Goal: Task Accomplishment & Management: Complete application form

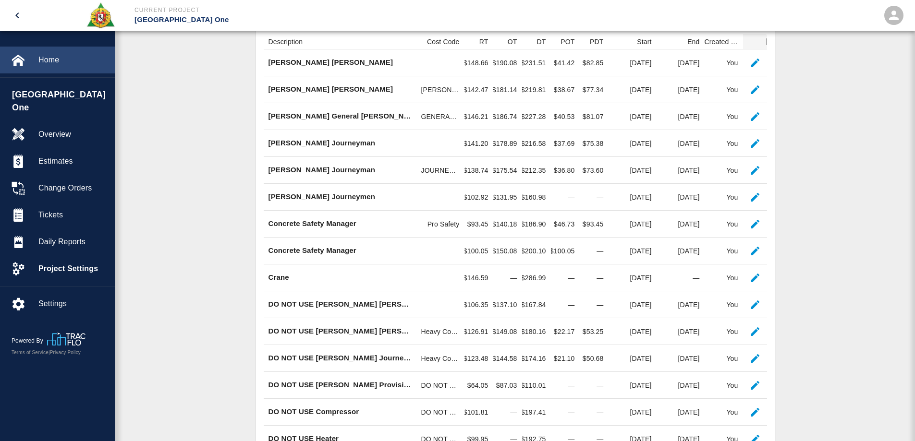
click at [58, 60] on span "Home" at bounding box center [72, 60] width 69 height 12
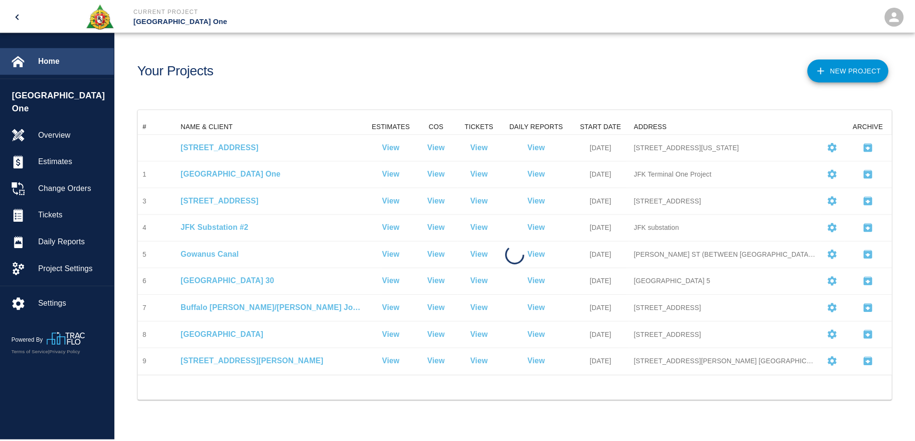
scroll to position [250, 752]
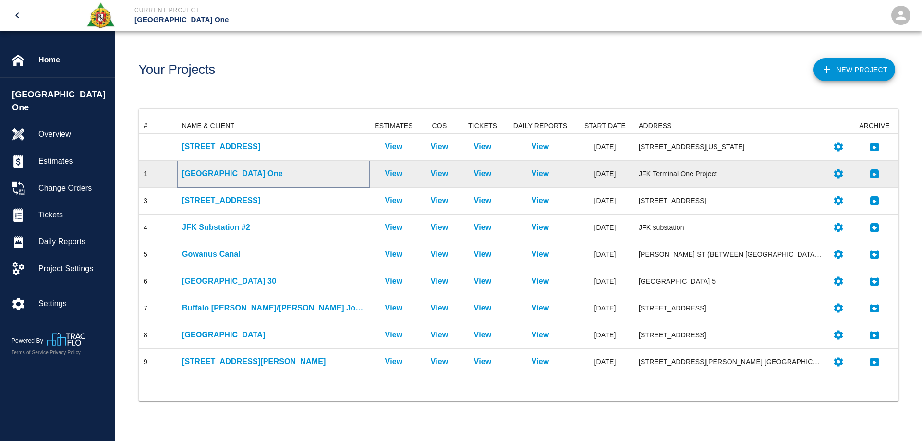
click at [242, 173] on p "JFK Terminal One" at bounding box center [273, 174] width 183 height 12
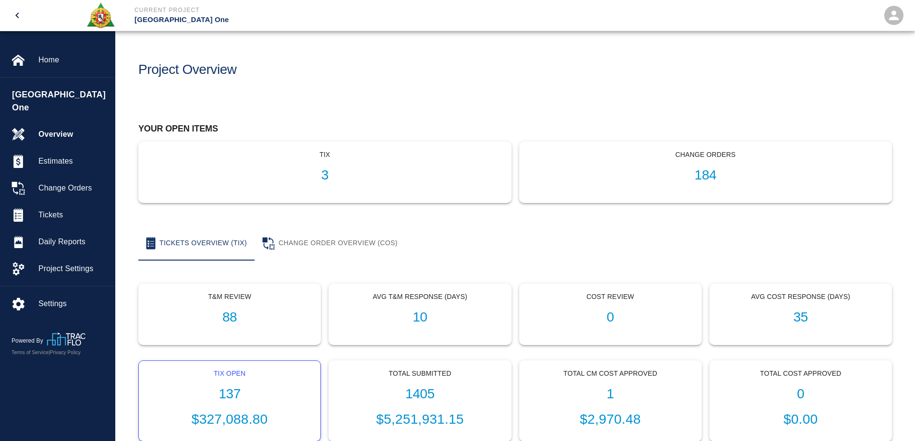
click at [231, 394] on h1 "137" at bounding box center [229, 395] width 166 height 16
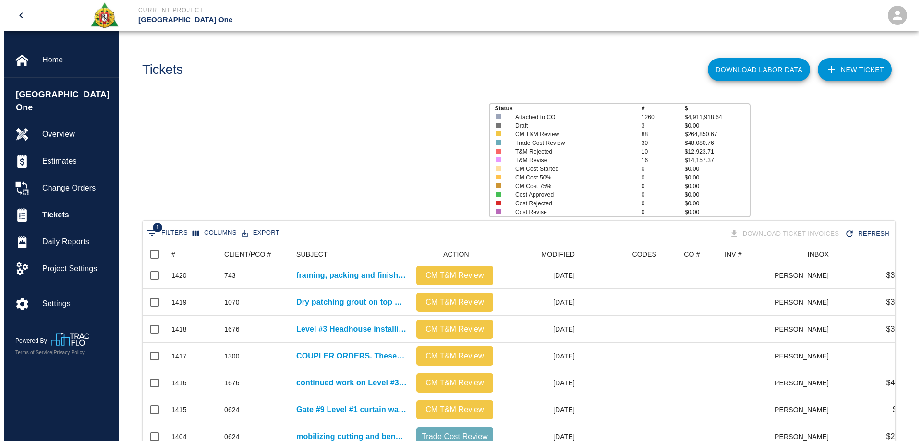
scroll to position [553, 745]
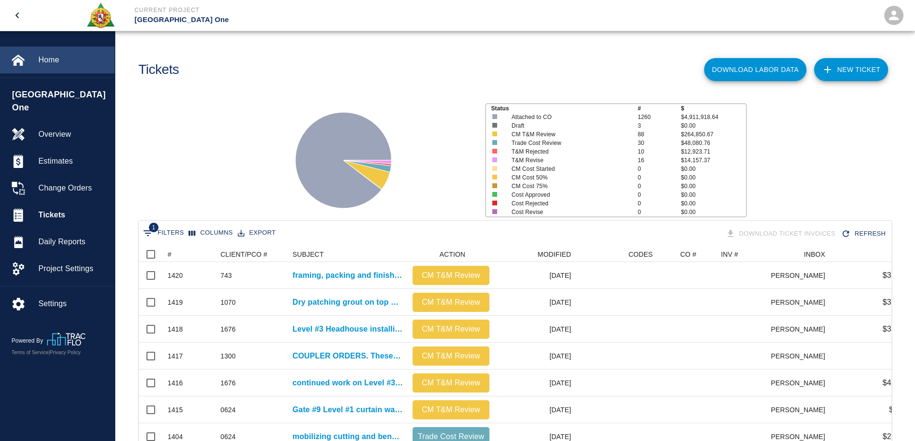
click at [55, 58] on span "Home" at bounding box center [72, 60] width 69 height 12
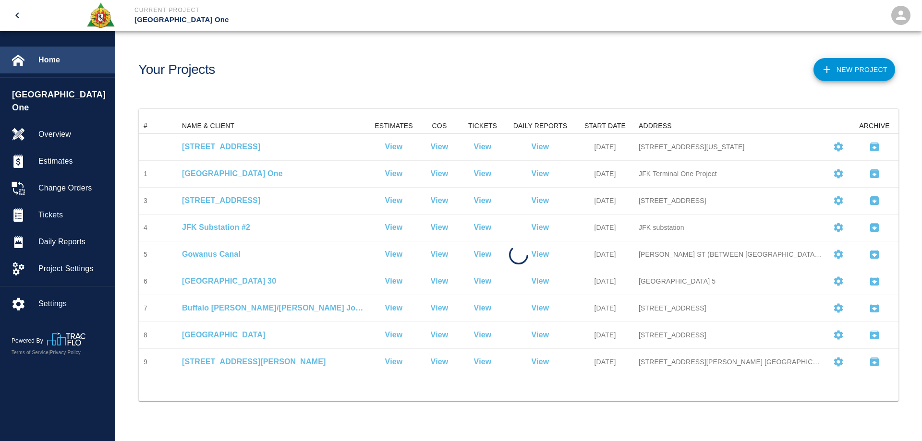
scroll to position [250, 752]
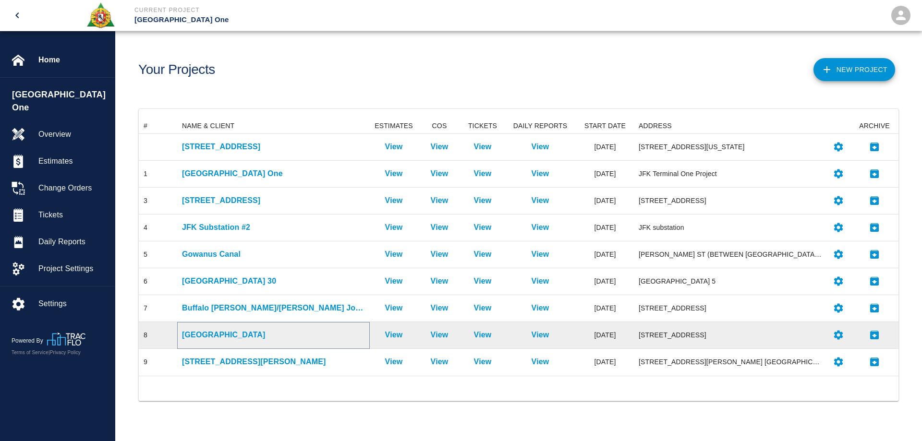
click at [230, 334] on p "Belmont Race Park" at bounding box center [273, 335] width 183 height 12
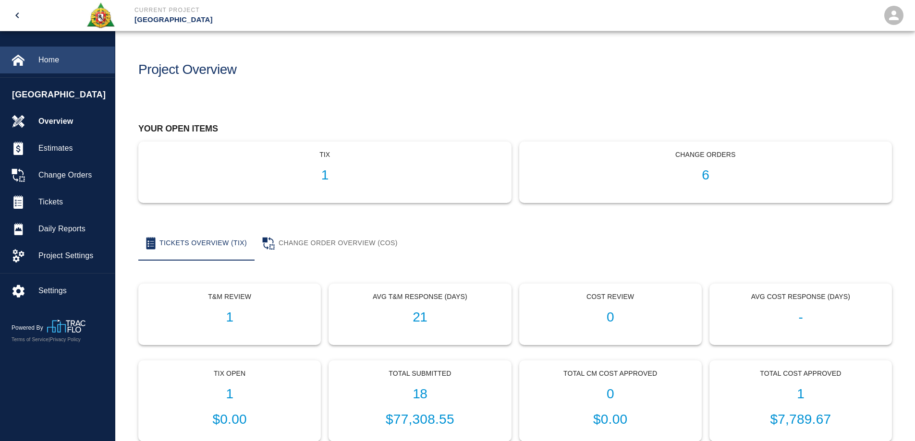
click at [62, 56] on span "Home" at bounding box center [72, 60] width 69 height 12
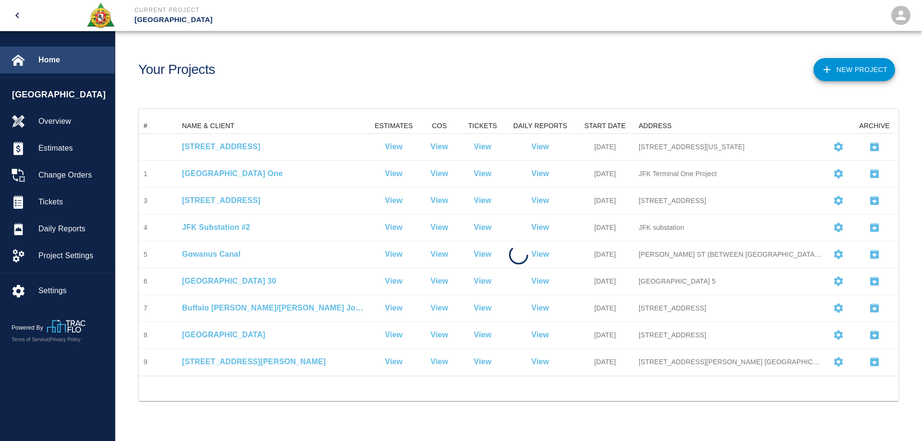
scroll to position [250, 752]
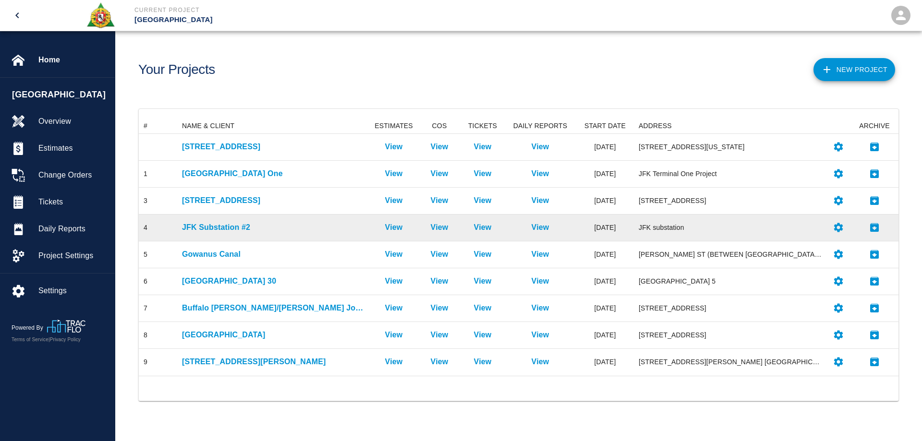
click at [46, 63] on span "Home" at bounding box center [72, 60] width 69 height 12
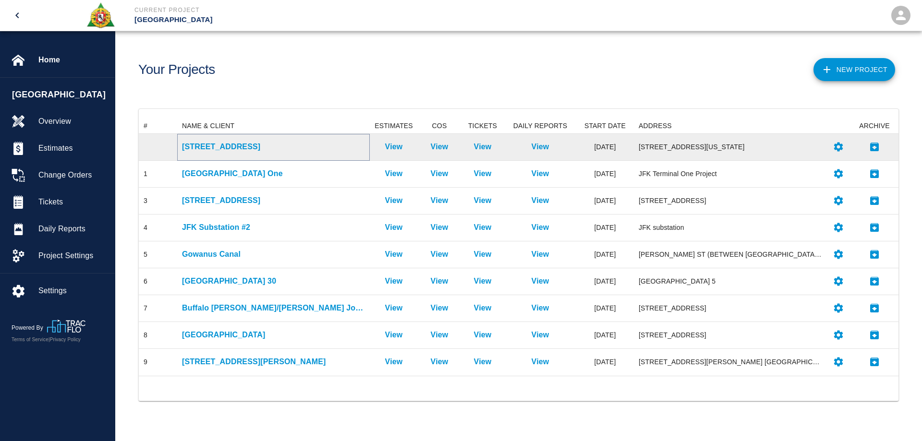
click at [237, 145] on p "[STREET_ADDRESS]" at bounding box center [273, 147] width 183 height 12
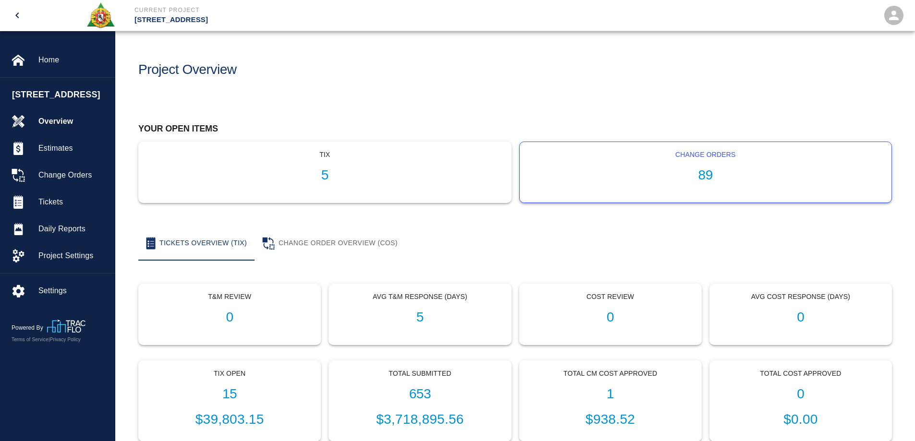
click at [701, 184] on div "Change Orders 89" at bounding box center [706, 172] width 372 height 61
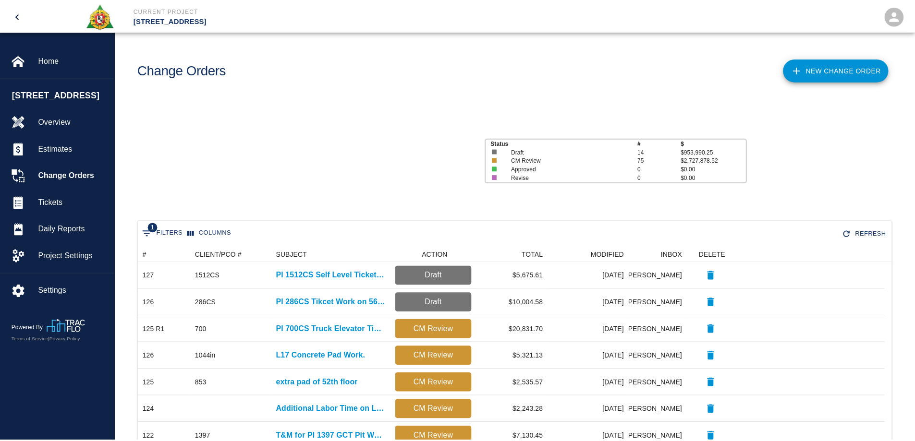
scroll to position [8, 8]
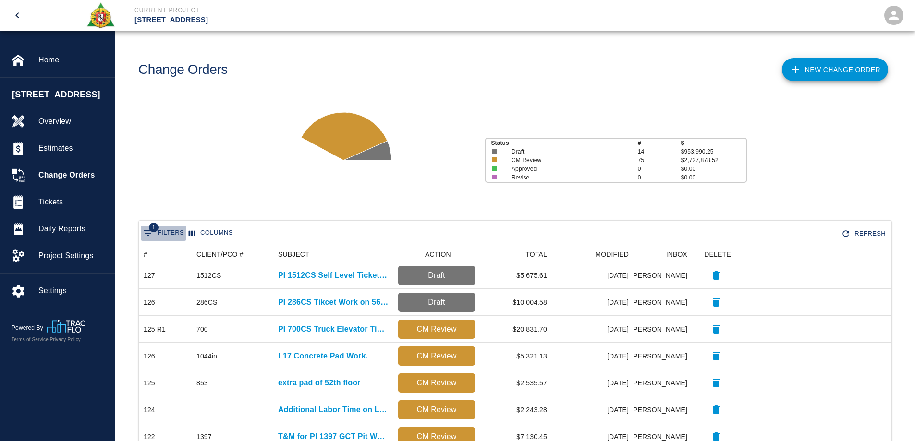
drag, startPoint x: 148, startPoint y: 233, endPoint x: 228, endPoint y: 179, distance: 96.8
click at [147, 233] on icon "Show filters" at bounding box center [148, 233] width 9 height 6
select select "isAnyOf"
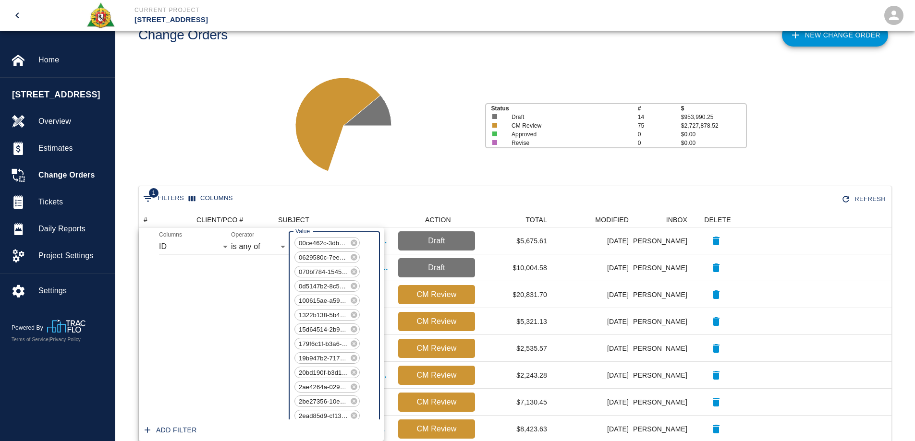
scroll to position [1125, 0]
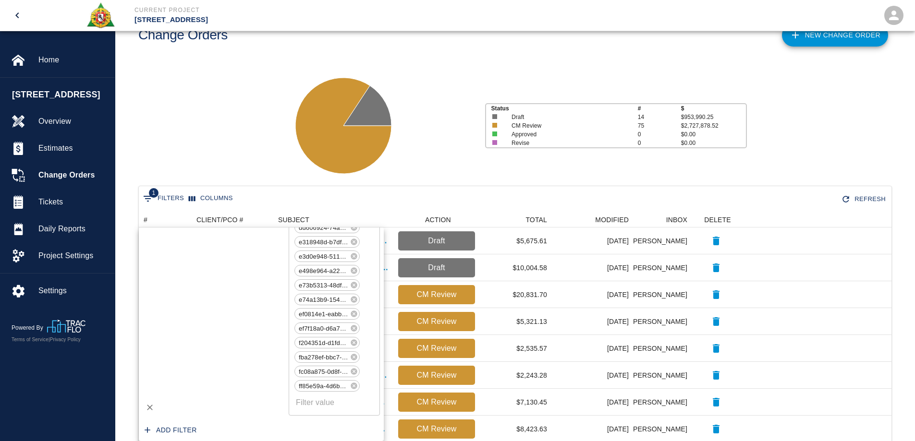
click at [252, 143] on div "Status # $ Draft 14 $953,990.25 CM Review 75 $2,727,878.52 Approved 0 $0.00 Rev…" at bounding box center [511, 122] width 807 height 128
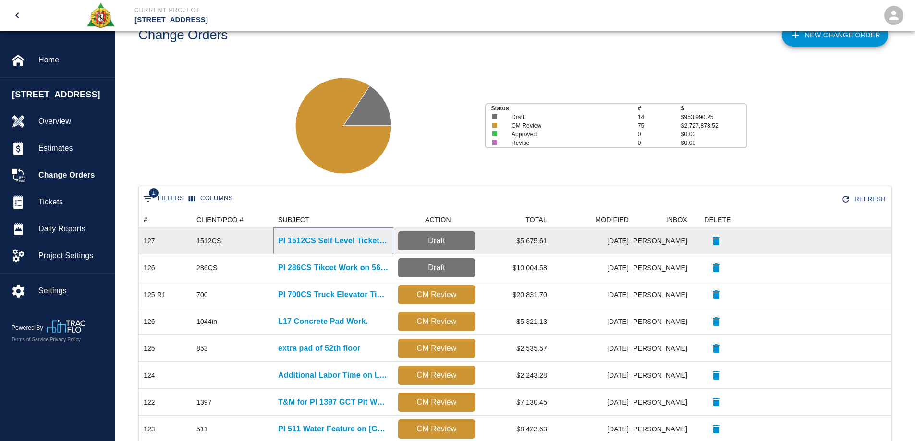
click at [372, 240] on p "PI 1512CS Self Level Ticket Work" at bounding box center [333, 241] width 110 height 12
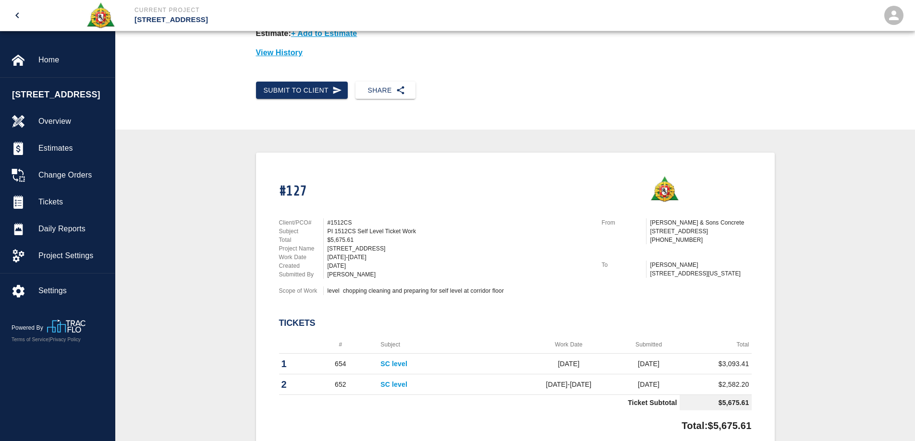
scroll to position [240, 0]
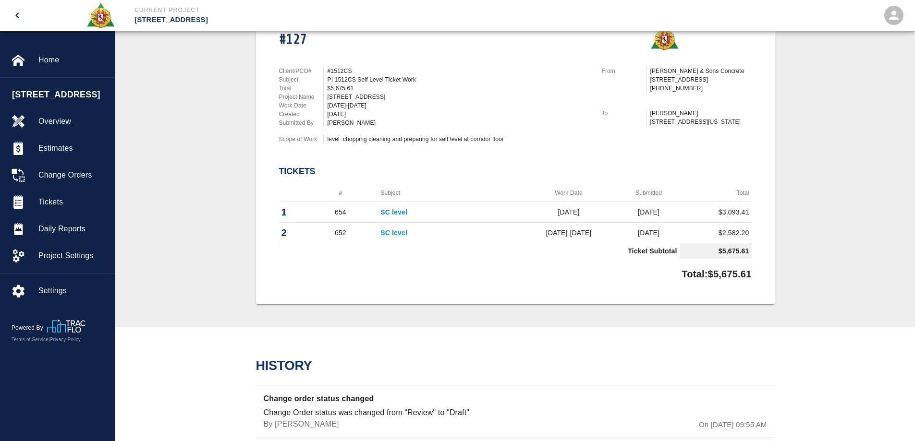
click at [395, 238] on td "SC level" at bounding box center [448, 233] width 141 height 21
click at [396, 234] on link "SC level" at bounding box center [393, 233] width 27 height 8
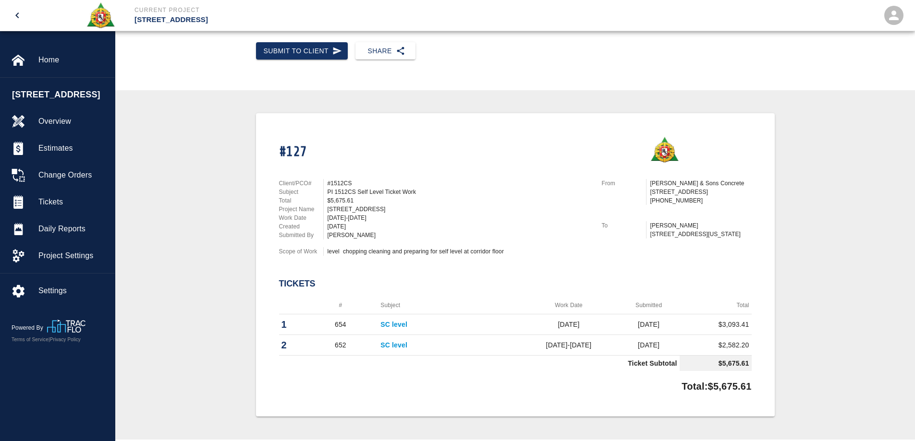
scroll to position [0, 0]
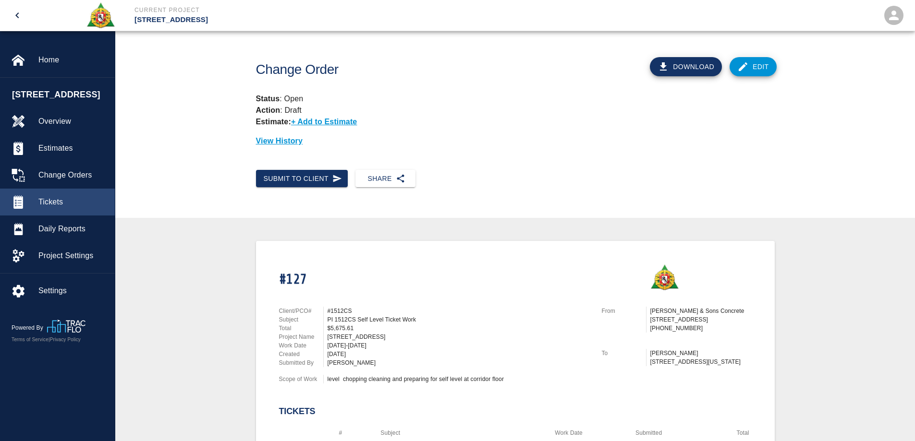
click at [44, 202] on span "Tickets" at bounding box center [72, 202] width 69 height 12
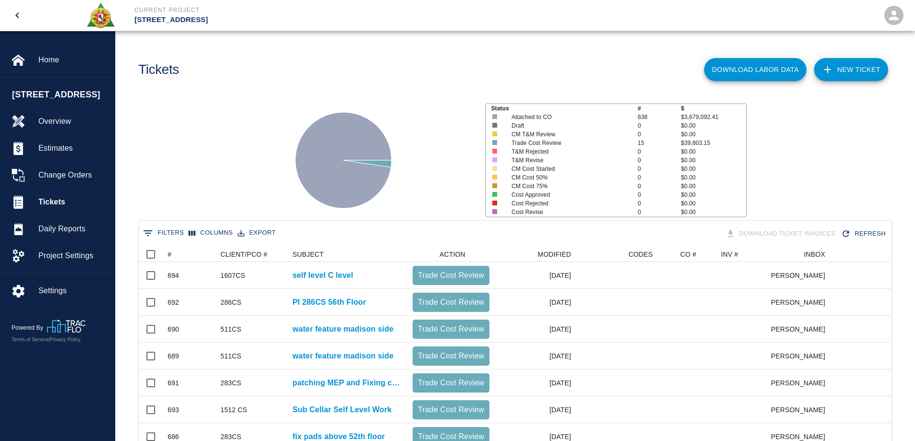
click at [829, 71] on icon at bounding box center [828, 70] width 12 height 12
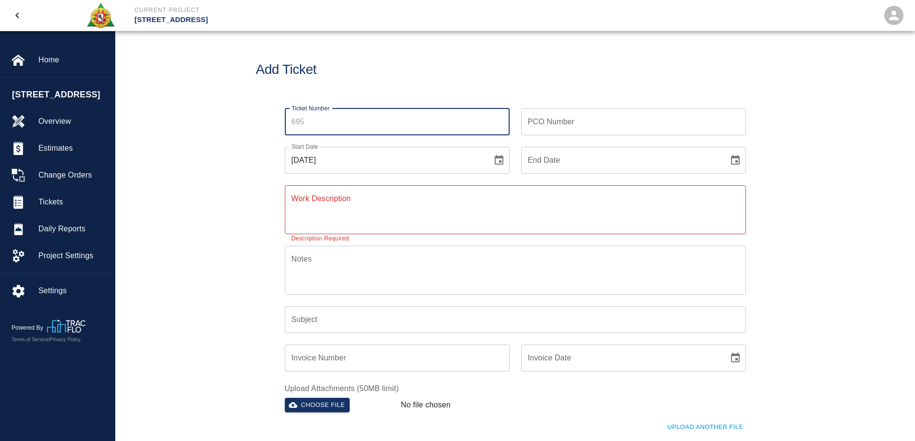
click at [331, 119] on input "Ticket Number" at bounding box center [397, 122] width 225 height 27
type input "652 R1"
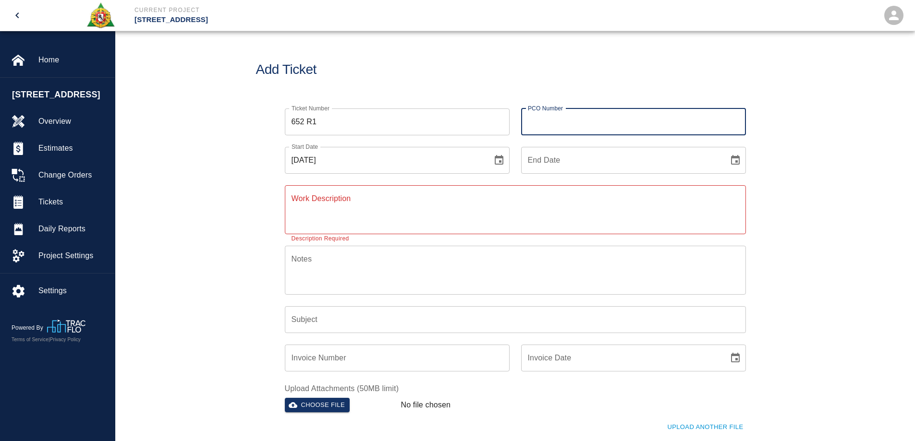
click at [554, 123] on input "PCO Number" at bounding box center [633, 122] width 225 height 27
type input "1512CS"
click at [492, 162] on button "Choose date, selected date is Oct 2, 2025" at bounding box center [498, 160] width 19 height 19
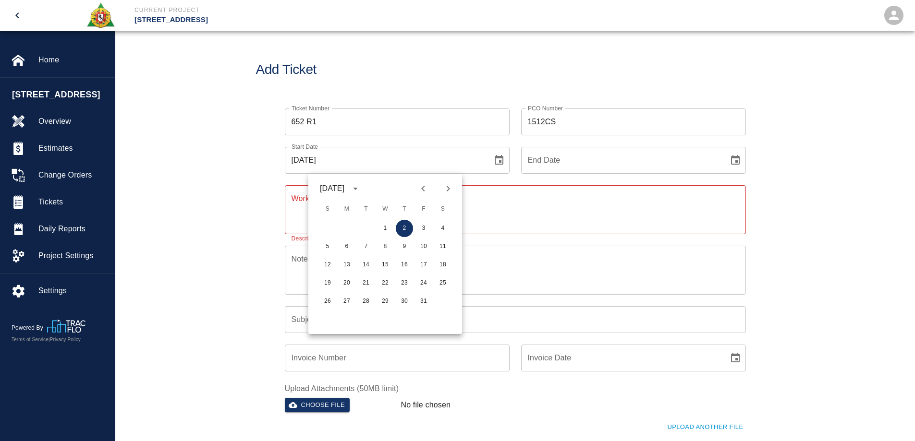
click at [417, 191] on button "Previous month" at bounding box center [423, 189] width 16 height 16
click at [363, 230] on button "2" at bounding box center [365, 228] width 17 height 17
type input "09/02/2025"
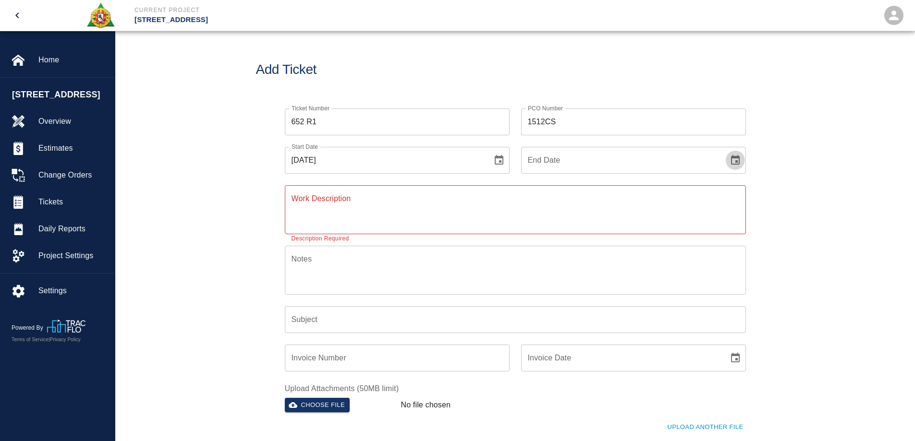
click at [735, 158] on icon "Choose date" at bounding box center [735, 161] width 12 height 12
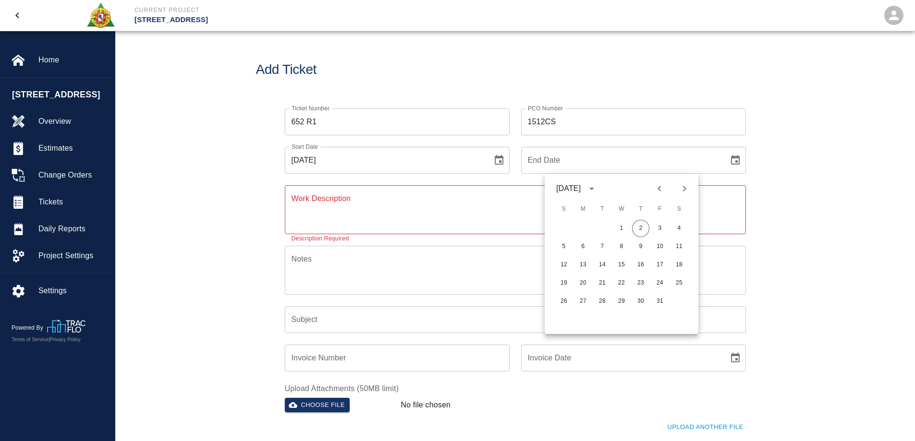
click at [657, 183] on icon "Previous month" at bounding box center [660, 189] width 12 height 12
drag, startPoint x: 602, startPoint y: 228, endPoint x: 550, endPoint y: 227, distance: 51.9
click at [590, 227] on div "1 2 3 4 5 6" at bounding box center [622, 228] width 154 height 17
click at [353, 212] on textarea "Work Description" at bounding box center [515, 209] width 448 height 33
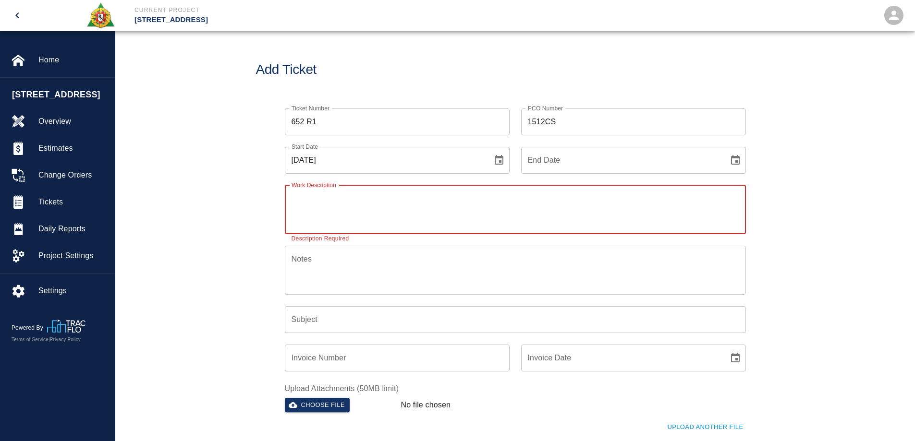
click at [333, 202] on textarea "Work Description" at bounding box center [515, 209] width 448 height 33
paste textarea "SC level chopping cleaning and preparing for self level at corridor floor"
type textarea "SC level chopping cleaning and preparing for self level at corridor floor"
click at [739, 160] on icon "Choose date" at bounding box center [735, 161] width 12 height 12
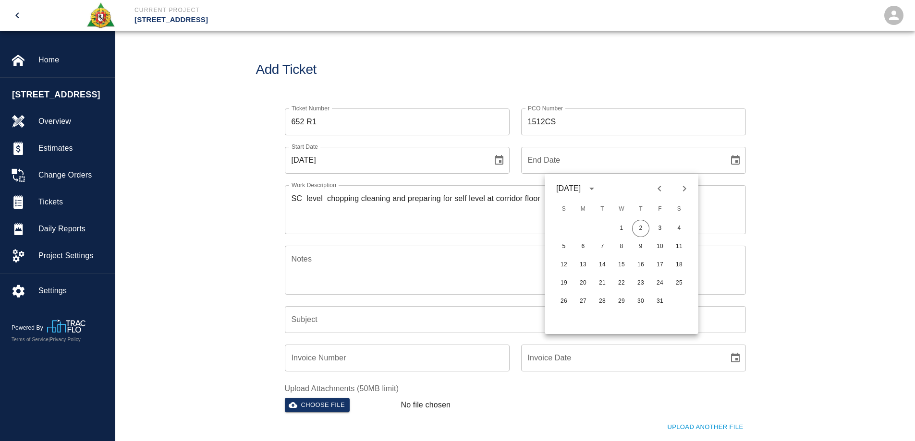
click at [659, 186] on icon "Previous month" at bounding box center [660, 189] width 12 height 12
click at [597, 230] on button "2" at bounding box center [602, 228] width 17 height 17
type input "09/02/2025"
click at [285, 187] on div "SC level chopping cleaning and preparing for self level at corridor floor x Wor…" at bounding box center [515, 209] width 461 height 49
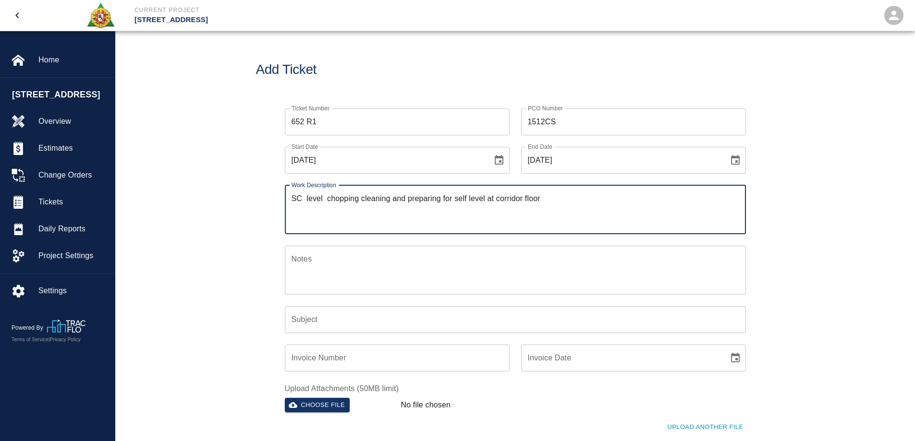
click at [307, 271] on textarea "Notes" at bounding box center [515, 270] width 448 height 33
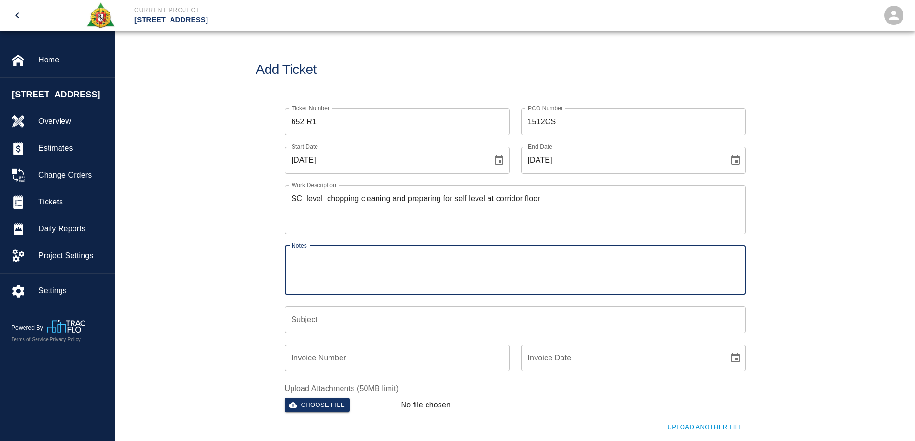
paste textarea "# 1 William James # 2 Bryan Dinnen # 2 Antono Mancini"
type textarea "# 1 William James # 2 Bryan Dinnen # 2 Antono Mancini"
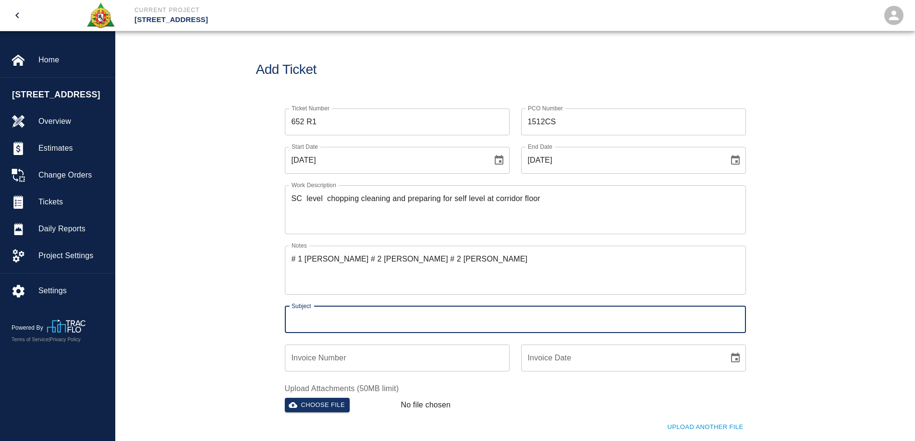
click at [372, 314] on input "Subject" at bounding box center [515, 319] width 461 height 27
type input "SC Level Additional Work"
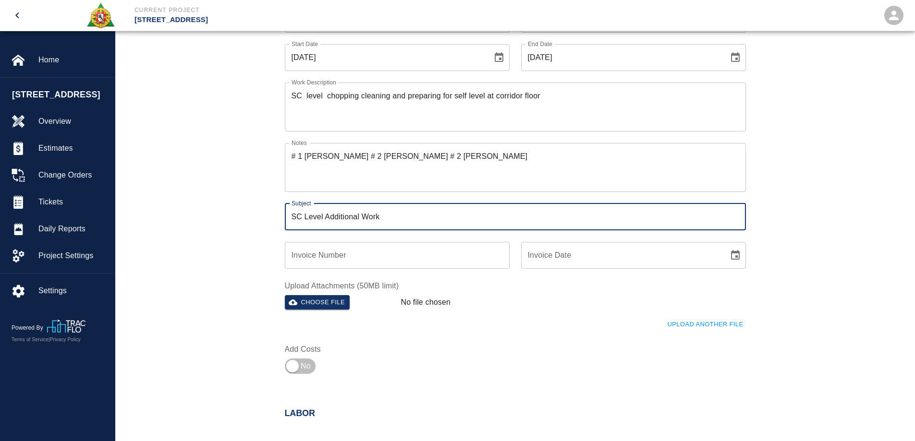
scroll to position [288, 0]
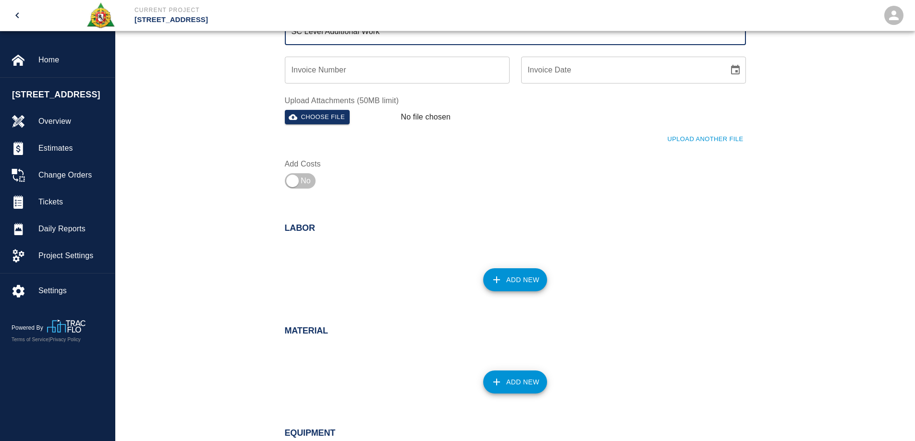
click at [505, 280] on button "Add New" at bounding box center [515, 279] width 64 height 23
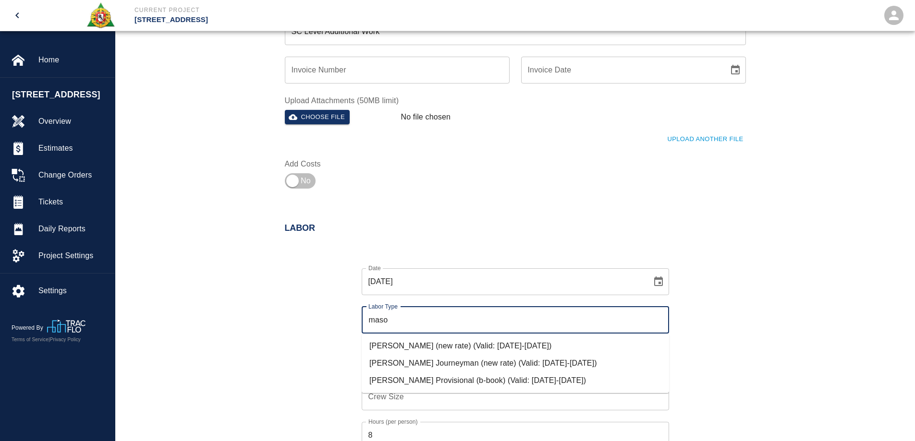
click at [476, 360] on li "Mason Journeyman (new rate) (Valid: 07/01/2024-09/30/2025)" at bounding box center [515, 363] width 307 height 17
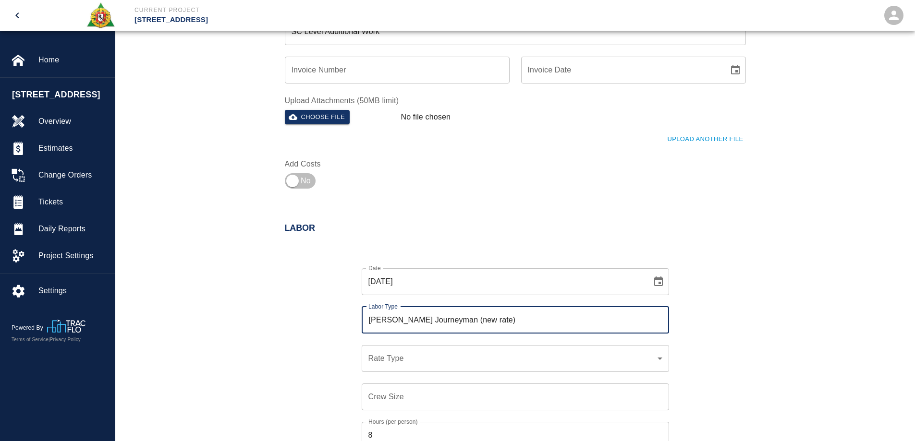
type input "[PERSON_NAME] Journeyman (new rate)"
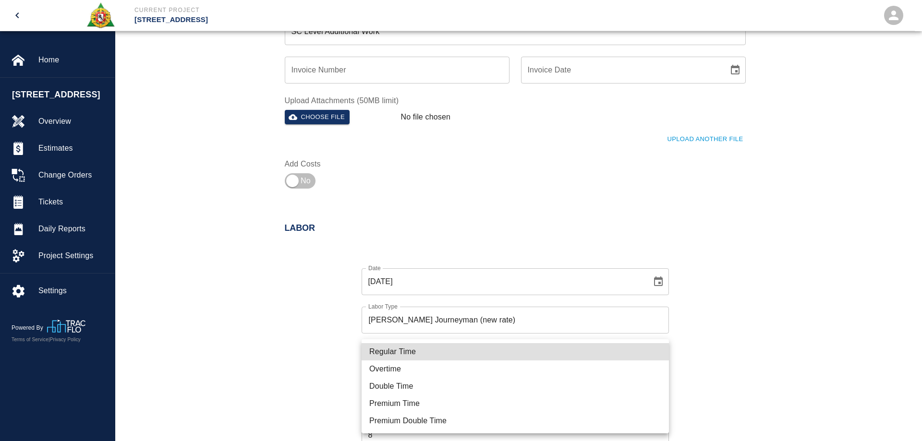
click at [400, 349] on li "Regular Time" at bounding box center [515, 351] width 307 height 17
type input "rate_rt"
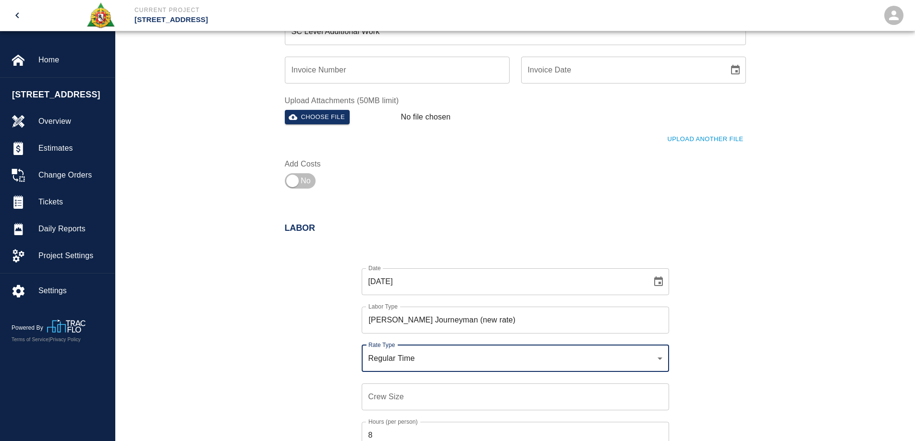
click at [392, 396] on input "Crew Size" at bounding box center [515, 397] width 307 height 27
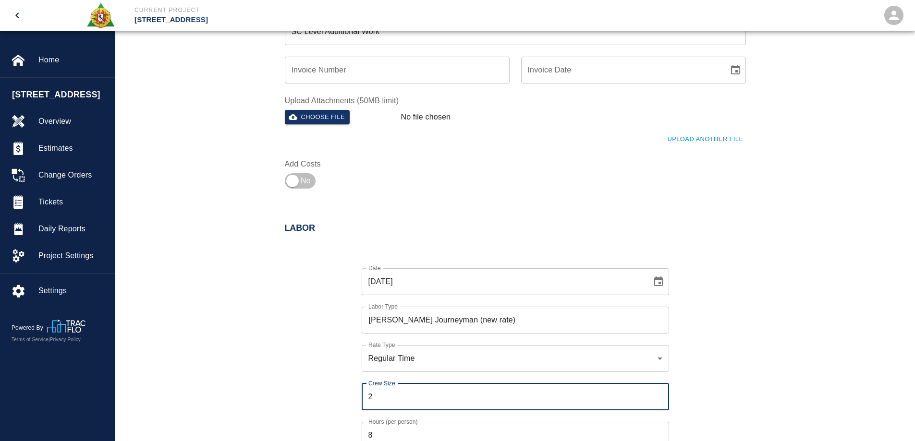
type input "2"
click at [692, 350] on div "Date 09/02/2025 Date Labor Type Mason Journeyman (new rate) Labor Type Rate Typ…" at bounding box center [509, 365] width 472 height 225
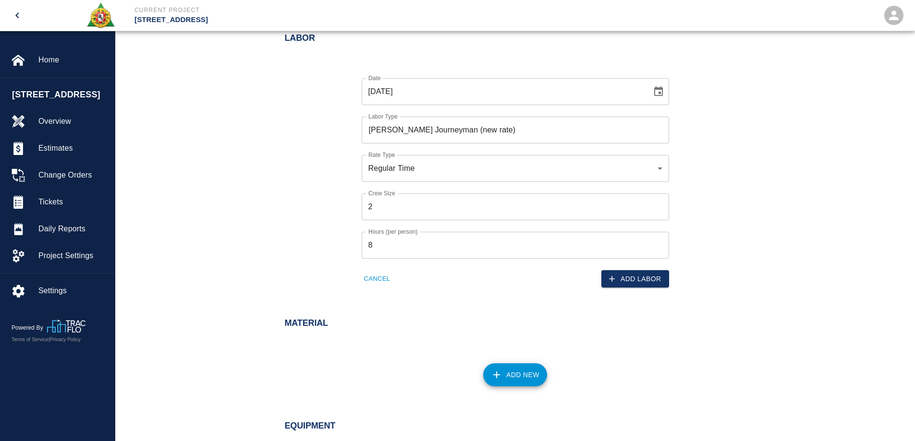
scroll to position [480, 0]
click at [624, 277] on button "Add Labor" at bounding box center [635, 277] width 68 height 18
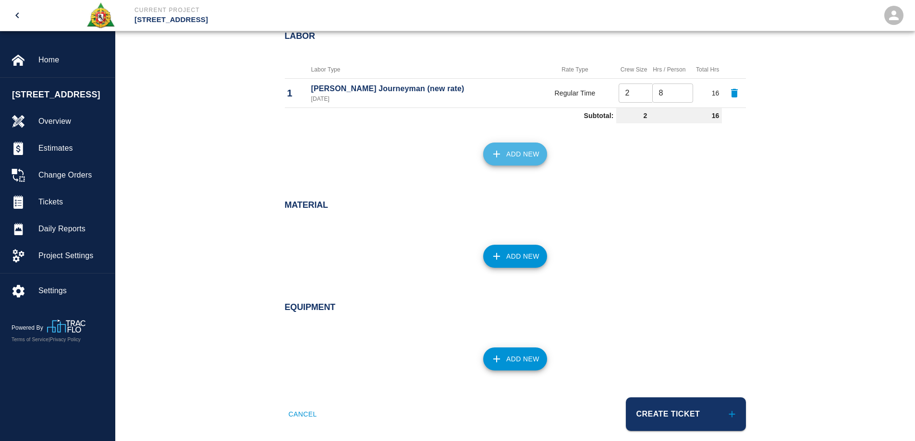
click at [509, 157] on button "Add New" at bounding box center [515, 154] width 64 height 23
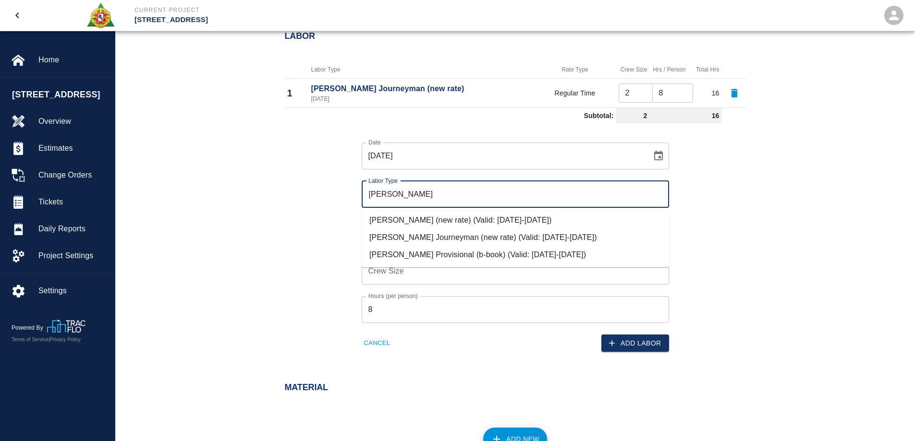
click at [421, 220] on li "Mason Foreman (new rate) (Valid: 07/01/2024-09/30/2025)" at bounding box center [515, 220] width 307 height 17
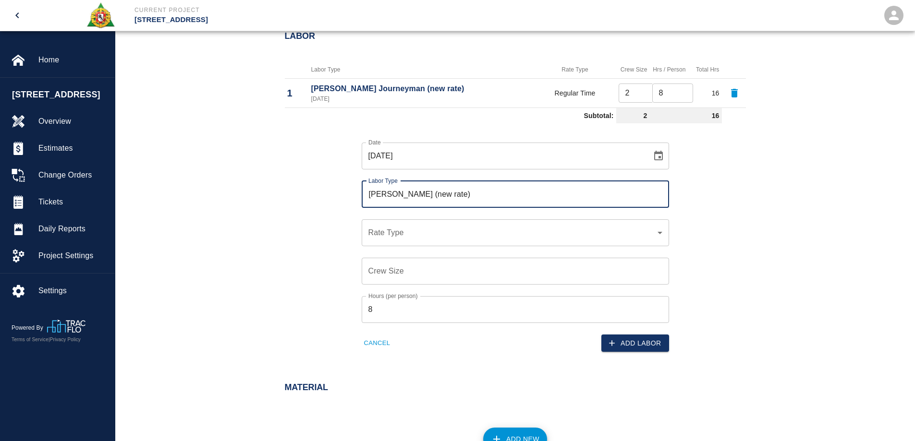
type input "Mason Foreman (new rate)"
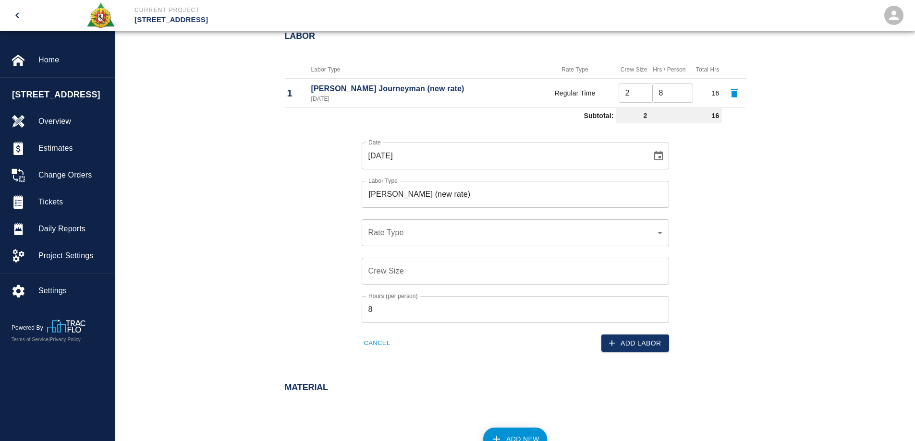
click at [416, 237] on div "​ Rate Type" at bounding box center [515, 232] width 307 height 27
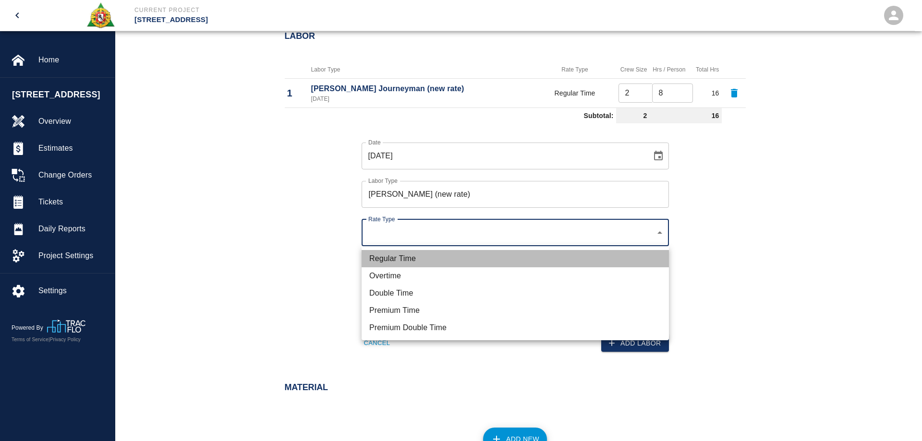
click at [403, 257] on li "Regular Time" at bounding box center [515, 258] width 307 height 17
type input "rate_rt"
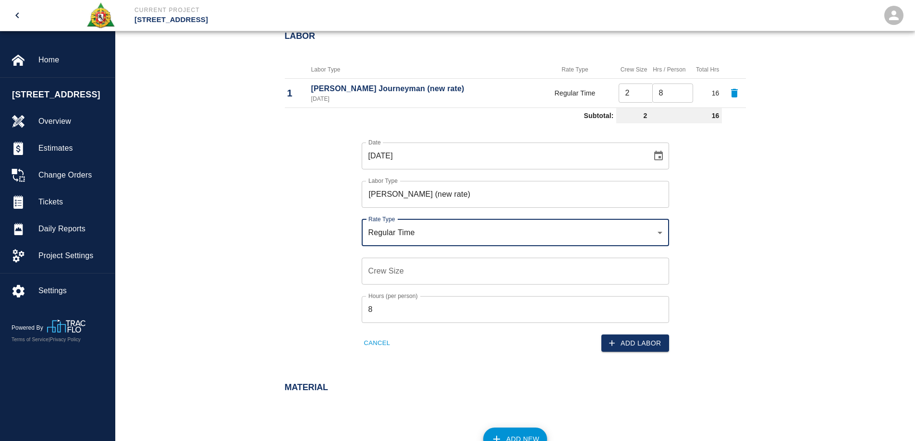
click at [403, 268] on input "Crew Size" at bounding box center [515, 271] width 307 height 27
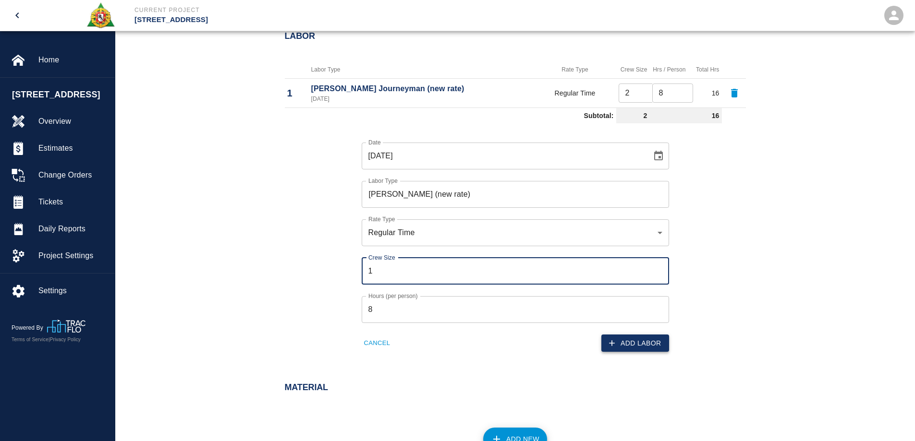
type input "1"
click at [634, 342] on button "Add Labor" at bounding box center [635, 344] width 68 height 18
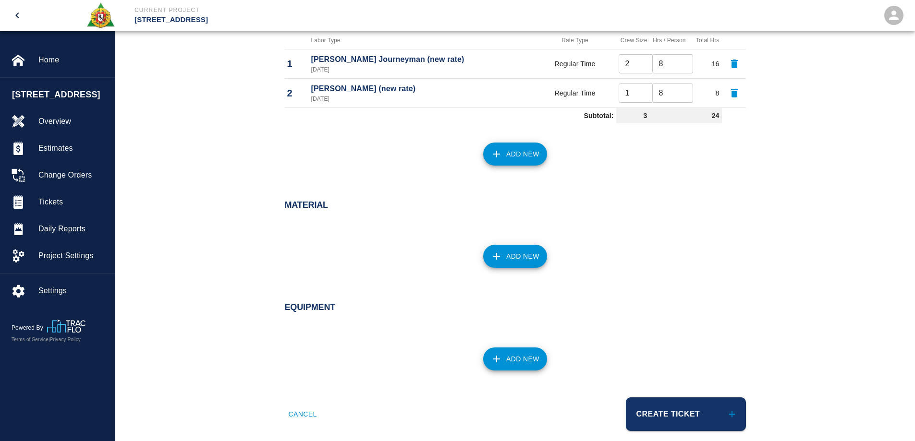
scroll to position [522, 0]
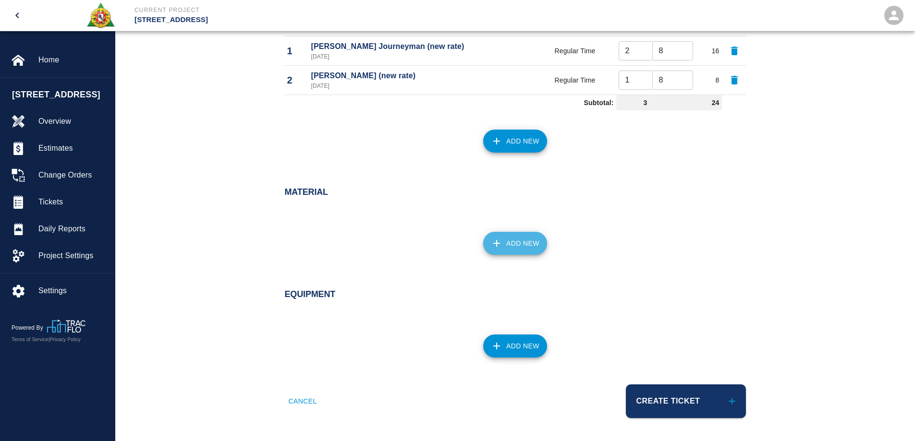
click at [513, 245] on button "Add New" at bounding box center [515, 243] width 64 height 23
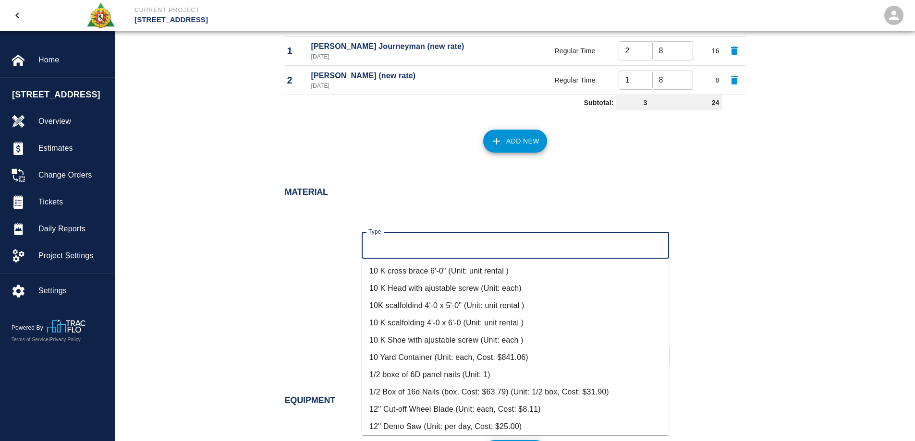
click at [440, 248] on input "Type" at bounding box center [515, 245] width 299 height 18
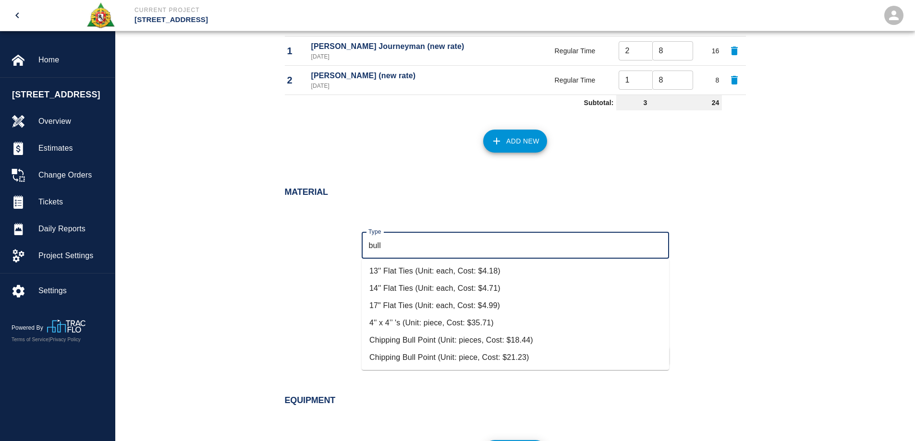
click at [491, 355] on li "Chipping Bull Point (Unit: piece, Cost: $21.23)" at bounding box center [515, 357] width 307 height 17
type input "Chipping Bull Point (Unit: piece, Cost: $21.23)"
type input "piece"
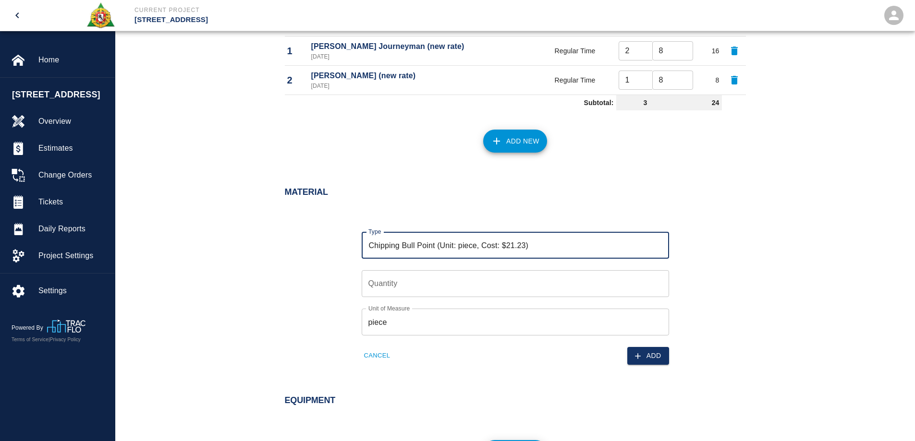
type input "Chipping Bull Point (Unit: piece, Cost: $21.23)"
click at [430, 286] on input "Quantity" at bounding box center [515, 283] width 307 height 27
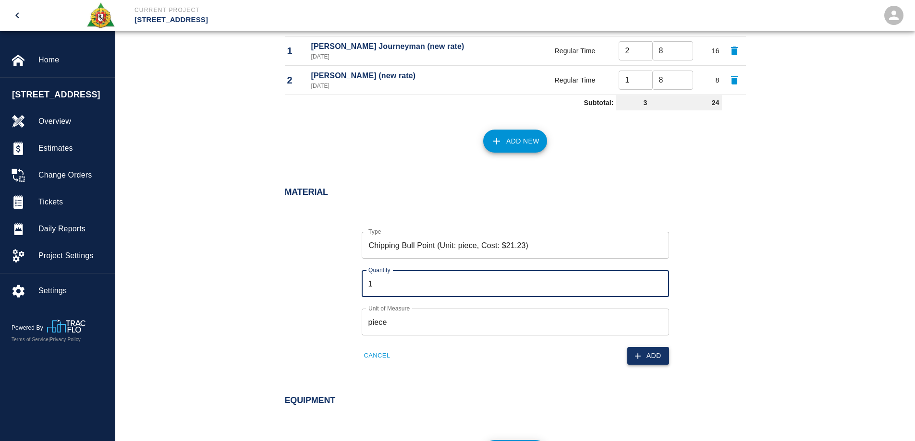
type input "1"
click at [644, 351] on button "Add" at bounding box center [648, 356] width 42 height 18
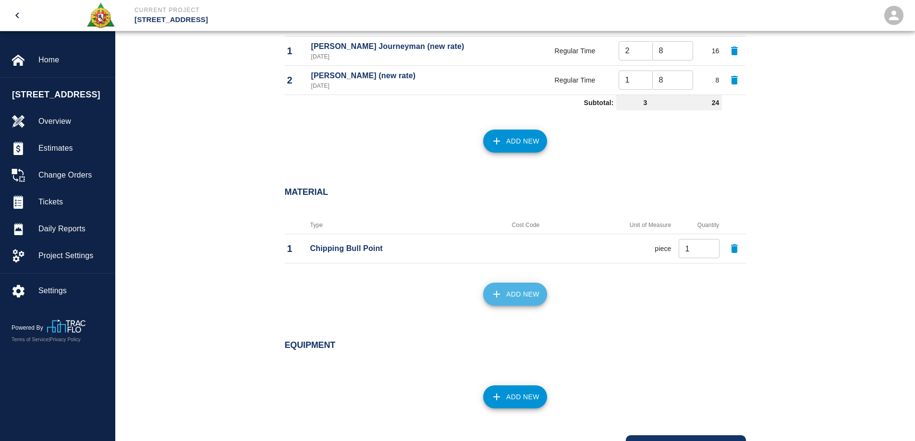
click at [503, 295] on button "Add New" at bounding box center [515, 294] width 64 height 23
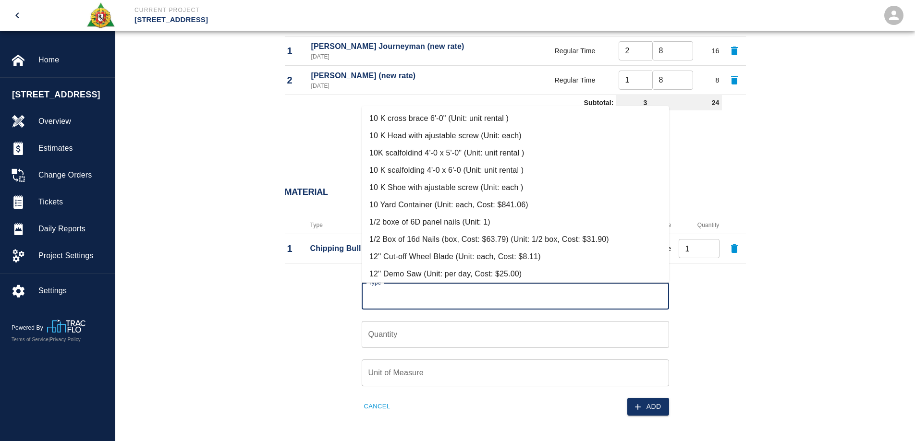
click at [450, 292] on input "Type" at bounding box center [515, 296] width 299 height 18
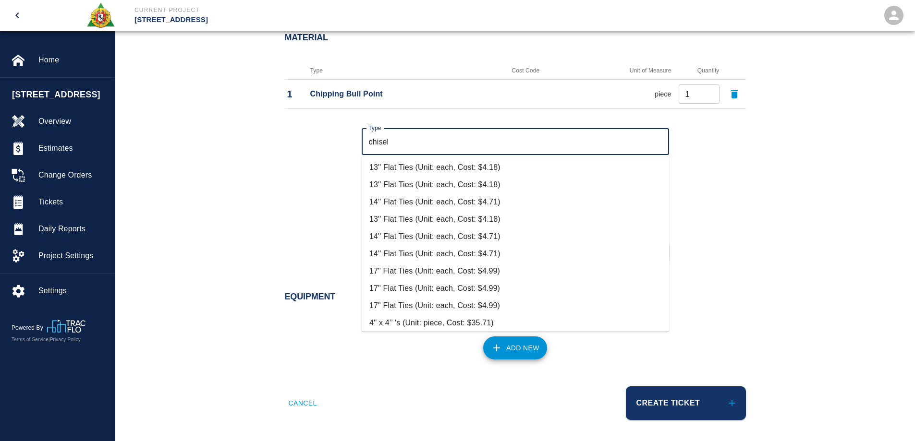
scroll to position [679, 0]
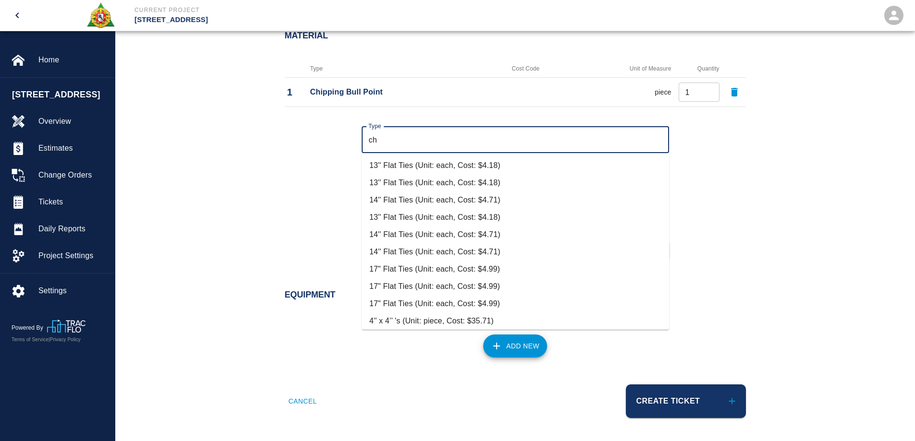
type input "c"
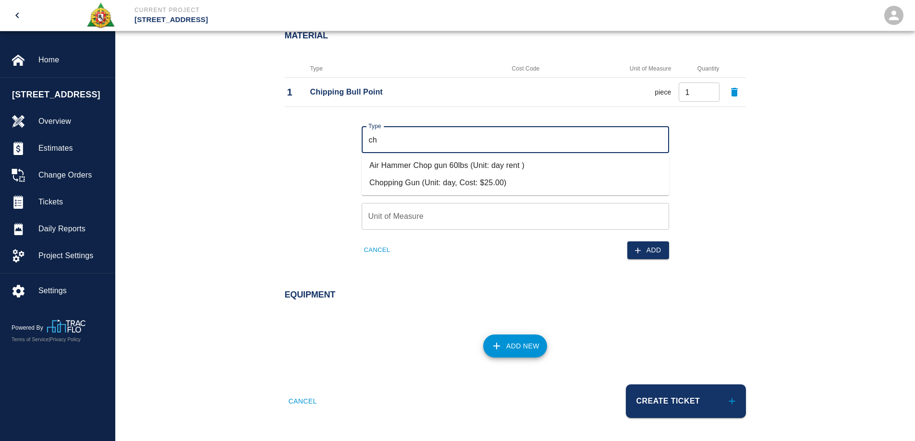
type input "c"
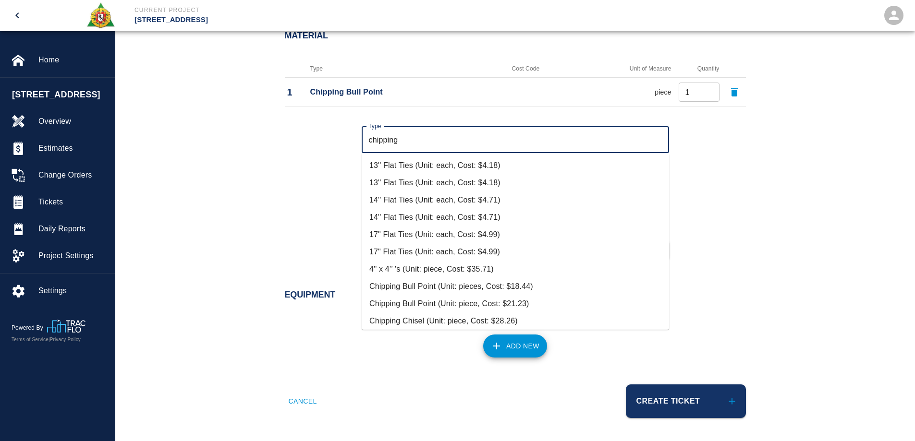
click at [416, 322] on li "Chipping Chisel (Unit: piece, Cost: $28.26)" at bounding box center [515, 321] width 307 height 17
type input "Chipping Chisel (Unit: piece, Cost: $28.26)"
type input "piece"
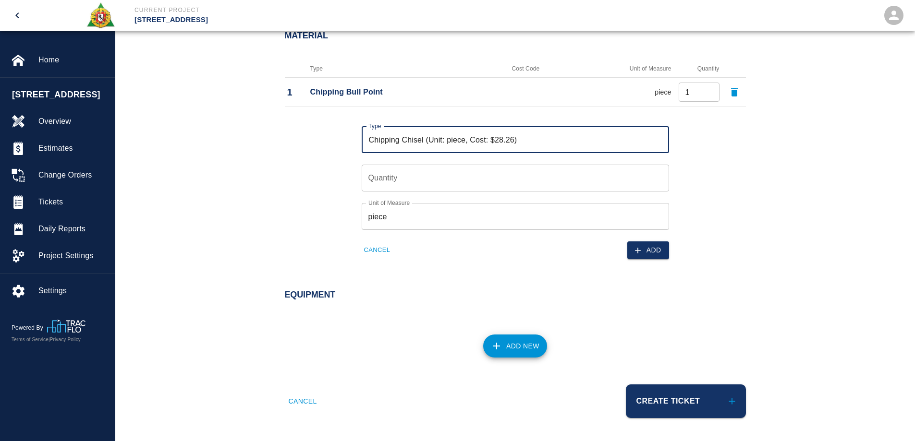
type input "Chipping Chisel (Unit: piece, Cost: $28.26)"
click at [424, 177] on input "Quantity" at bounding box center [515, 178] width 307 height 27
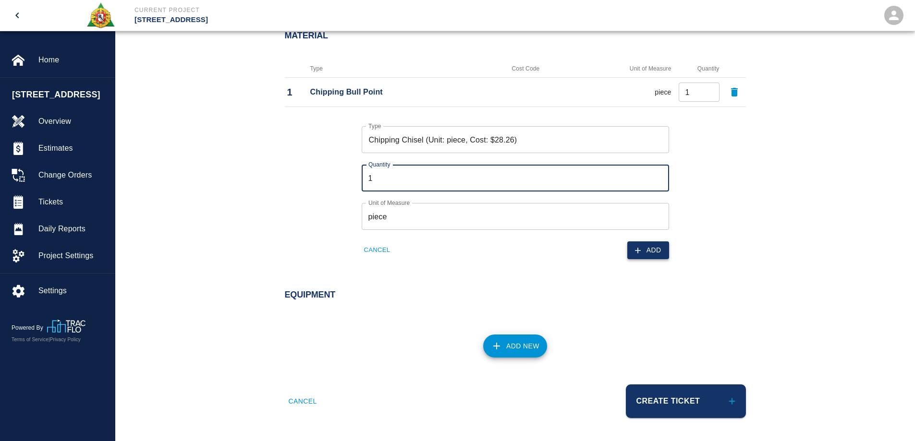
type input "1"
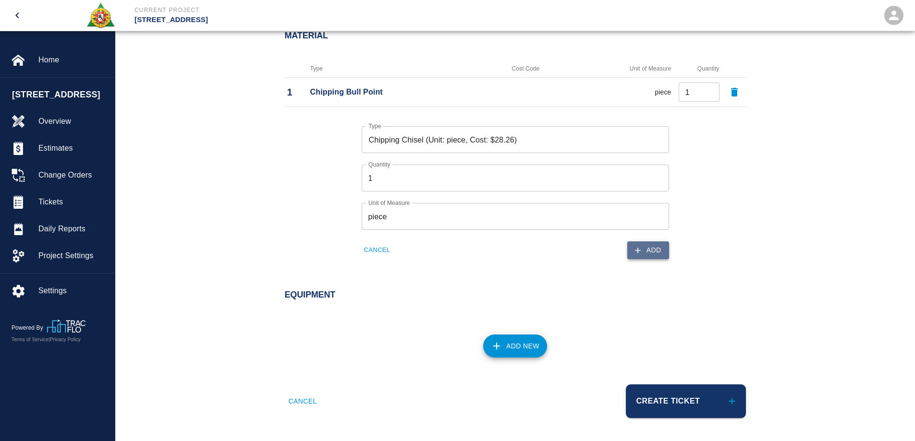
click at [642, 252] on icon "button" at bounding box center [638, 251] width 10 height 10
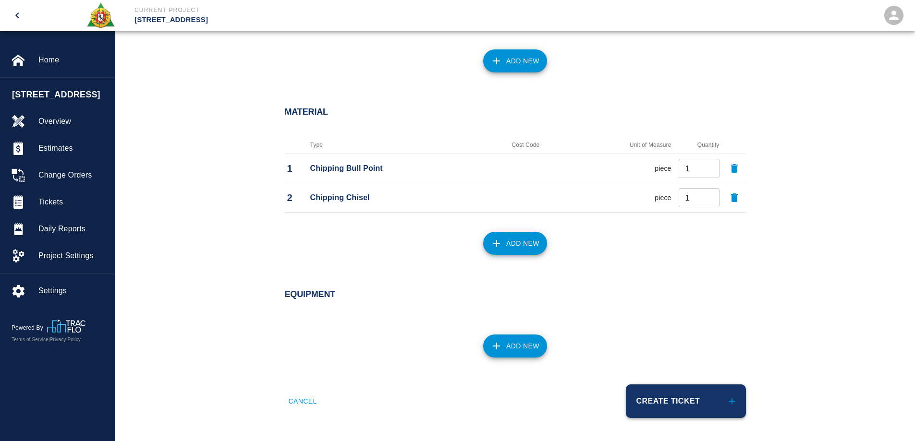
click at [681, 408] on button "Create Ticket" at bounding box center [686, 402] width 120 height 34
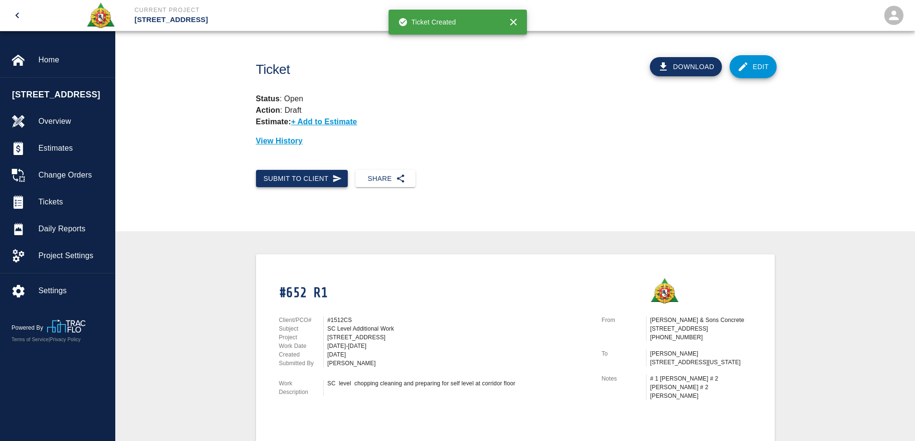
click at [310, 176] on button "Submit to Client" at bounding box center [302, 179] width 92 height 18
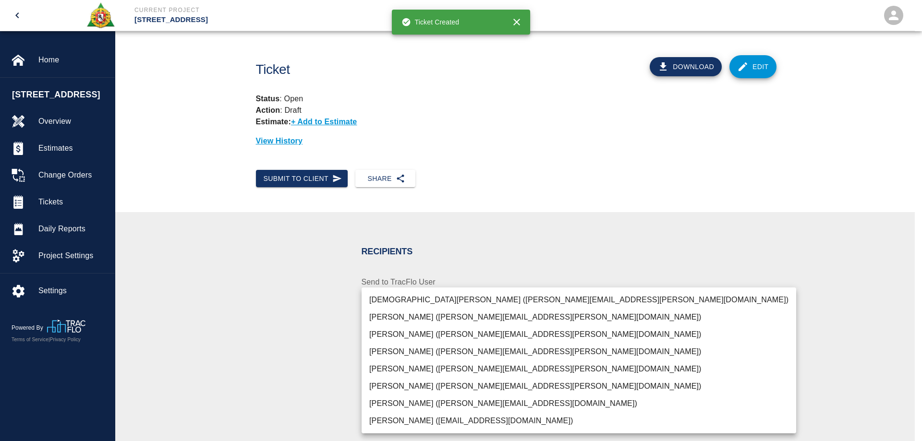
click at [389, 339] on body "Current Project 270 Park Ave Home 270 Park Ave Overview Estimates Change Orders…" at bounding box center [461, 220] width 922 height 441
click at [393, 365] on li "Pablo Molina (pablo.molina@aecom.com)" at bounding box center [579, 369] width 435 height 17
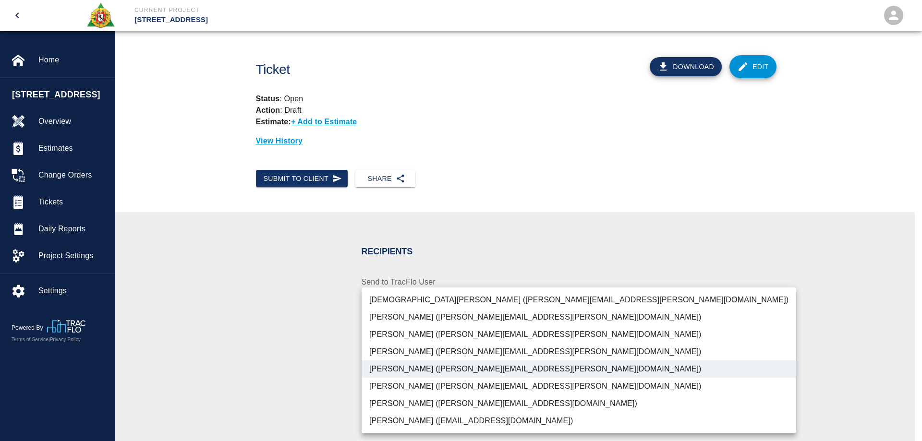
click at [305, 365] on div at bounding box center [461, 220] width 922 height 441
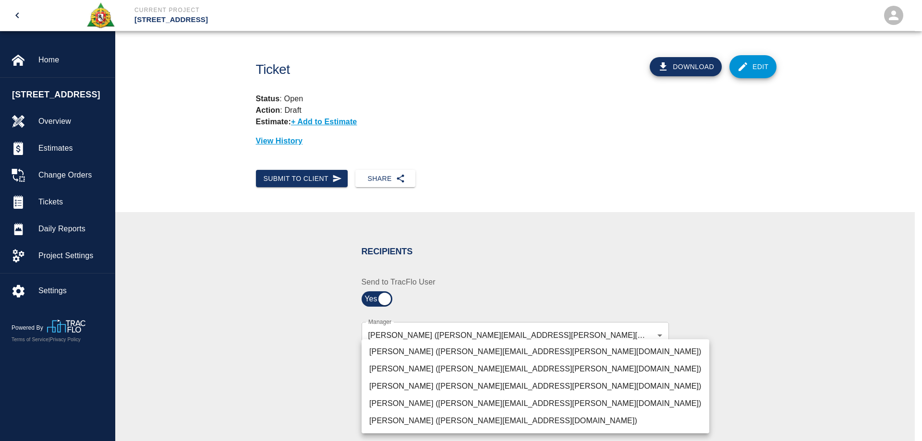
click at [399, 374] on body "Current Project 270 Park Ave Home 270 Park Ave Overview Estimates Change Orders…" at bounding box center [461, 220] width 922 height 441
click at [259, 388] on div at bounding box center [461, 220] width 922 height 441
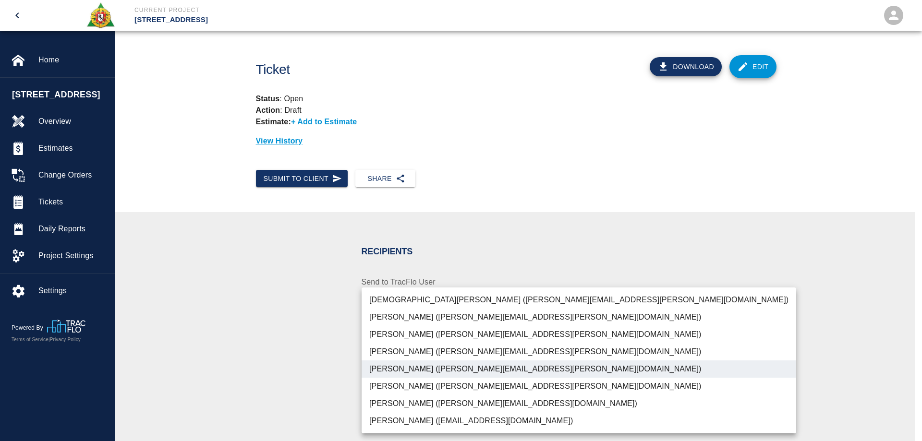
click at [542, 339] on body "Current Project 270 Park Ave Home 270 Park Ave Overview Estimates Change Orders…" at bounding box center [461, 220] width 922 height 441
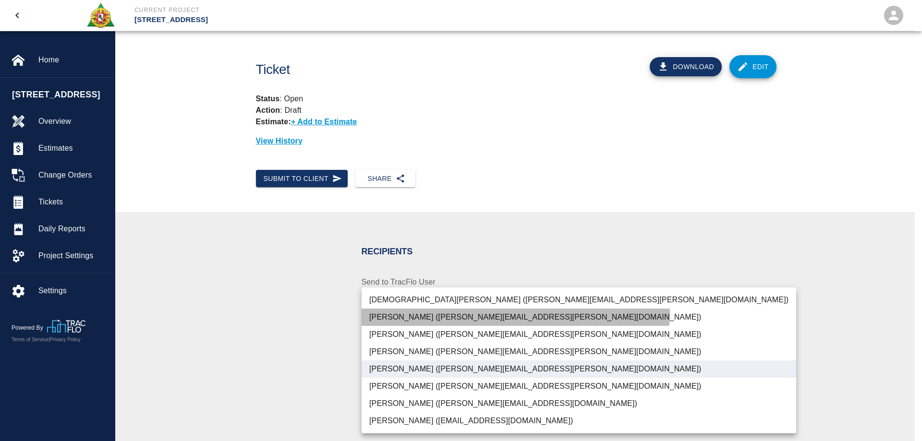
click at [496, 313] on li "Jeremy Williams (jeremy.williams@aecom.com)" at bounding box center [579, 317] width 435 height 17
type input "15ee5819-a12b-4d49-b208-872c21abcab9,46b2a3ba-afb6-4300-89a7-2c999d3c6c67"
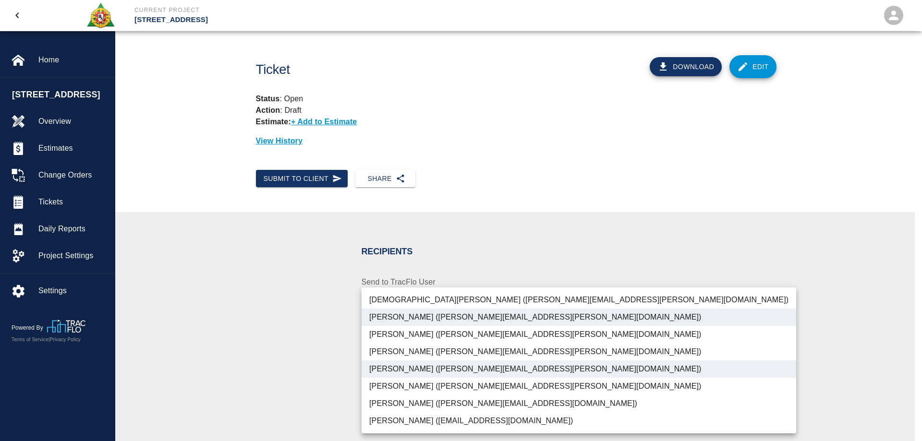
click at [264, 340] on div at bounding box center [461, 220] width 922 height 441
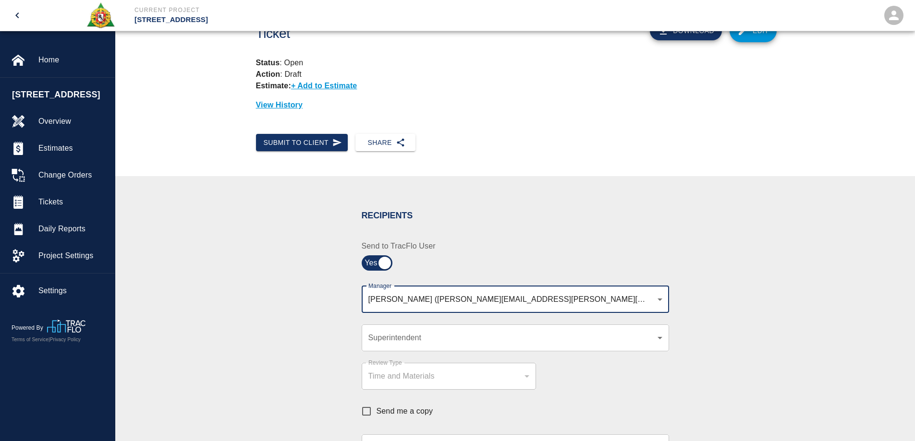
scroll to position [144, 0]
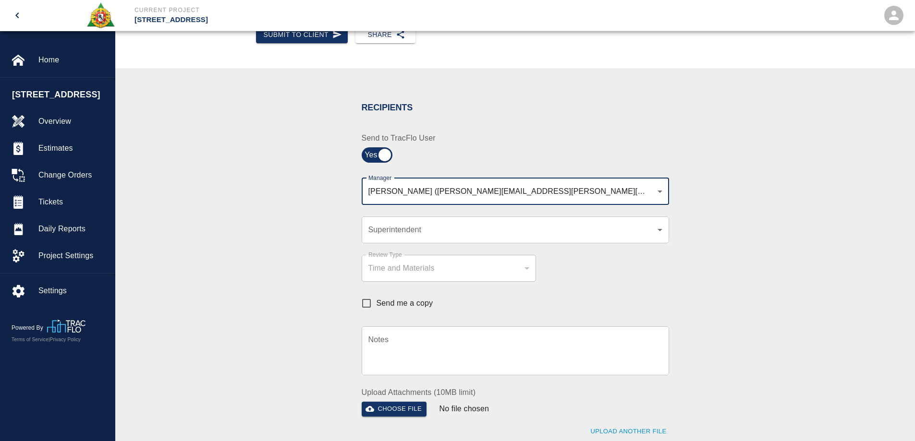
click at [401, 354] on textarea "Notes" at bounding box center [515, 350] width 294 height 33
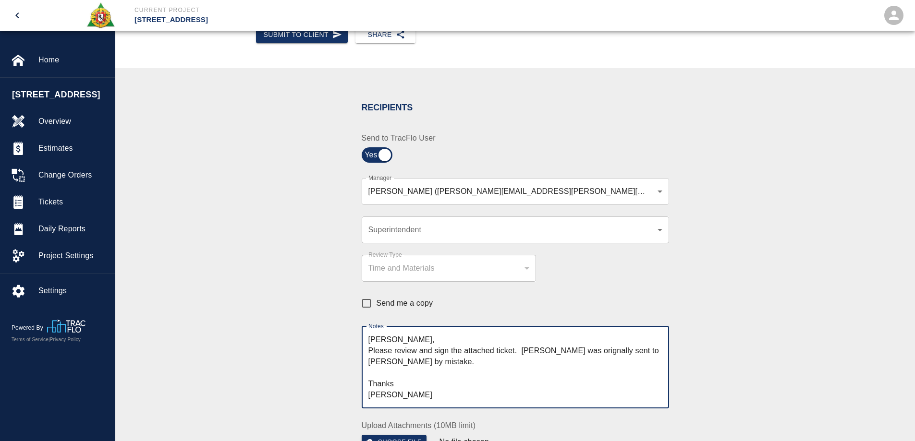
click at [398, 361] on textarea "Pablo, Please review and sign the attached ticket. Thsi was orignally sent to N…" at bounding box center [515, 367] width 294 height 66
click at [425, 357] on textarea "Pablo, Please review and sign the attached ticket. Thsi was orignally sent to N…" at bounding box center [515, 367] width 294 height 66
click at [526, 360] on textarea "Pablo, Please review and sign the attached ticket. Thsi was orignally sent to N…" at bounding box center [515, 367] width 294 height 66
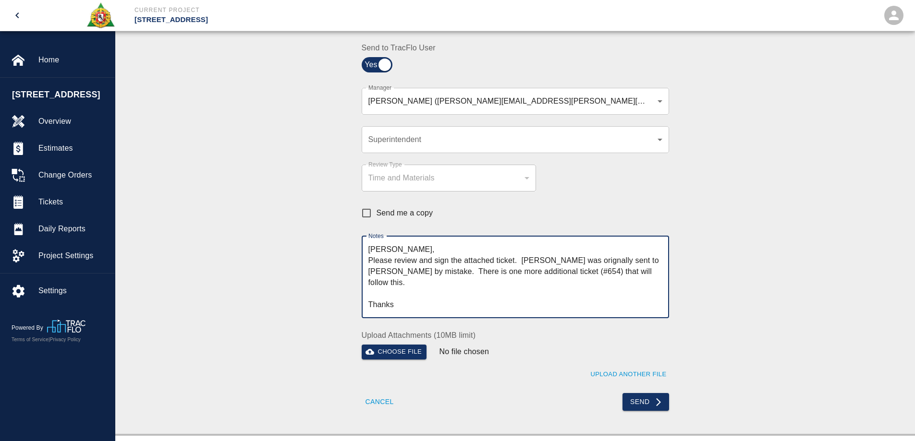
scroll to position [240, 0]
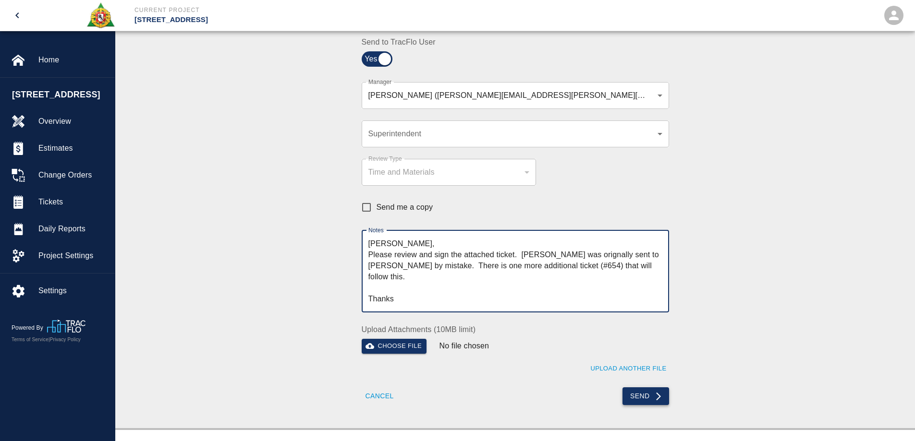
type textarea "Pablo, Please review and sign the attached ticket. Thsi was orignally sent to N…"
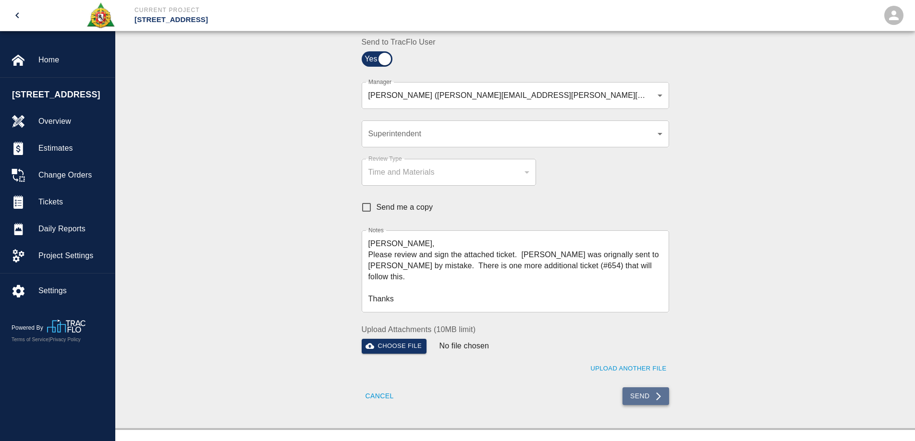
click at [643, 398] on button "Send" at bounding box center [645, 397] width 47 height 18
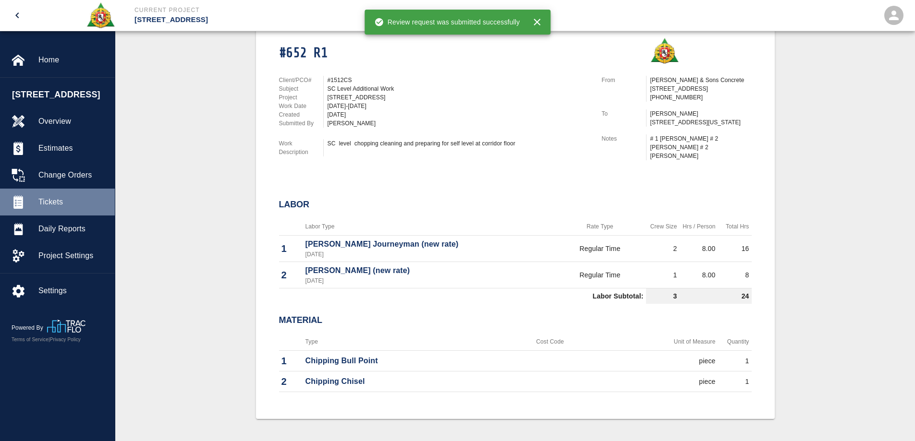
click at [60, 196] on span "Tickets" at bounding box center [72, 202] width 69 height 12
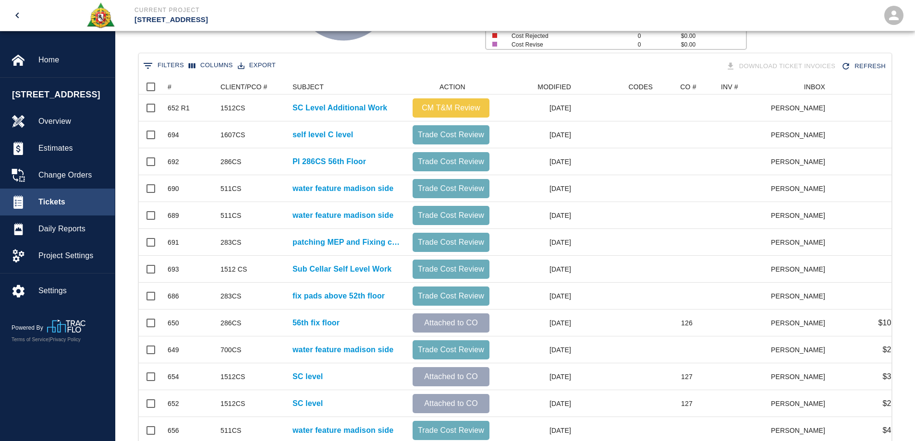
scroll to position [192, 0]
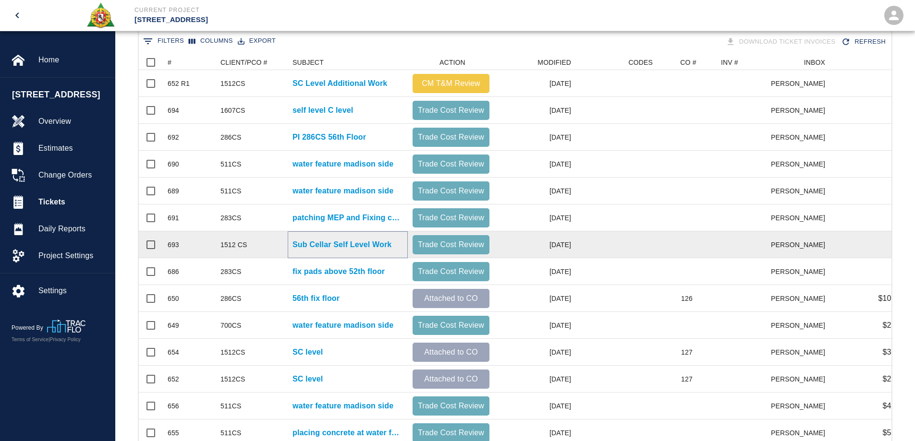
click at [305, 244] on p "Sub Cellar Self Level Work" at bounding box center [341, 245] width 99 height 12
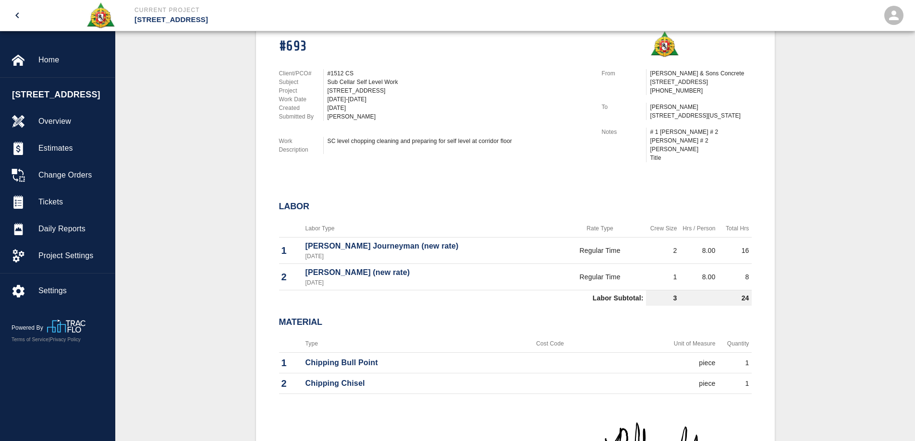
scroll to position [240, 0]
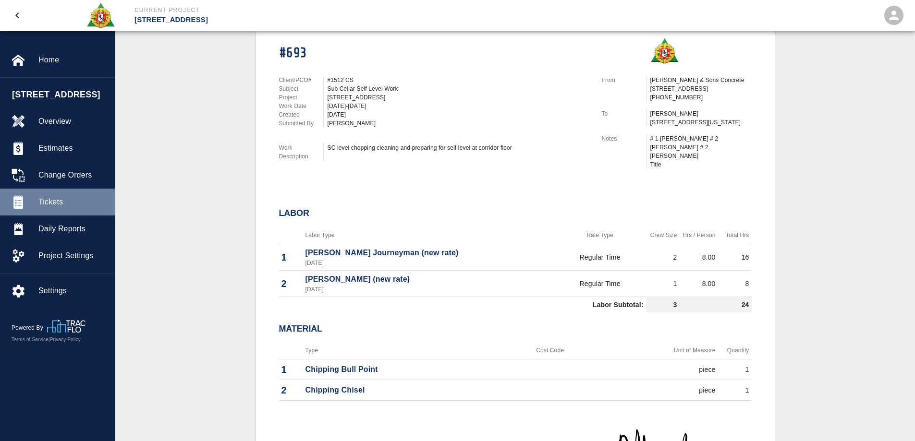
click at [64, 198] on span "Tickets" at bounding box center [72, 202] width 69 height 12
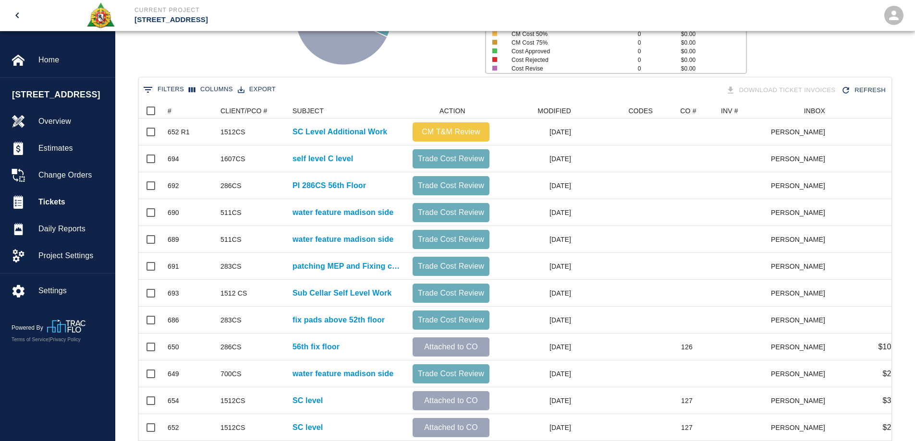
scroll to position [144, 0]
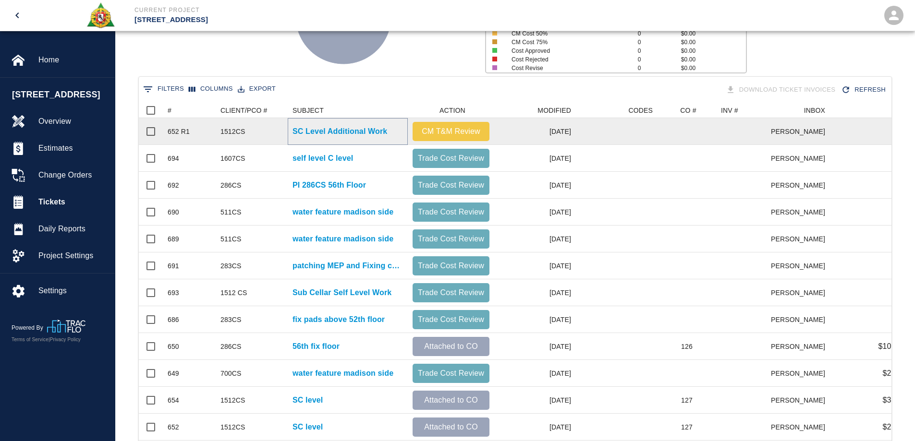
click at [333, 133] on p "SC Level Additional Work" at bounding box center [339, 132] width 95 height 12
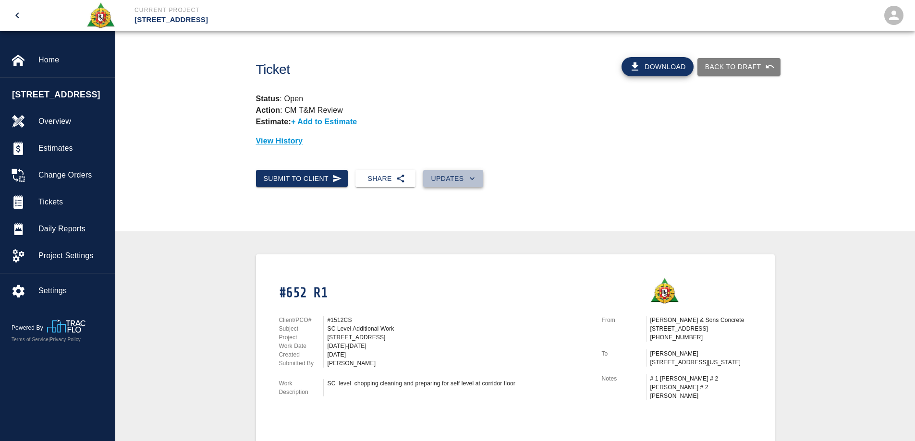
click at [465, 181] on button "Updates" at bounding box center [453, 179] width 60 height 18
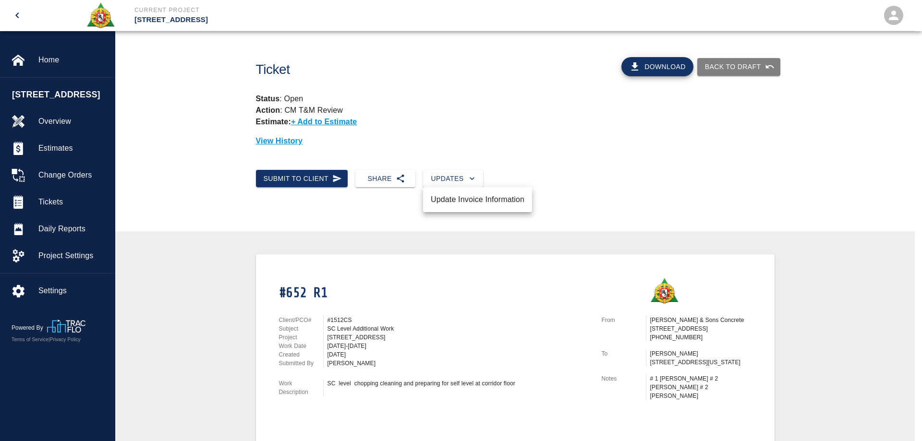
click at [472, 196] on li "Update Invoice Information" at bounding box center [477, 199] width 109 height 17
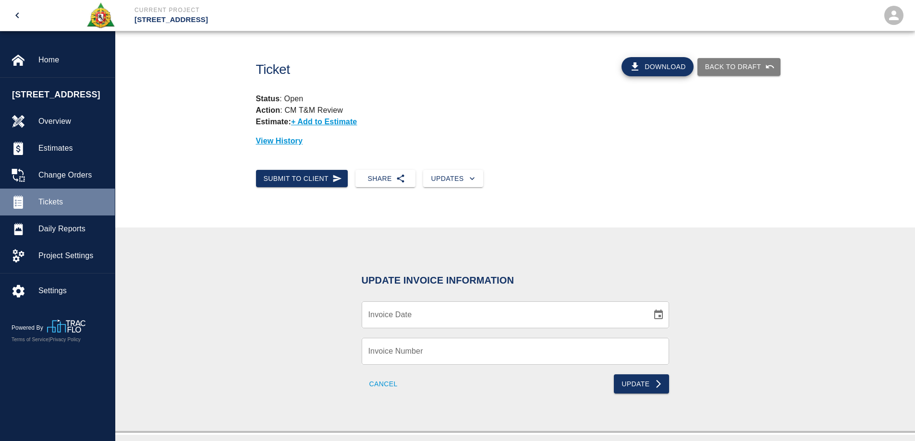
click at [57, 199] on span "Tickets" at bounding box center [72, 202] width 69 height 12
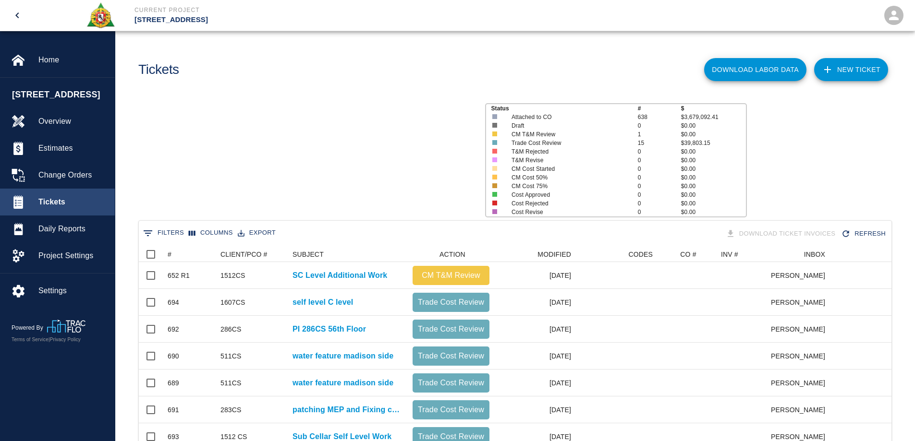
scroll to position [553, 745]
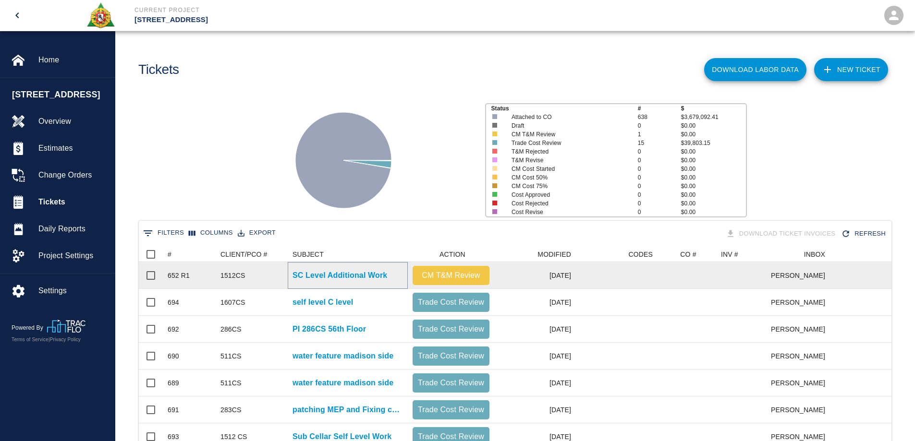
click at [354, 271] on p "SC Level Additional Work" at bounding box center [339, 276] width 95 height 12
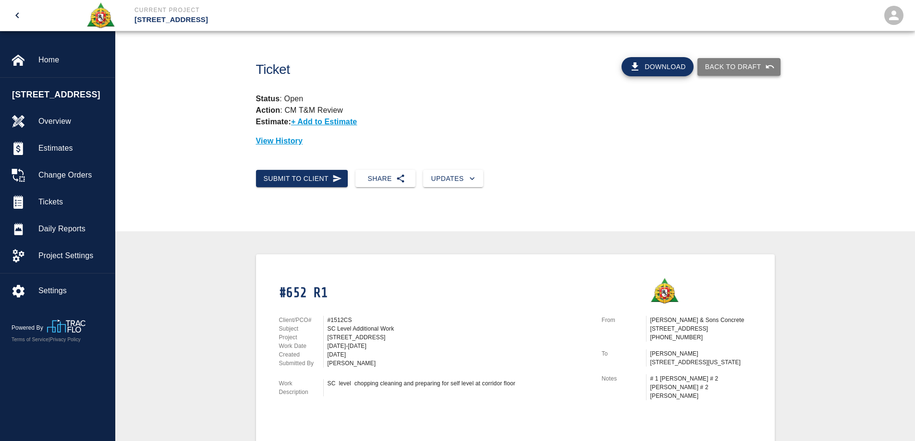
click at [742, 64] on button "Back to Draft" at bounding box center [738, 67] width 83 height 18
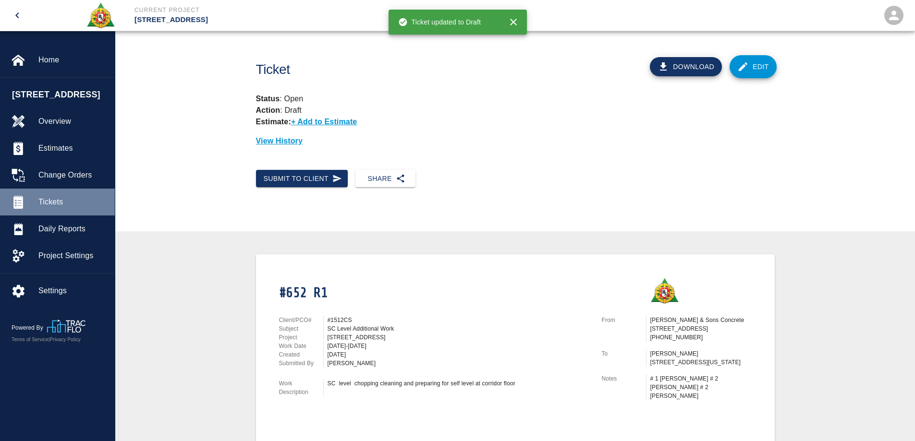
click at [58, 205] on span "Tickets" at bounding box center [72, 202] width 69 height 12
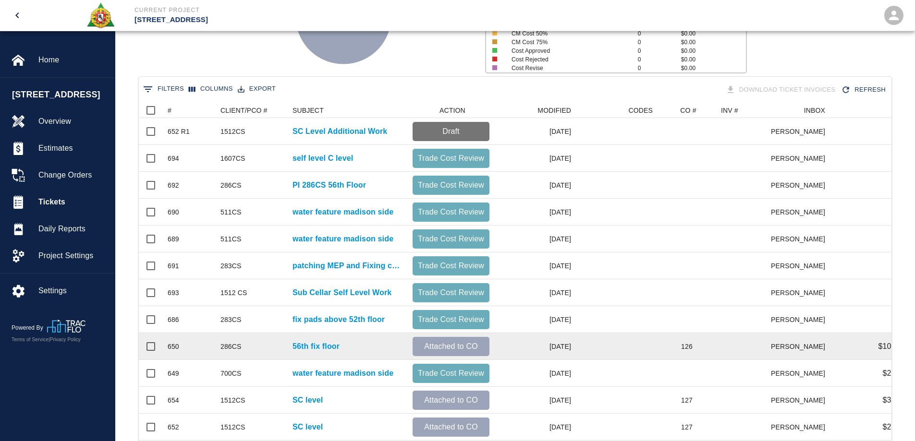
scroll to position [192, 0]
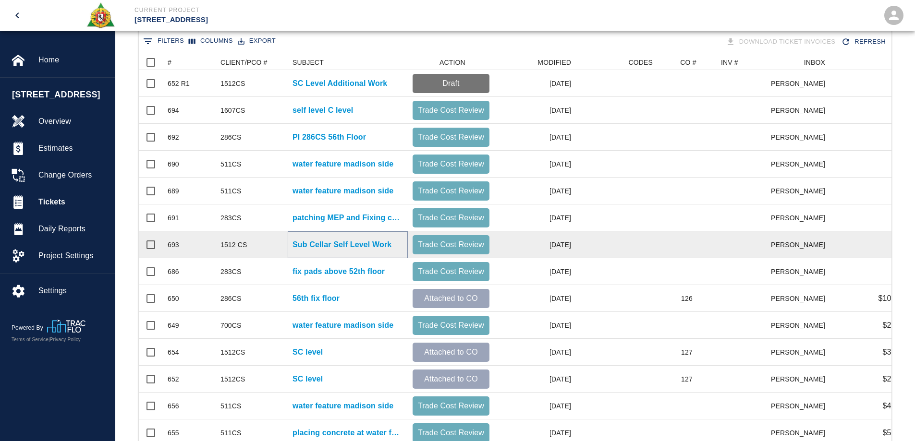
click at [335, 246] on p "Sub Cellar Self Level Work" at bounding box center [341, 245] width 99 height 12
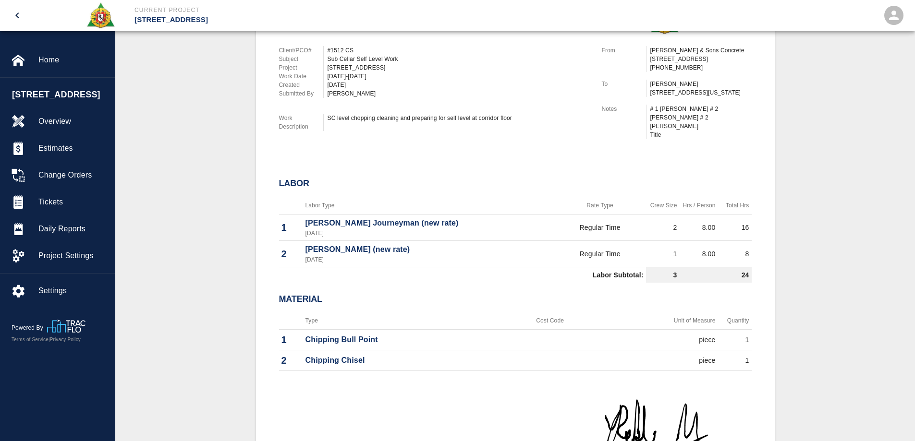
scroll to position [144, 0]
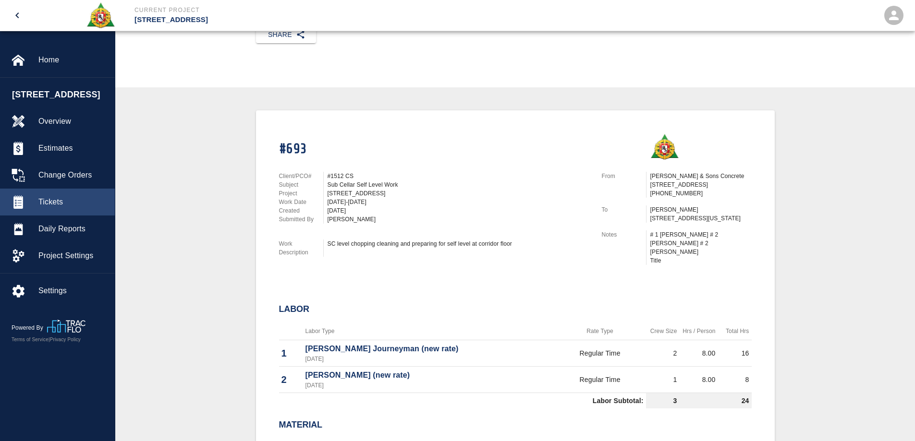
click at [60, 195] on div "Tickets" at bounding box center [57, 202] width 115 height 27
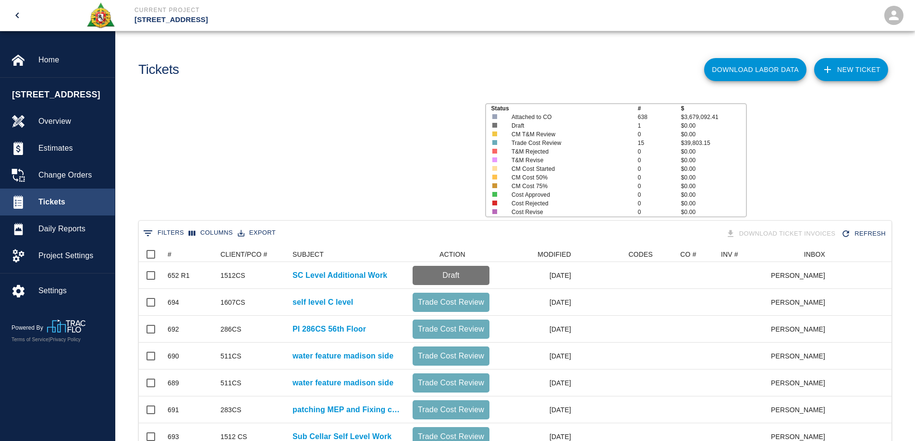
scroll to position [553, 745]
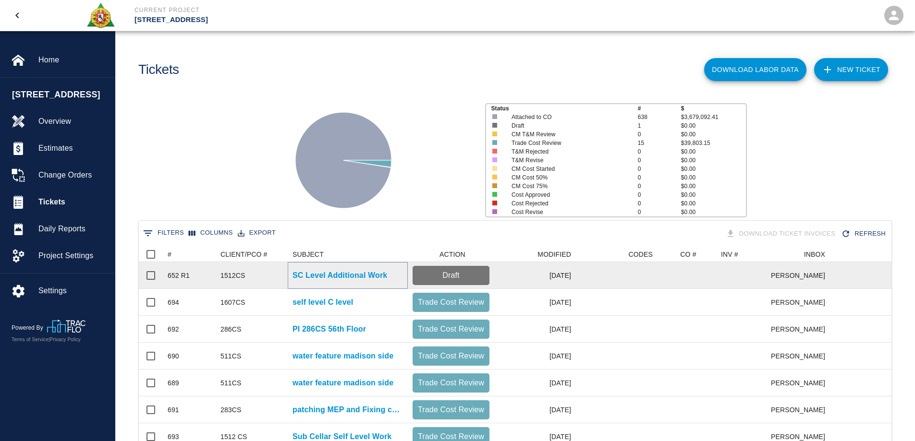
click at [377, 272] on p "SC Level Additional Work" at bounding box center [339, 276] width 95 height 12
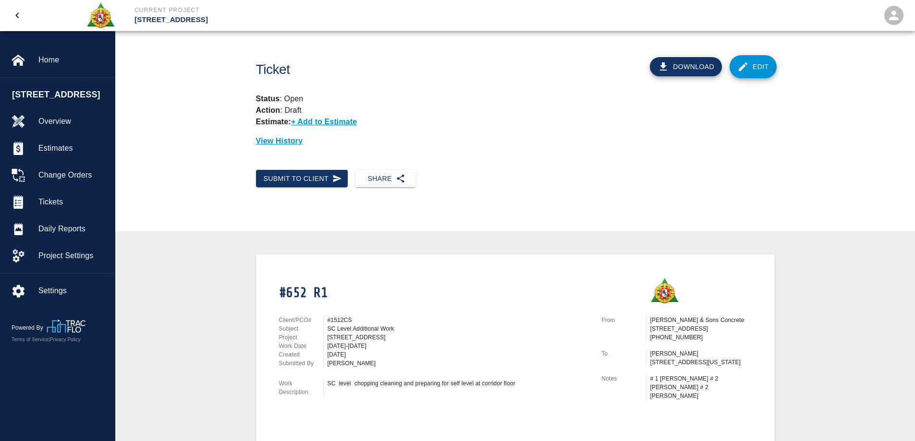
click at [753, 69] on link "Edit" at bounding box center [752, 66] width 47 height 23
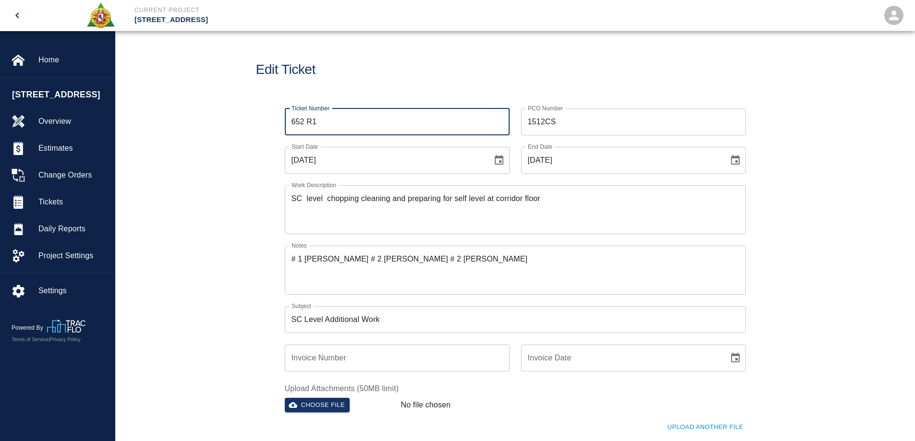
click at [304, 121] on input "652 R1" at bounding box center [397, 122] width 225 height 27
type input "654 R1"
click at [501, 163] on icon "Choose date, selected date is Sep 2, 2025" at bounding box center [499, 161] width 12 height 12
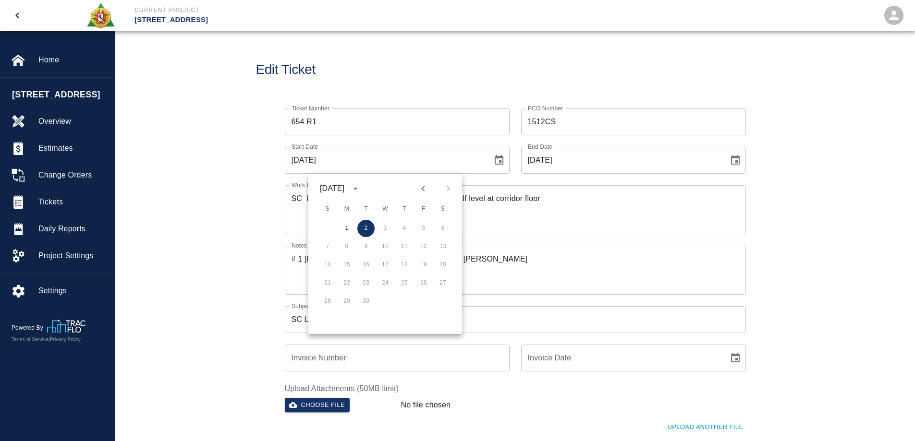
click at [385, 227] on div "1 2 3 4 5 6" at bounding box center [385, 228] width 154 height 17
click at [387, 225] on div "1 2 3 4 5 6" at bounding box center [385, 228] width 154 height 17
click at [318, 162] on input "09/02/2025" at bounding box center [385, 160] width 201 height 27
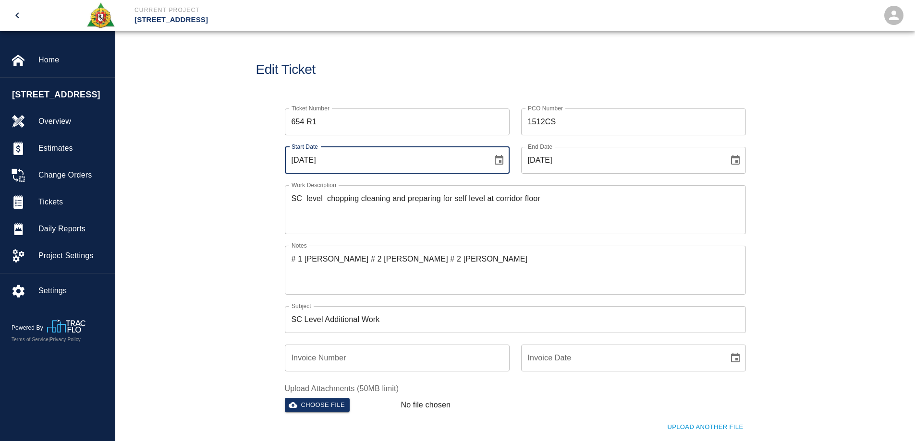
click at [309, 158] on input "09/02/2025" at bounding box center [385, 160] width 201 height 27
type input "09/03/2025"
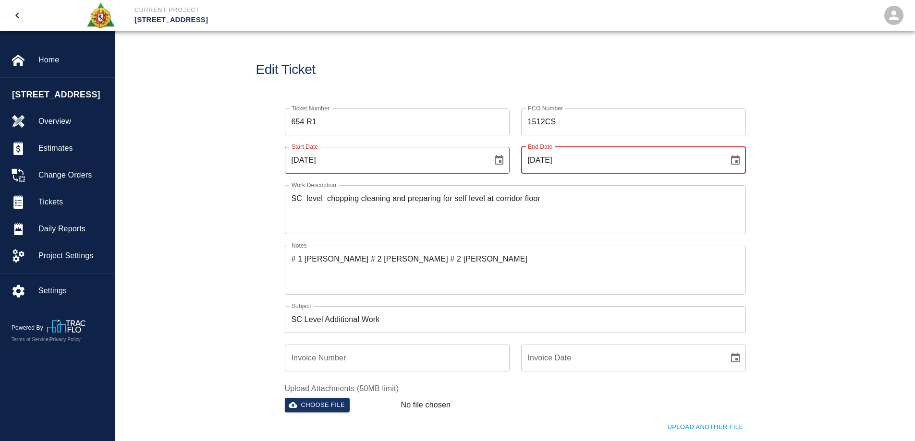
click at [545, 159] on input "09/02/2025" at bounding box center [621, 160] width 201 height 27
type input "09/03/2025"
click at [775, 207] on div "Ticket Number 654 R1 Ticket Number PCO Number 1512CS PCO Number Start Date 09/0…" at bounding box center [514, 300] width 799 height 407
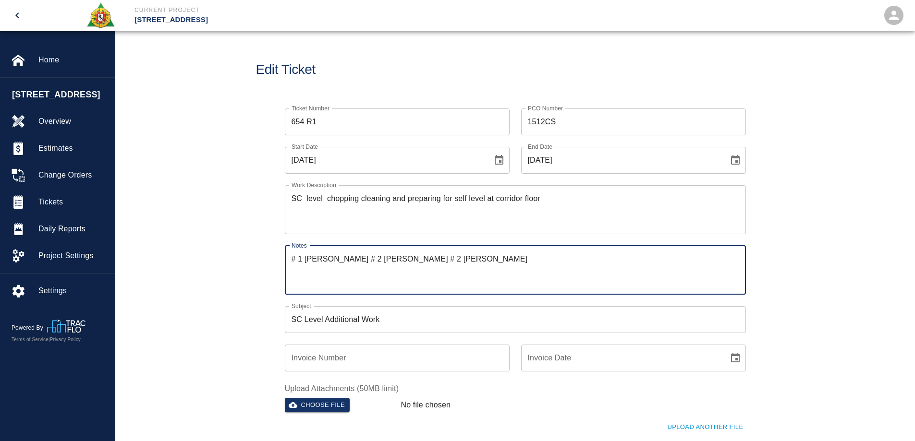
drag, startPoint x: 492, startPoint y: 257, endPoint x: 265, endPoint y: 253, distance: 227.7
click at [265, 253] on div "Ticket Number 654 R1 Ticket Number PCO Number 1512CS PCO Number Start Date 09/0…" at bounding box center [515, 289] width 519 height 384
paste textarea "# 1 Bryan Dinnen , # 1 Antonio Mancini , # 1 Smokey Ferra"
type textarea "# 1 Bryan Dinnen , # 1 Antonio Mancini , # 1 Smokey Ferra"
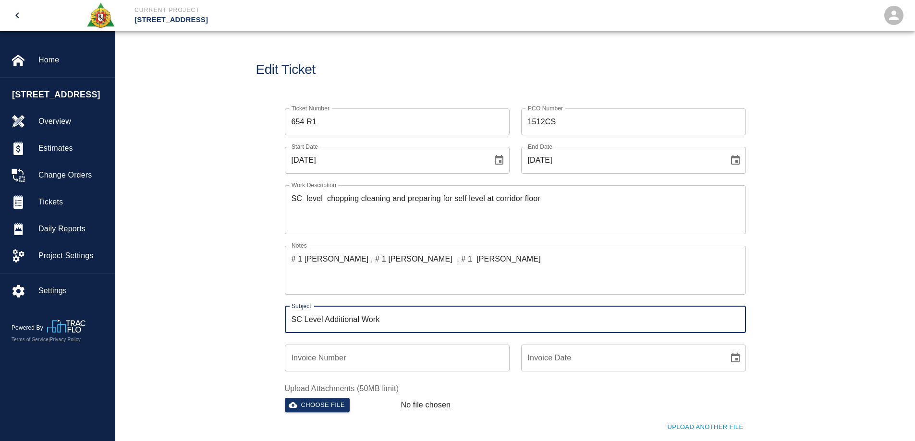
drag, startPoint x: 386, startPoint y: 322, endPoint x: 342, endPoint y: 317, distance: 44.0
click at [342, 317] on input "SC Level Additional Work" at bounding box center [515, 319] width 461 height 27
type input "SC Self Level Work"
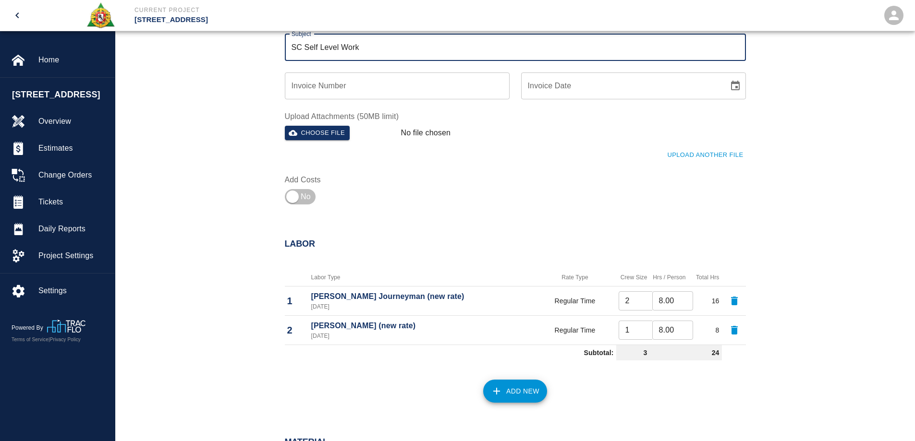
scroll to position [288, 0]
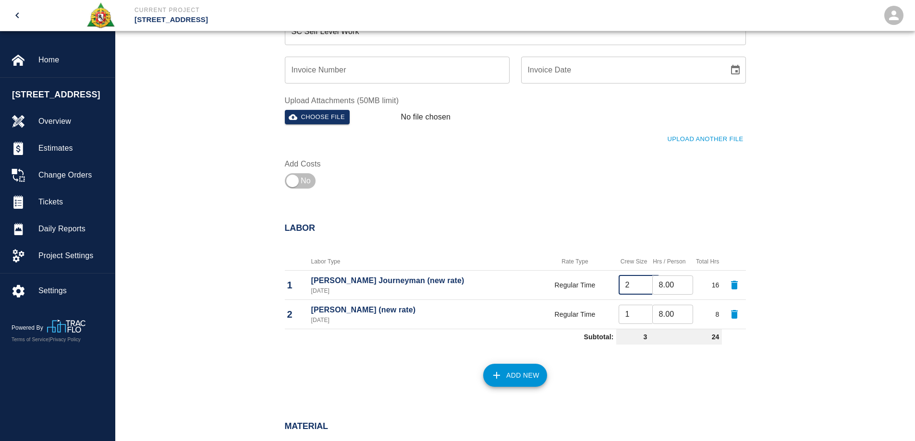
click at [636, 287] on input "2" at bounding box center [638, 285] width 41 height 19
type input "3"
click at [742, 313] on button "button" at bounding box center [734, 314] width 23 height 23
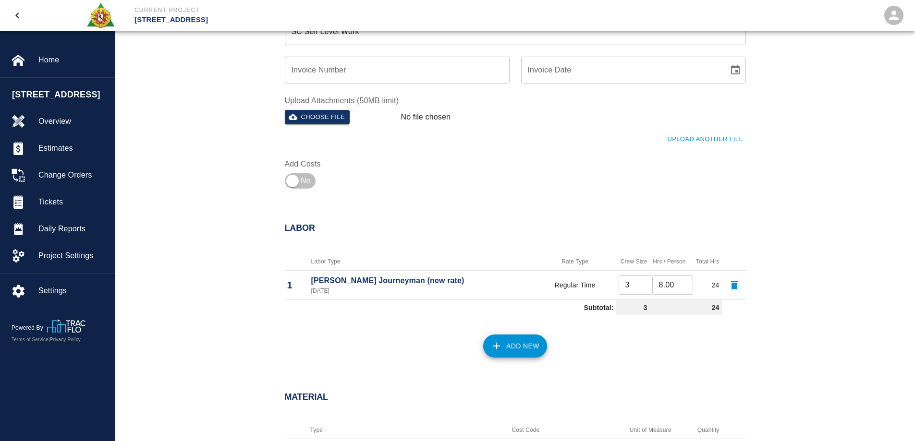
click at [625, 355] on div "Add New" at bounding box center [509, 340] width 472 height 42
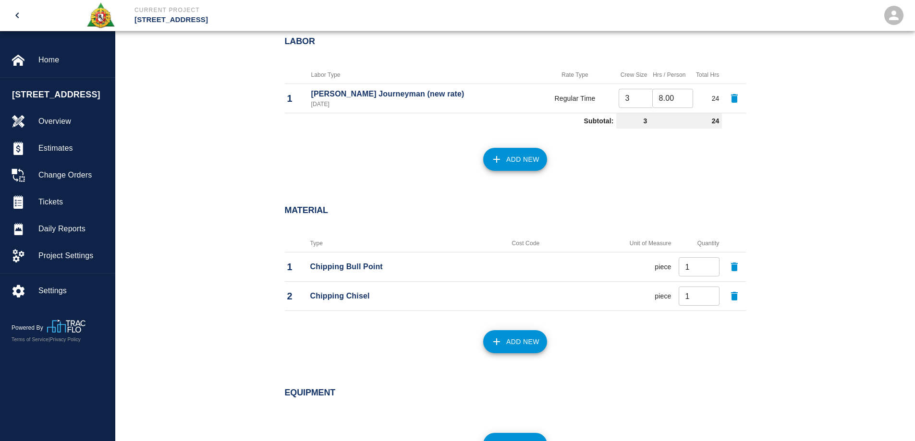
scroll to position [480, 0]
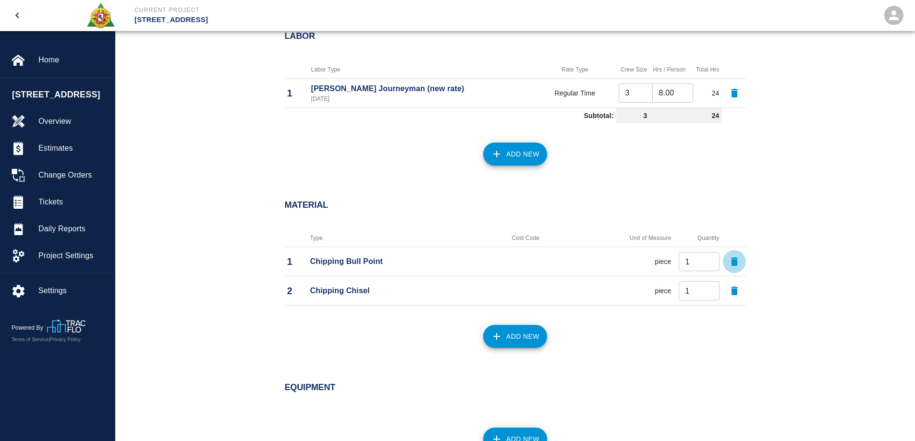
click at [732, 263] on icon "button" at bounding box center [734, 261] width 7 height 9
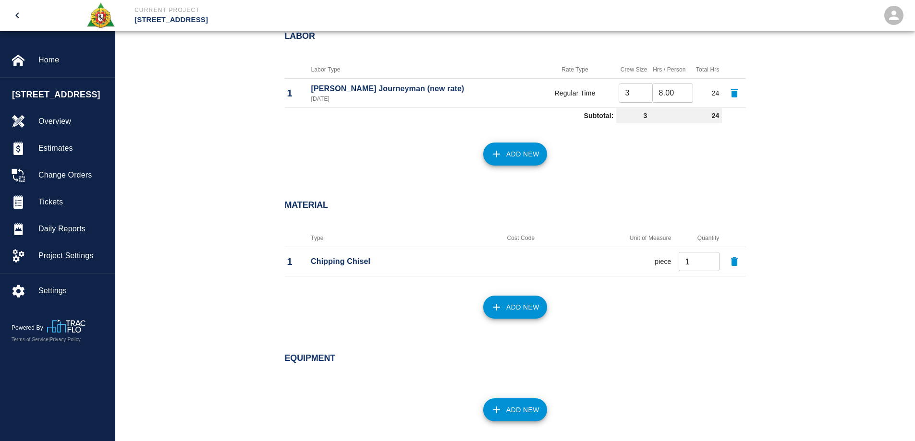
click at [732, 263] on icon "button" at bounding box center [734, 261] width 7 height 9
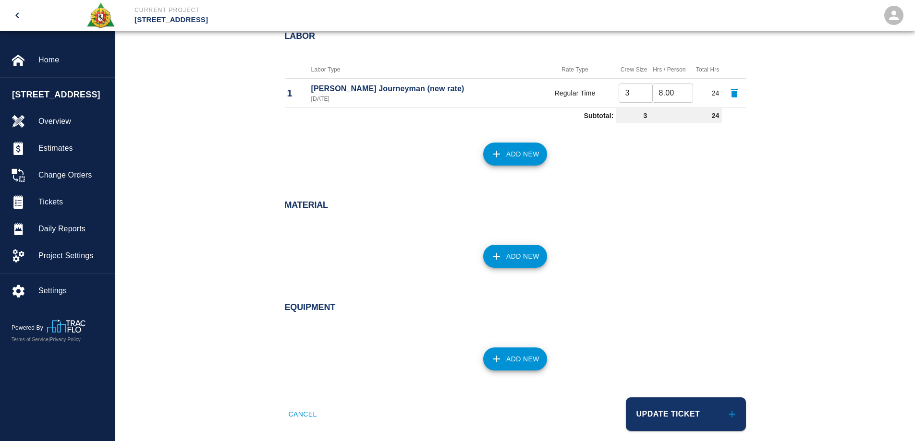
click at [521, 260] on button "Add New" at bounding box center [515, 256] width 64 height 23
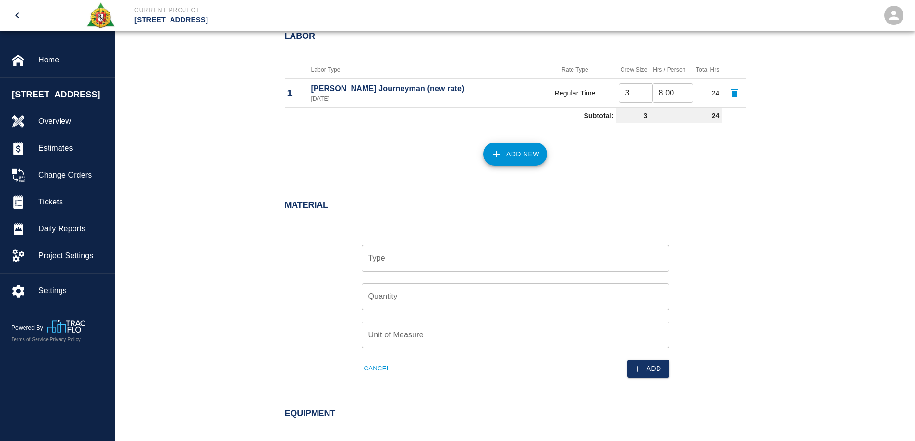
click at [455, 265] on input "Type" at bounding box center [515, 258] width 299 height 18
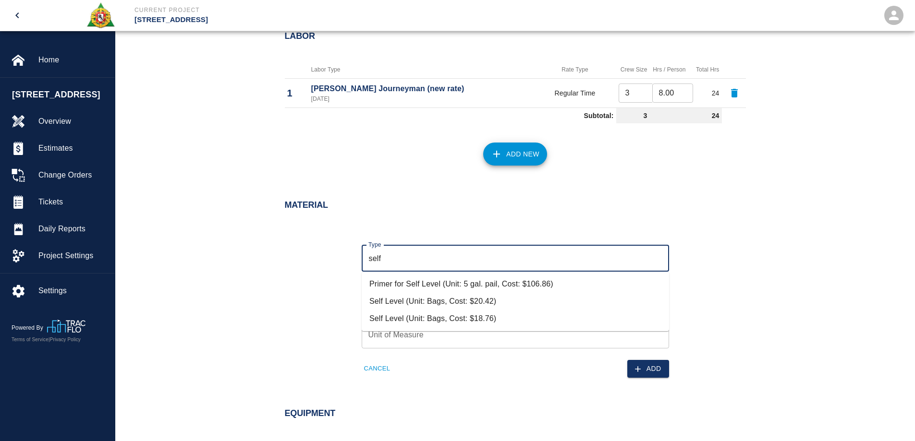
click at [485, 300] on li "Self Level (Unit: Bags, Cost: $20.42)" at bounding box center [515, 301] width 307 height 17
type input "Self Level (Unit: Bags, Cost: $20.42)"
type input "Bags"
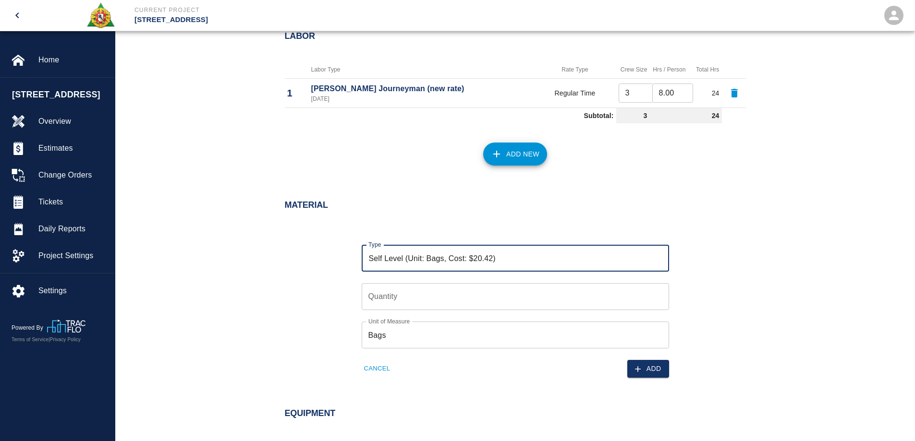
type input "Self Level (Unit: Bags, Cost: $20.42)"
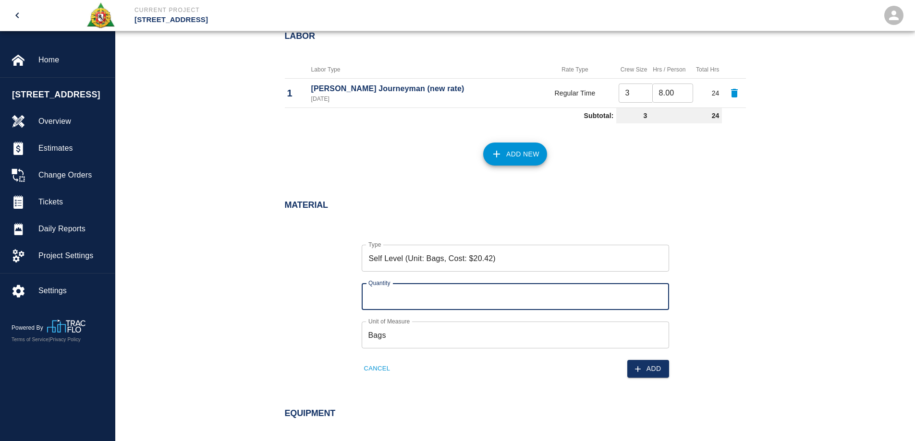
click at [476, 302] on input "Quantity" at bounding box center [515, 296] width 307 height 27
type input "21"
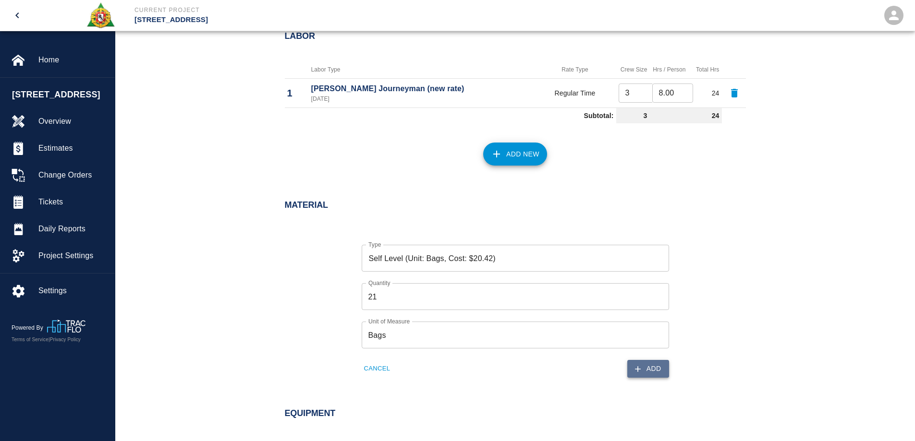
click at [652, 368] on button "Add" at bounding box center [648, 369] width 42 height 18
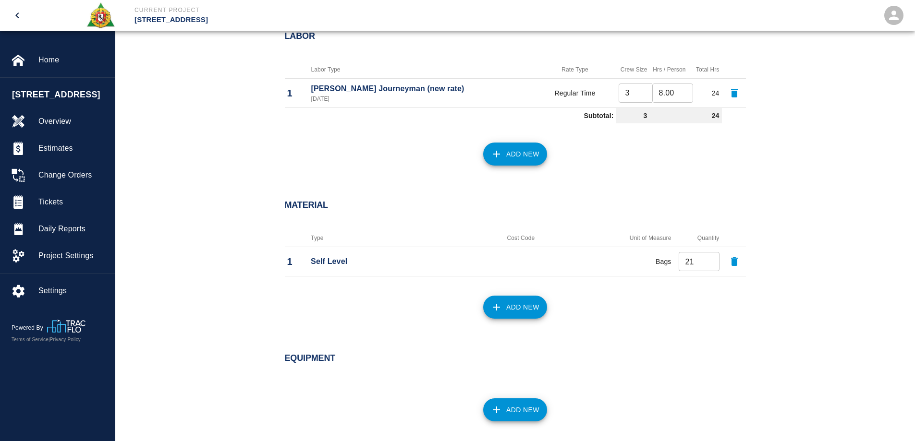
click at [514, 309] on button "Add New" at bounding box center [515, 307] width 64 height 23
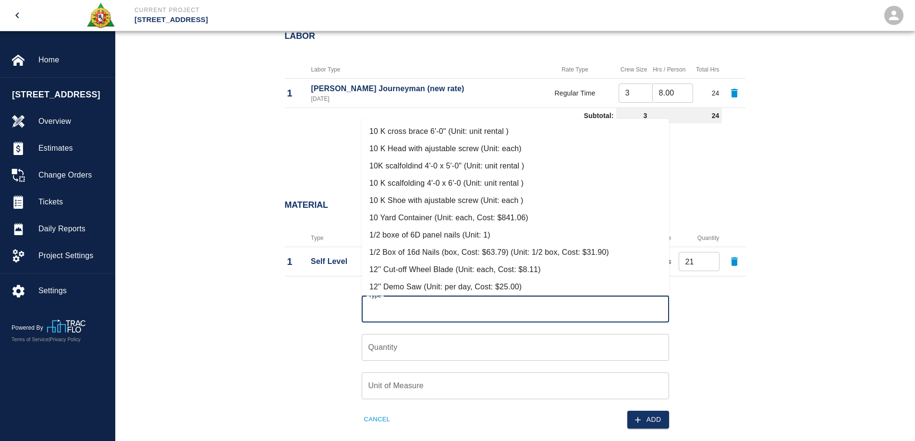
click at [405, 305] on input "Type" at bounding box center [515, 309] width 299 height 18
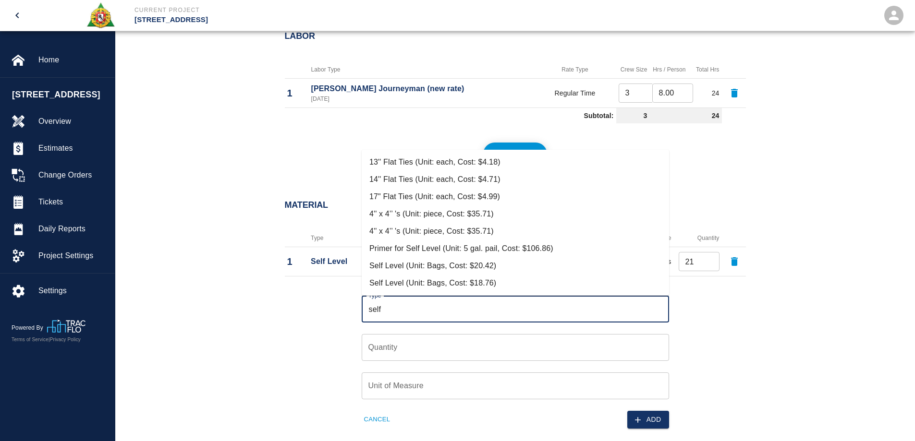
click at [432, 246] on li "Primer for Self Level (Unit: 5 gal. pail, Cost: $106.86)" at bounding box center [515, 248] width 307 height 17
type input "Primer for Self Level (Unit: 5 gal. pail, Cost: $106.86)"
type input "5 gal. pail"
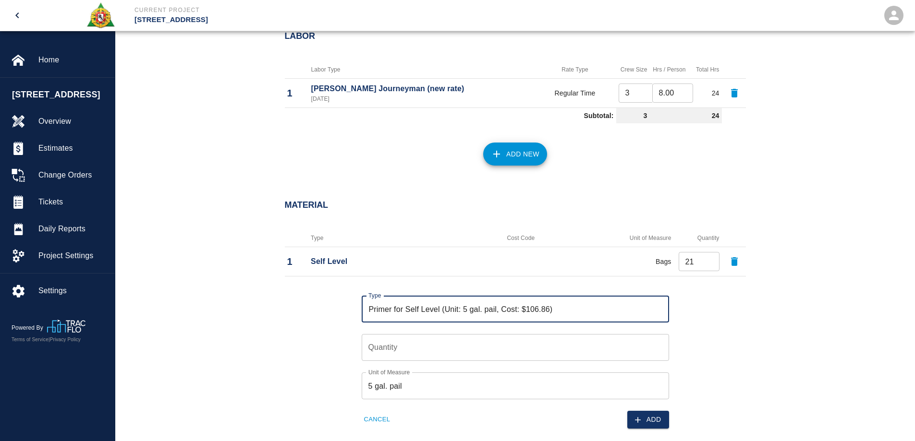
type input "Primer for Self Level (Unit: 5 gal. pail, Cost: $106.86)"
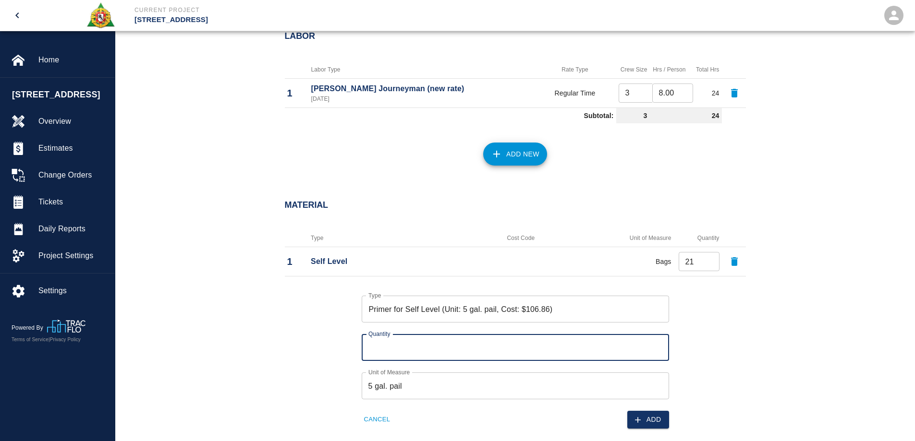
click at [413, 351] on input "Quantity" at bounding box center [515, 347] width 307 height 27
type input "1"
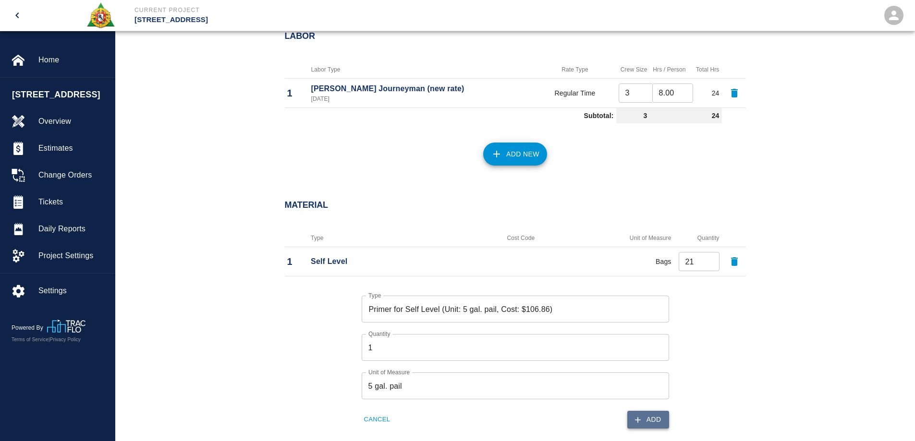
click at [638, 416] on icon "button" at bounding box center [638, 420] width 10 height 10
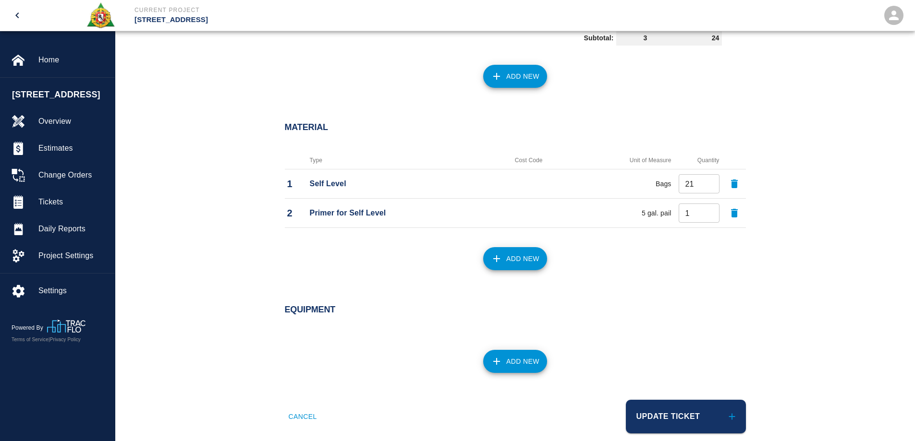
scroll to position [573, 0]
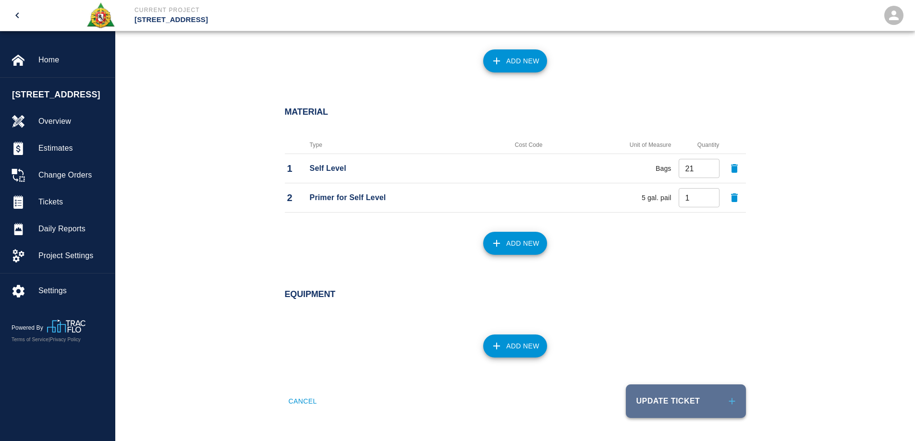
click at [666, 396] on button "Update Ticket" at bounding box center [686, 402] width 120 height 34
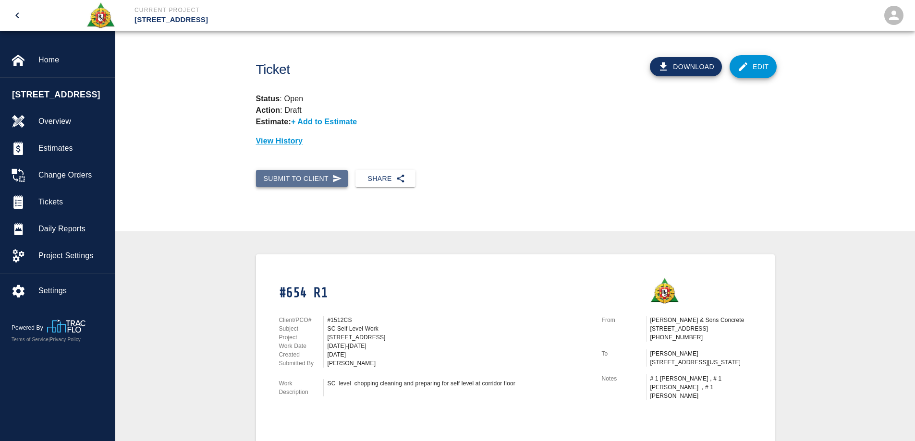
click at [293, 185] on button "Submit to Client" at bounding box center [302, 179] width 92 height 18
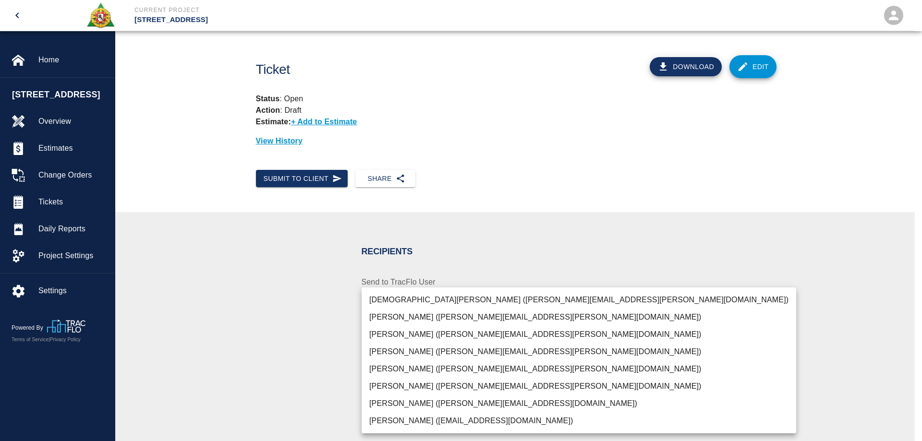
click at [417, 333] on body "Current Project 270 Park Ave Home 270 Park Ave Overview Estimates Change Orders…" at bounding box center [461, 220] width 922 height 441
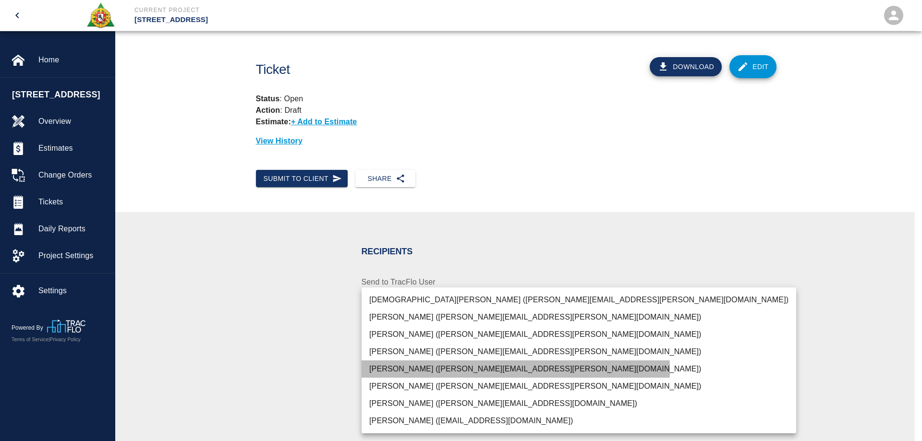
click at [420, 371] on li "Pablo Molina (pablo.molina@aecom.com)" at bounding box center [579, 369] width 435 height 17
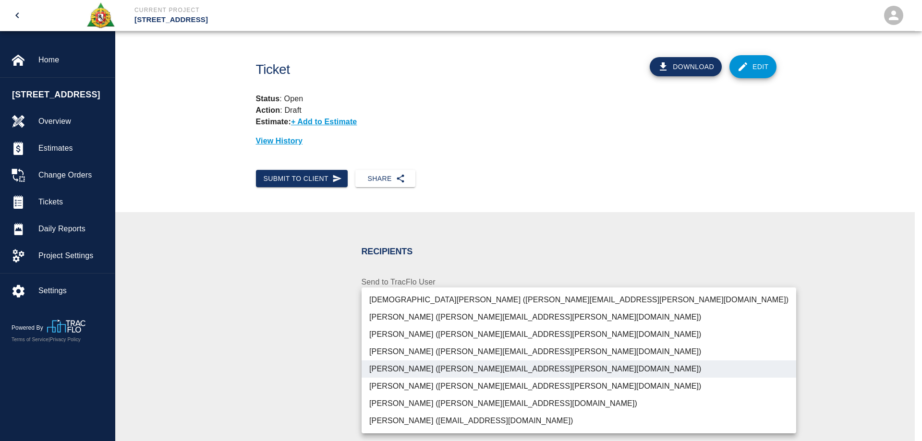
click at [400, 317] on li "Jeremy Williams (jeremy.williams@aecom.com)" at bounding box center [579, 317] width 435 height 17
type input "15ee5819-a12b-4d49-b208-872c21abcab9,46b2a3ba-afb6-4300-89a7-2c999d3c6c67"
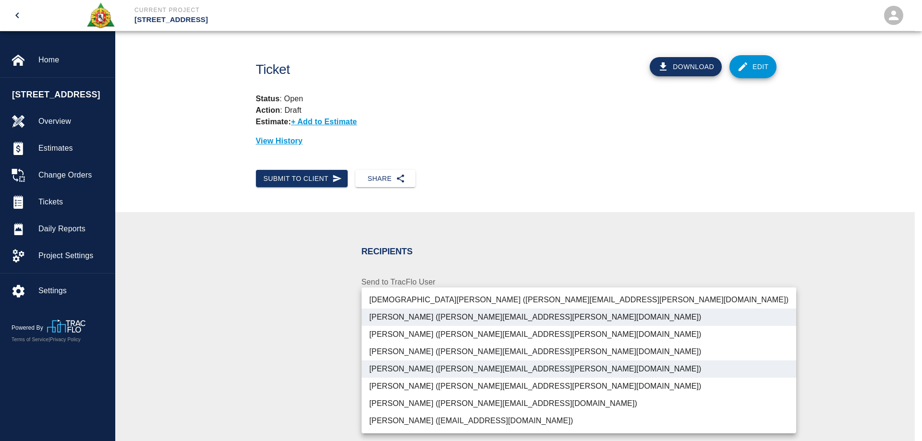
click at [299, 324] on div at bounding box center [461, 220] width 922 height 441
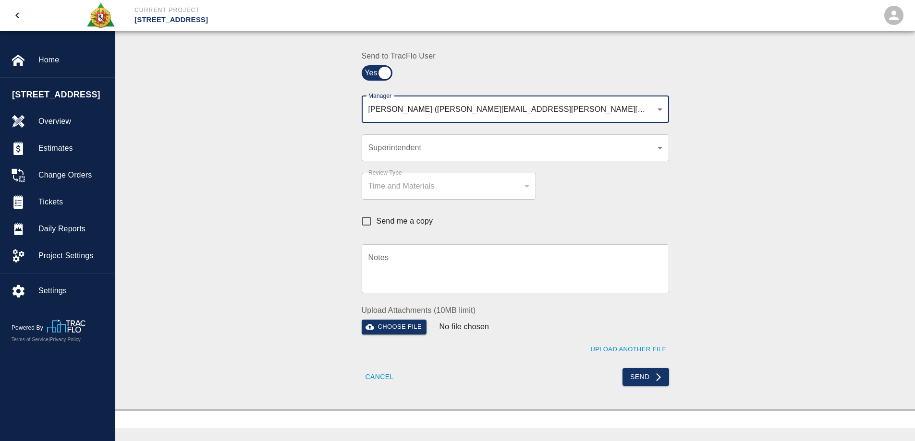
scroll to position [240, 0]
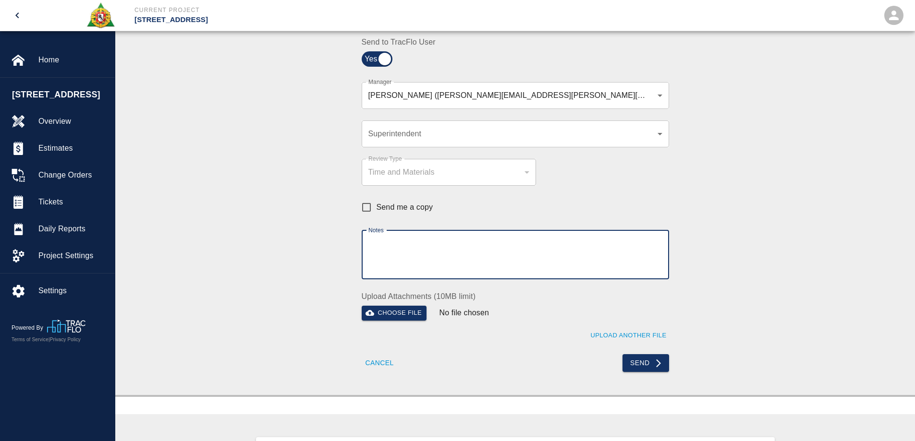
click at [400, 256] on textarea "Notes" at bounding box center [515, 254] width 294 height 33
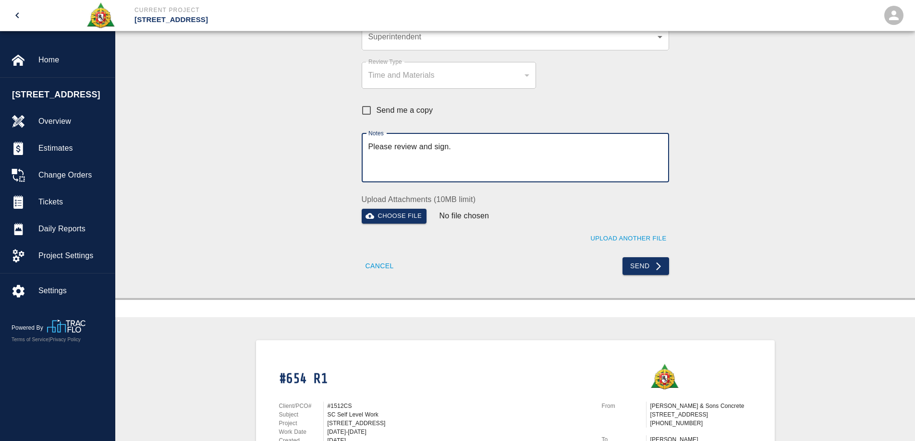
scroll to position [336, 0]
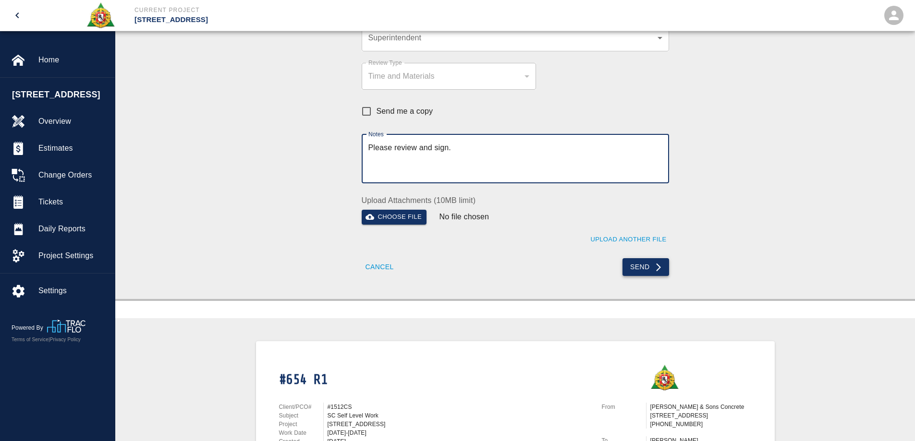
type textarea "Please review and sign."
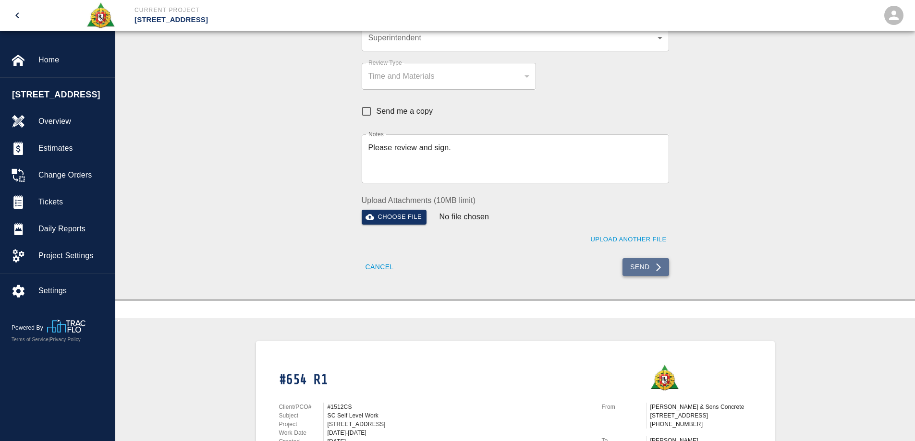
click at [633, 267] on button "Send" at bounding box center [645, 267] width 47 height 18
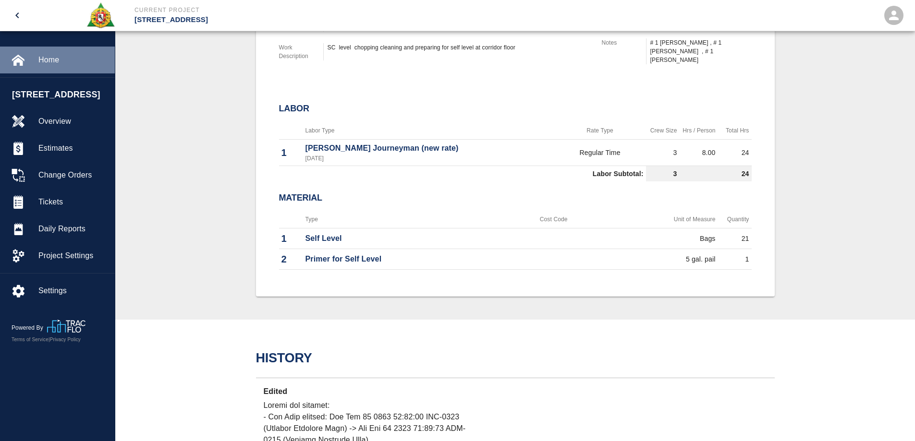
click at [52, 64] on span "Home" at bounding box center [72, 60] width 69 height 12
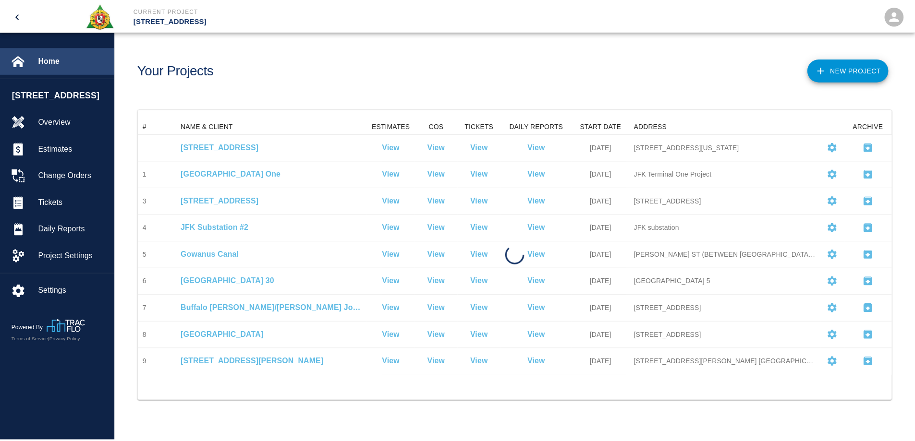
scroll to position [250, 752]
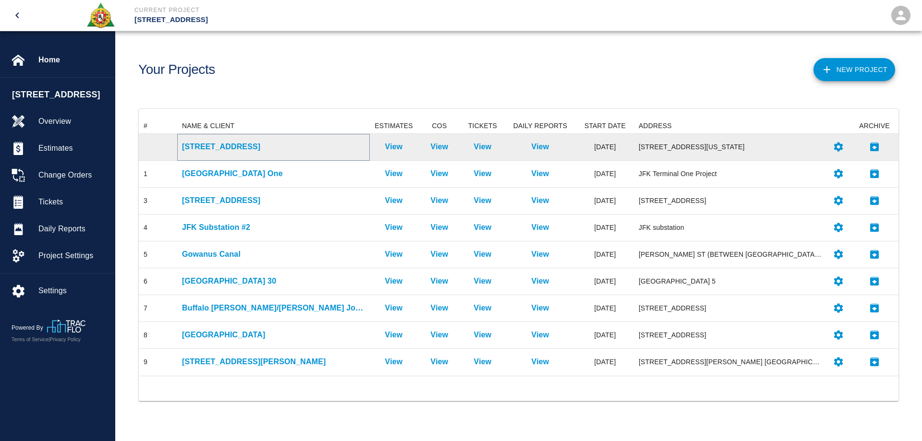
click at [234, 149] on p "[STREET_ADDRESS]" at bounding box center [273, 147] width 183 height 12
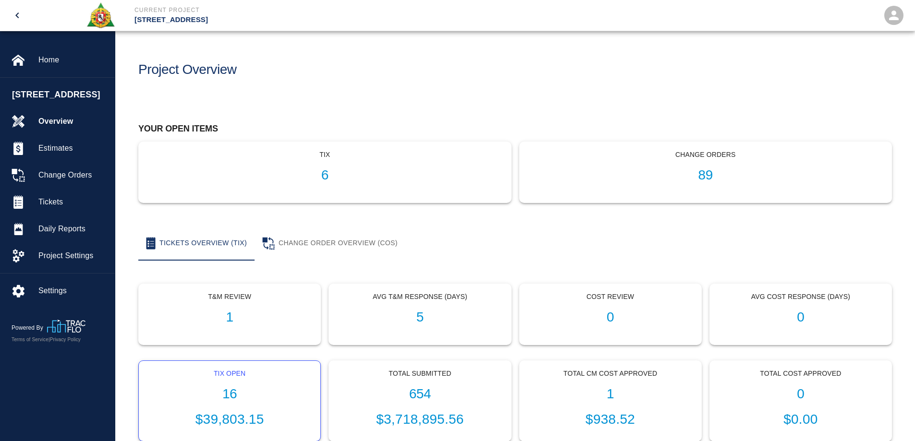
click at [229, 384] on div "Tix Open 16 $39,803.15" at bounding box center [230, 401] width 182 height 81
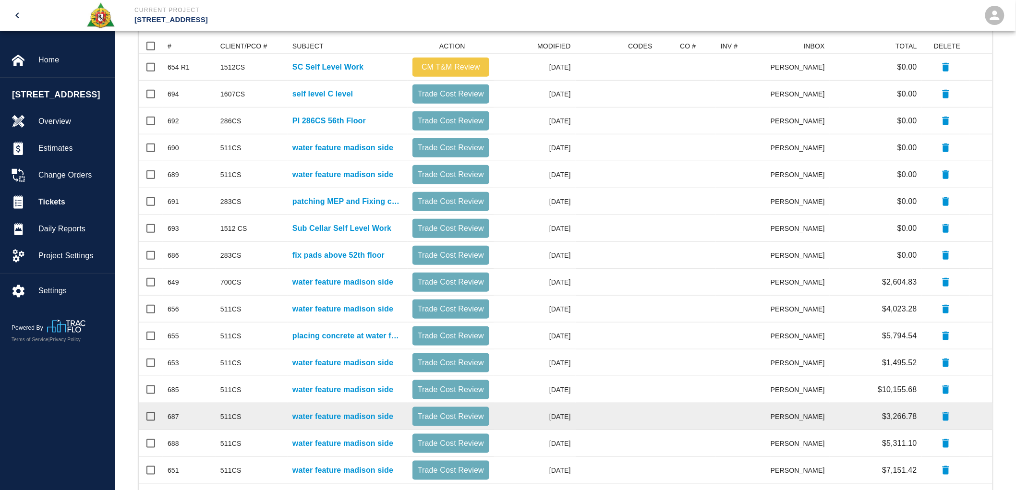
scroll to position [144, 0]
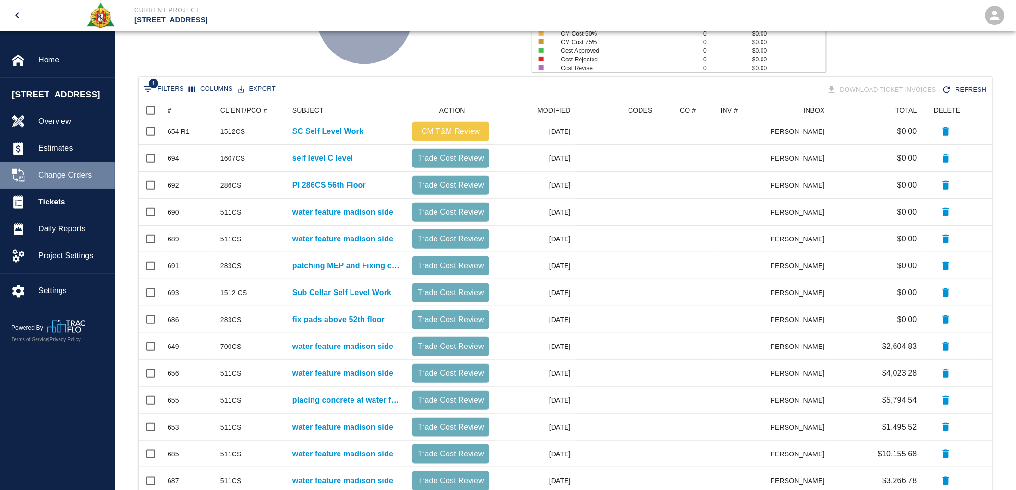
click at [72, 176] on span "Change Orders" at bounding box center [72, 176] width 69 height 12
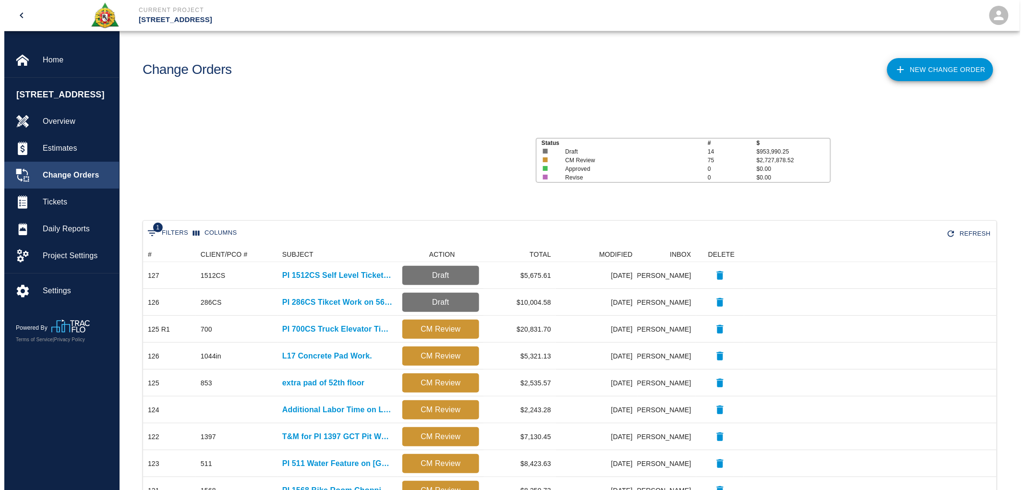
scroll to position [545, 846]
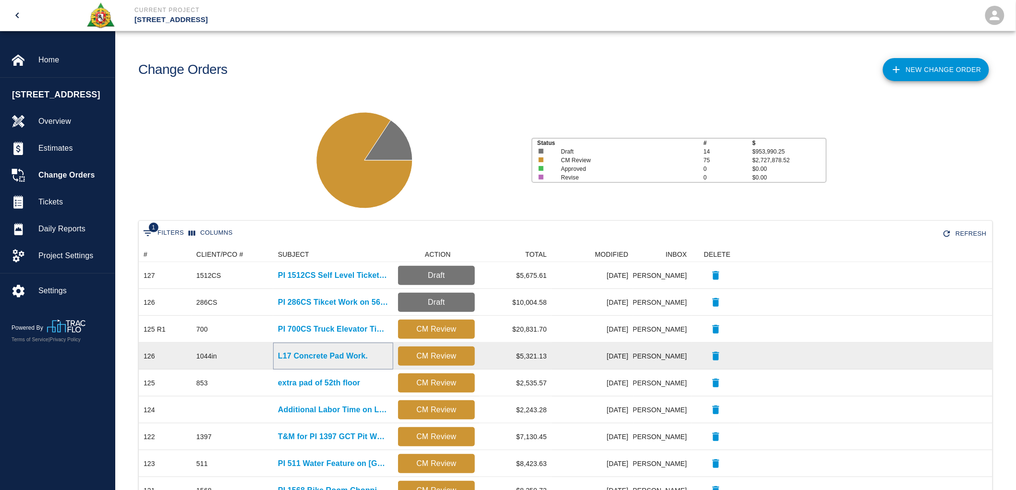
click at [341, 359] on p "L17 Concrete Pad Work." at bounding box center [323, 357] width 90 height 12
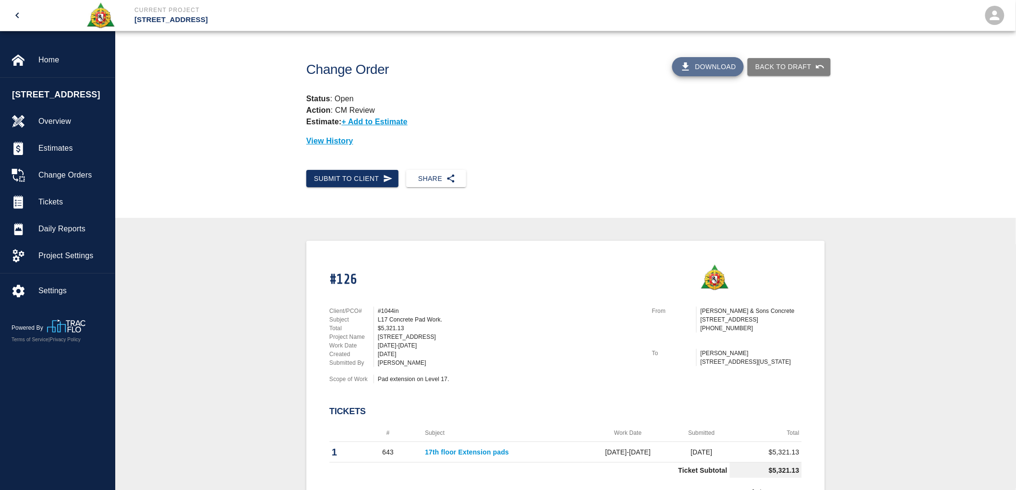
click at [713, 67] on button "Download" at bounding box center [708, 66] width 72 height 19
click at [709, 65] on button "Download" at bounding box center [708, 66] width 72 height 19
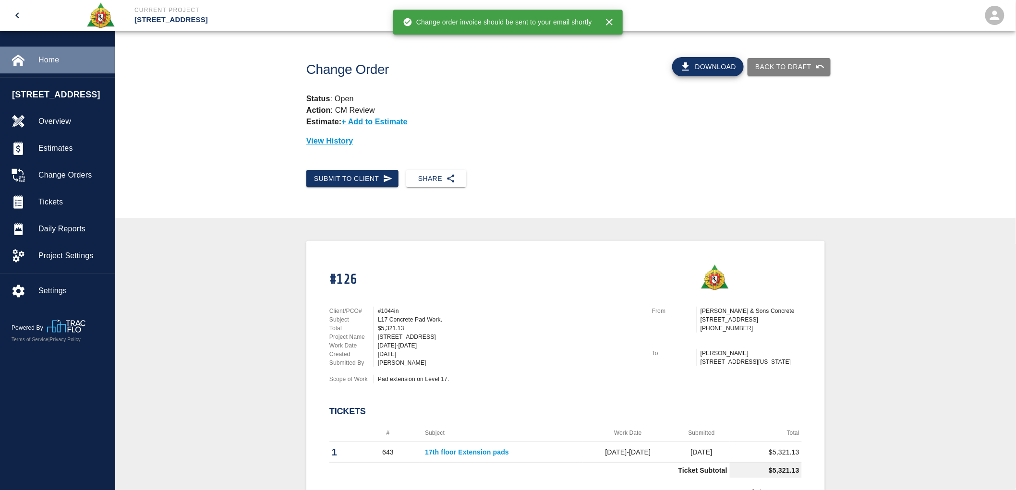
click at [56, 56] on span "Home" at bounding box center [72, 60] width 69 height 12
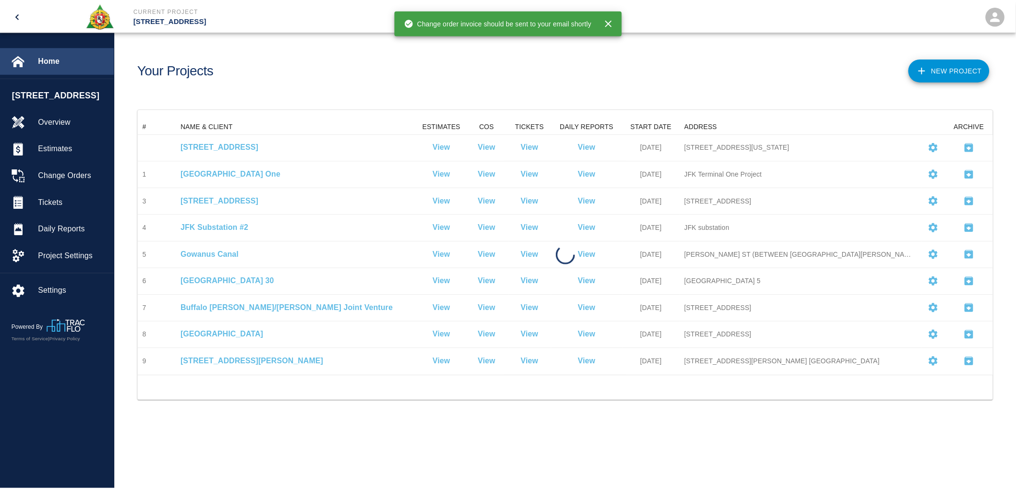
scroll to position [250, 853]
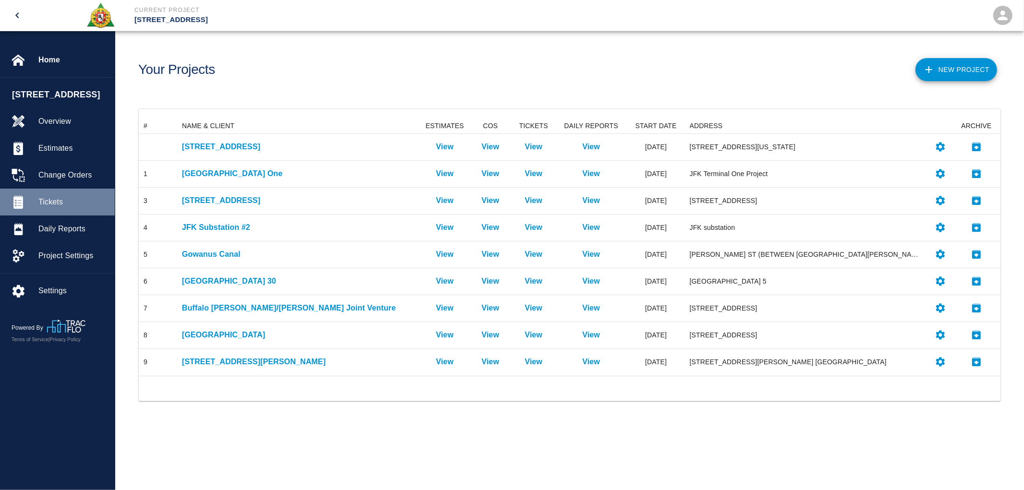
click at [54, 206] on span "Tickets" at bounding box center [72, 202] width 69 height 12
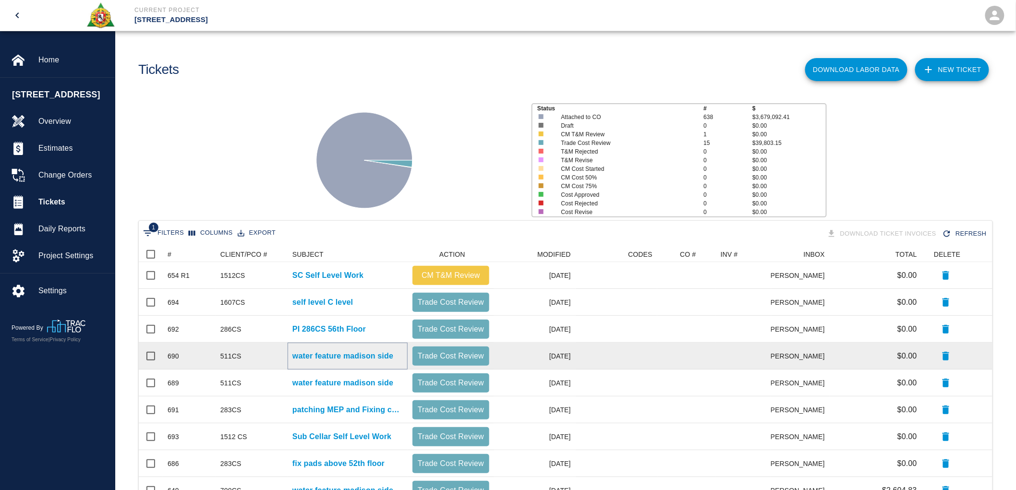
click at [326, 354] on p "water feature madison side" at bounding box center [342, 357] width 101 height 12
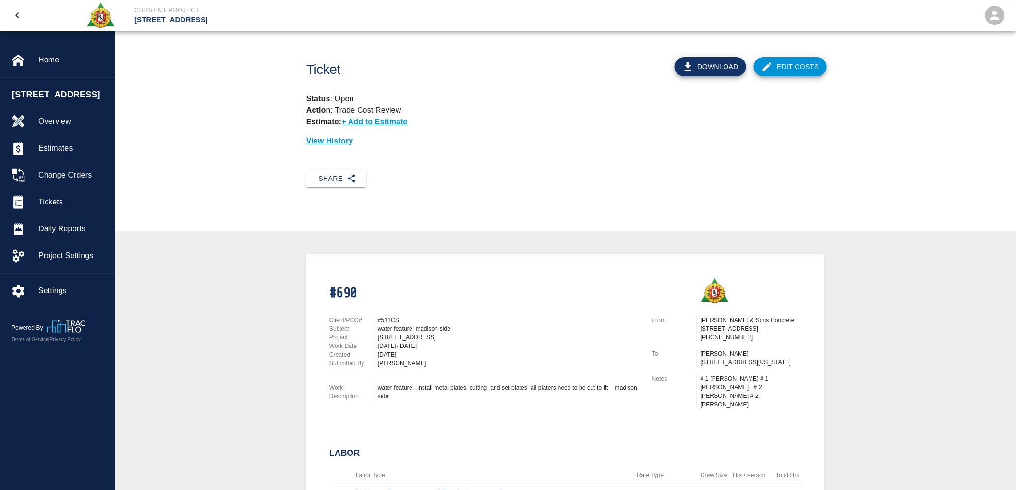
click at [780, 68] on link "Edit Costs" at bounding box center [790, 66] width 73 height 19
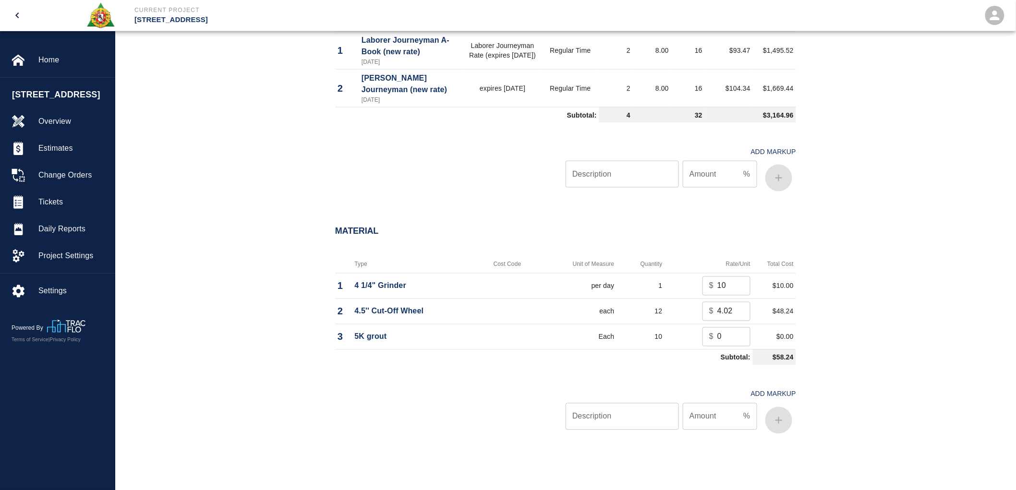
scroll to position [533, 0]
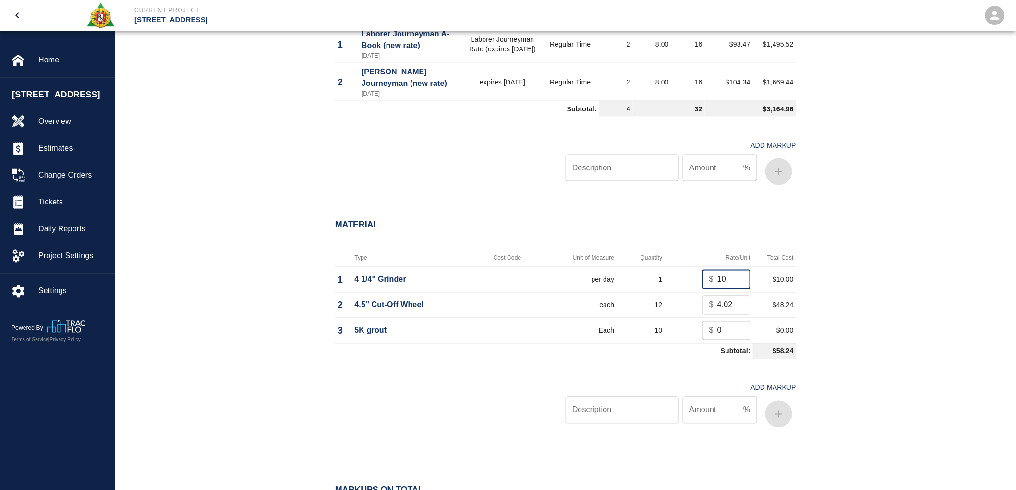
drag, startPoint x: 727, startPoint y: 283, endPoint x: 709, endPoint y: 283, distance: 18.2
click at [709, 283] on div "$ 10 ​" at bounding box center [727, 279] width 48 height 19
type input "0"
click at [837, 279] on div "Material Type Cost Code Unit of Measure Quantity Rate/Unit Total Cost 1 4 1/4" …" at bounding box center [565, 328] width 901 height 254
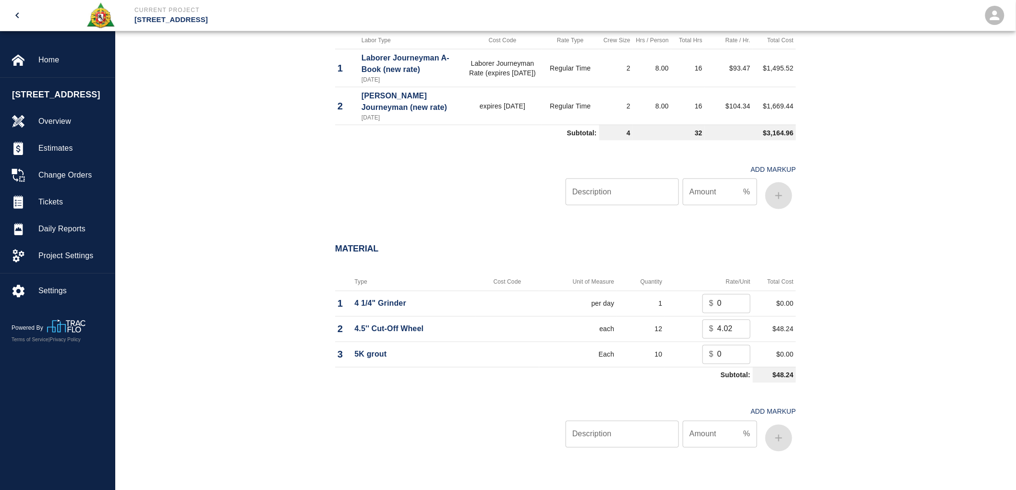
scroll to position [511, 0]
drag, startPoint x: 723, startPoint y: 356, endPoint x: 709, endPoint y: 356, distance: 14.4
click at [709, 356] on div "$ 0 ​" at bounding box center [727, 352] width 48 height 19
type input "21"
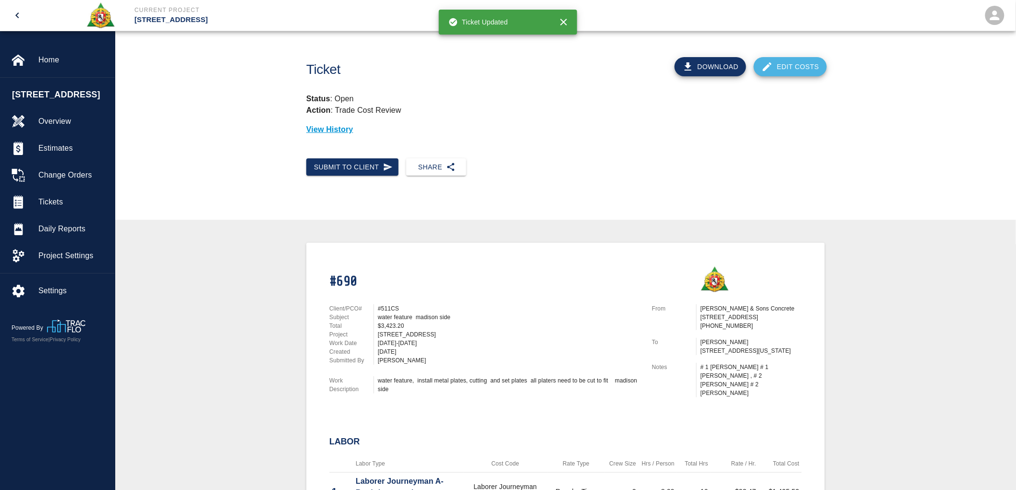
click at [796, 63] on link "Edit Costs" at bounding box center [790, 66] width 73 height 19
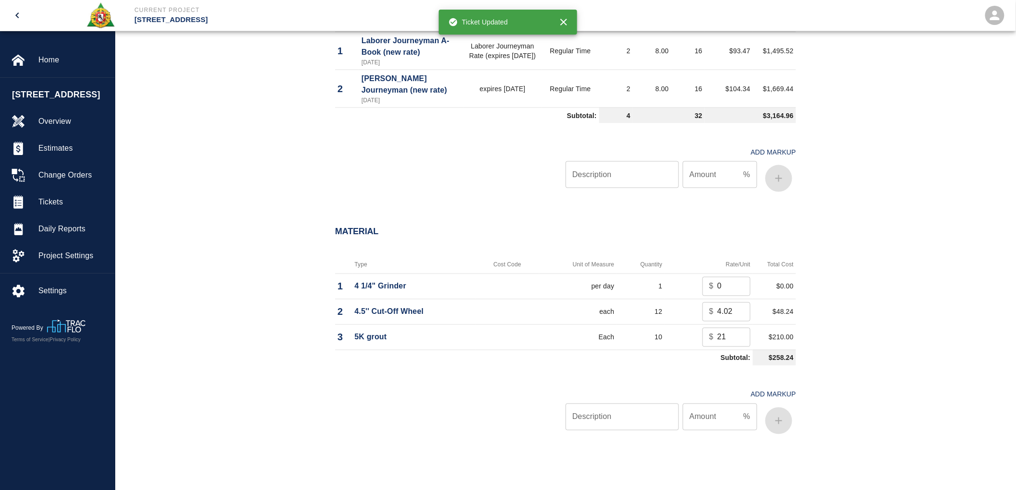
scroll to position [693, 0]
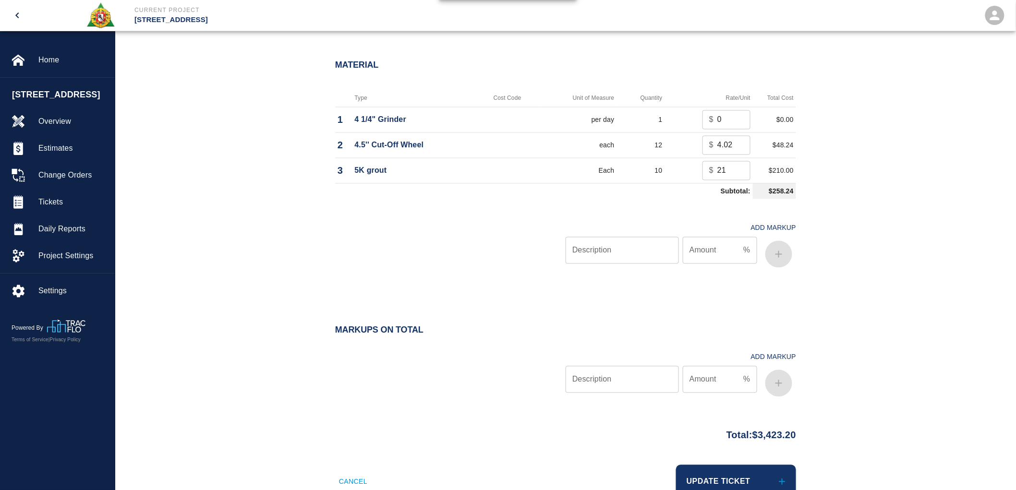
click at [614, 258] on input "Description" at bounding box center [622, 250] width 113 height 27
type input "oh/p"
type input "10"
click at [788, 250] on button "button" at bounding box center [778, 254] width 27 height 27
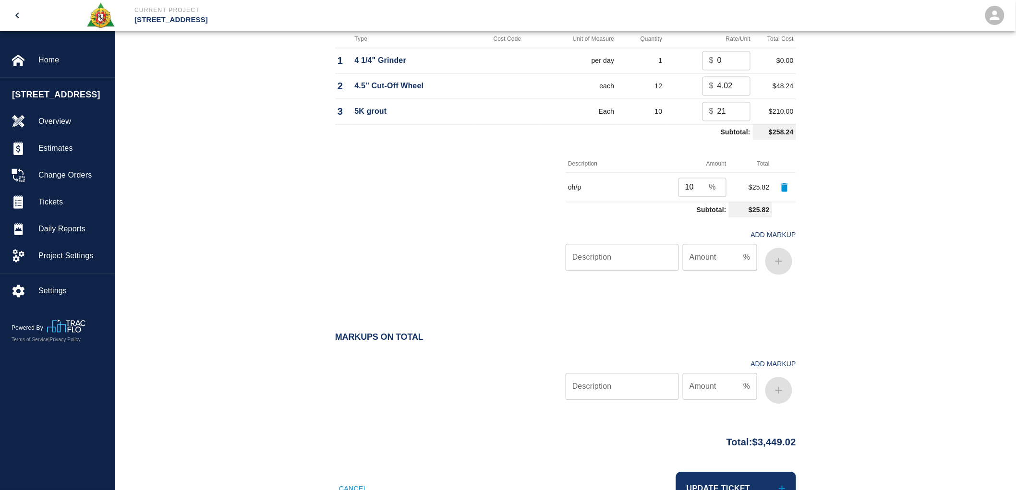
scroll to position [791, 0]
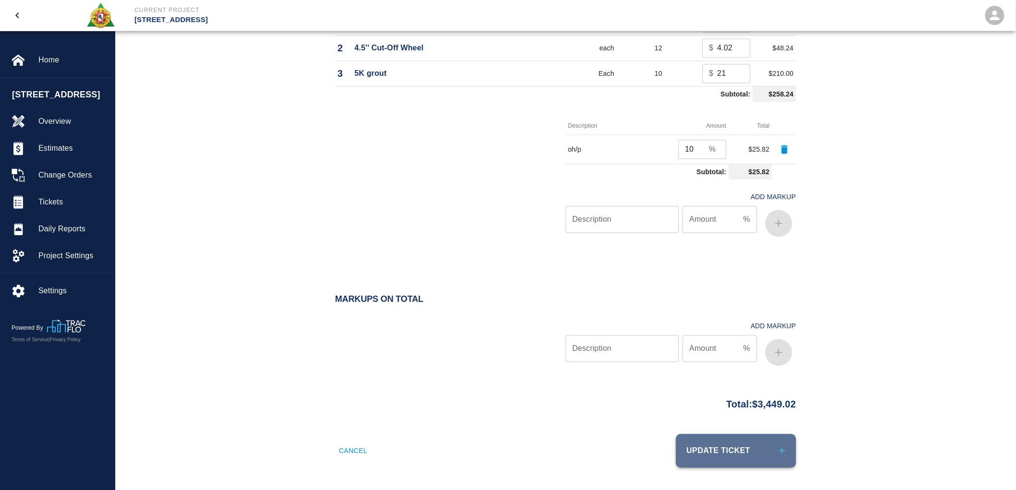
click at [751, 441] on button "Update Ticket" at bounding box center [736, 451] width 120 height 34
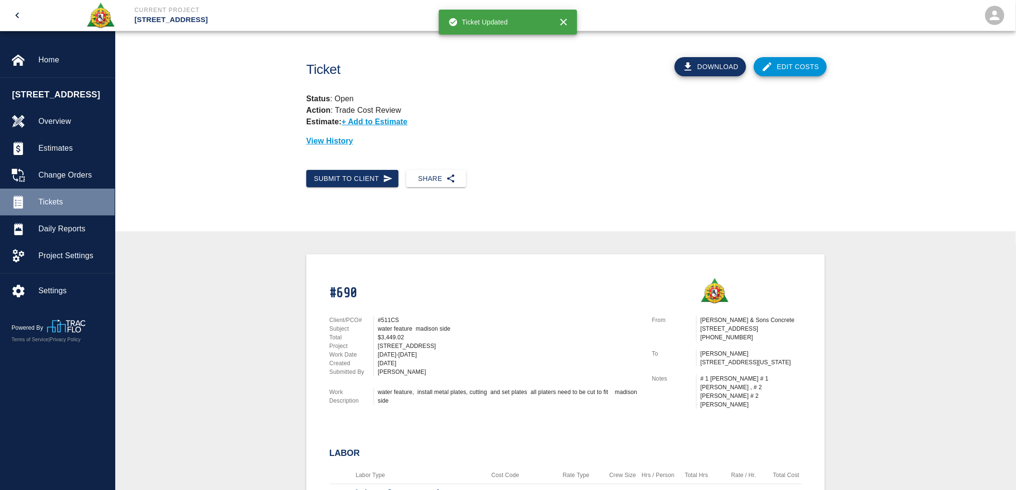
click at [48, 199] on span "Tickets" at bounding box center [72, 202] width 69 height 12
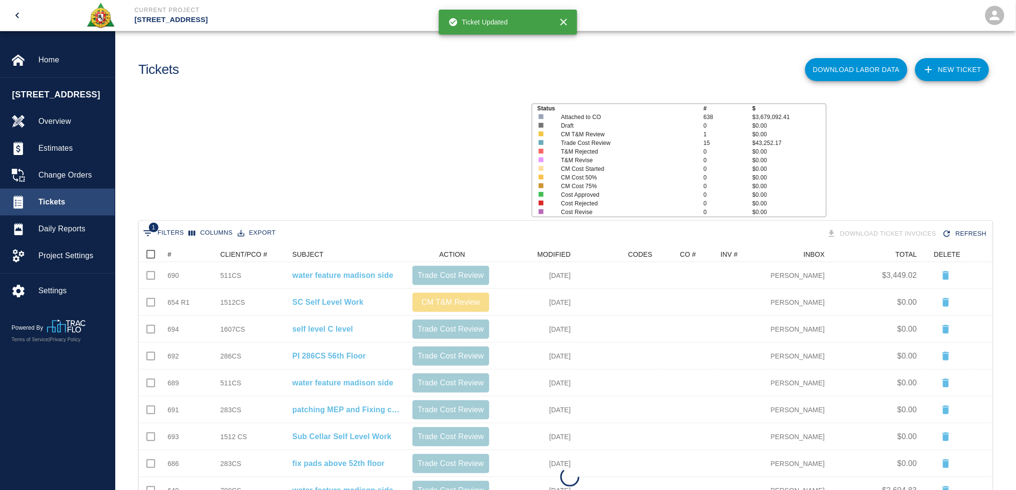
scroll to position [437, 846]
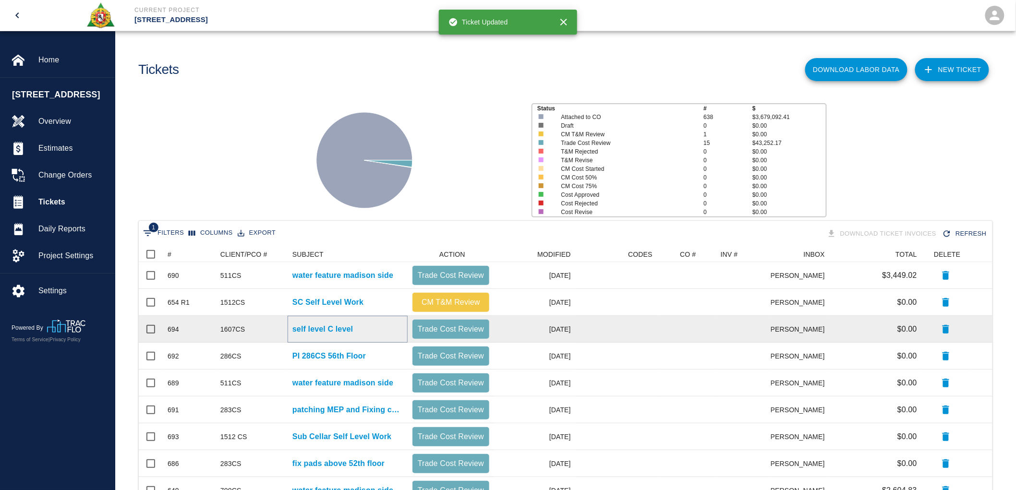
click at [342, 327] on p "self level C level" at bounding box center [322, 330] width 61 height 12
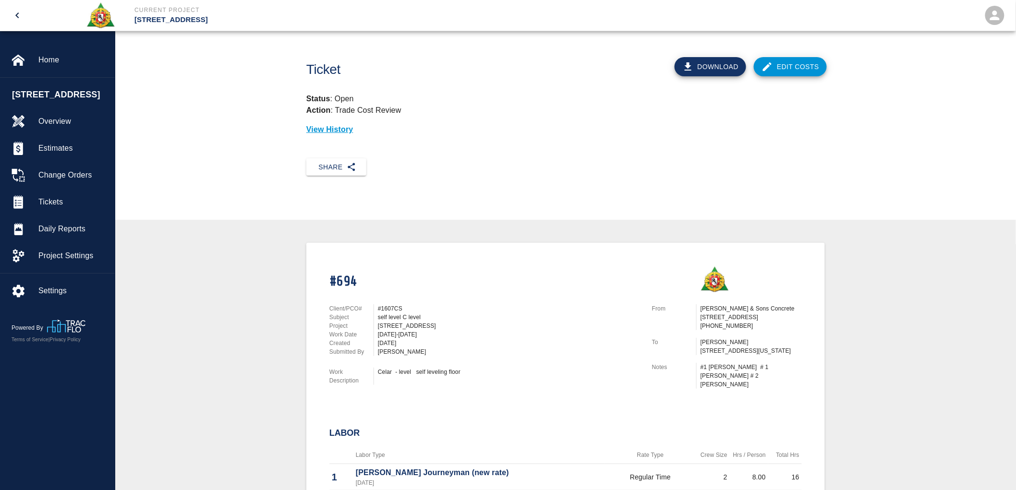
click at [791, 68] on link "Edit Costs" at bounding box center [790, 66] width 73 height 19
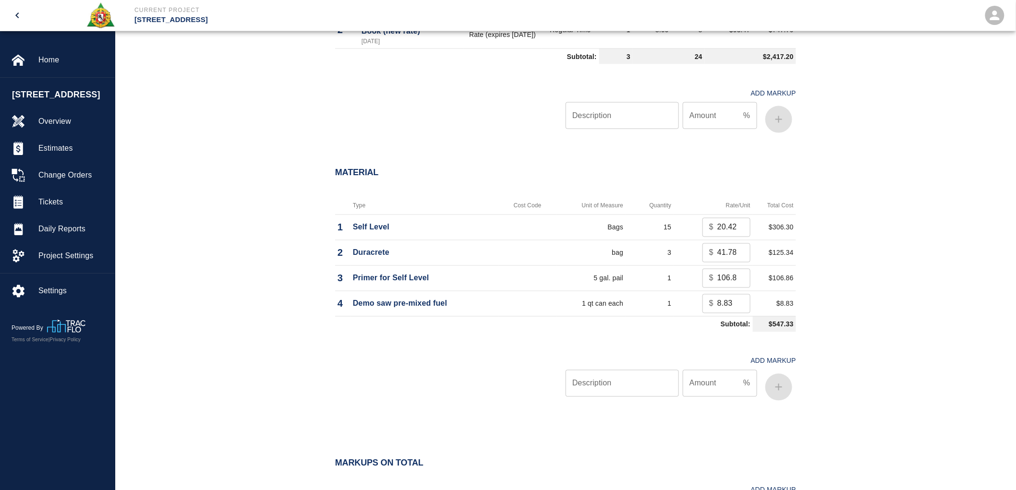
scroll to position [587, 0]
click at [641, 383] on input "Description" at bounding box center [622, 382] width 113 height 27
type input "oh/p"
type input "10"
click at [776, 387] on icon "button" at bounding box center [779, 387] width 12 height 12
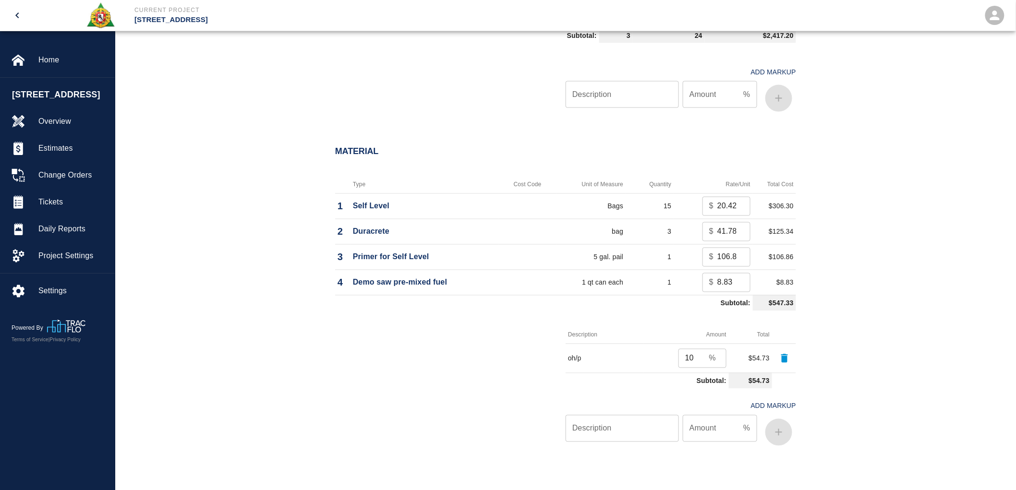
scroll to position [817, 0]
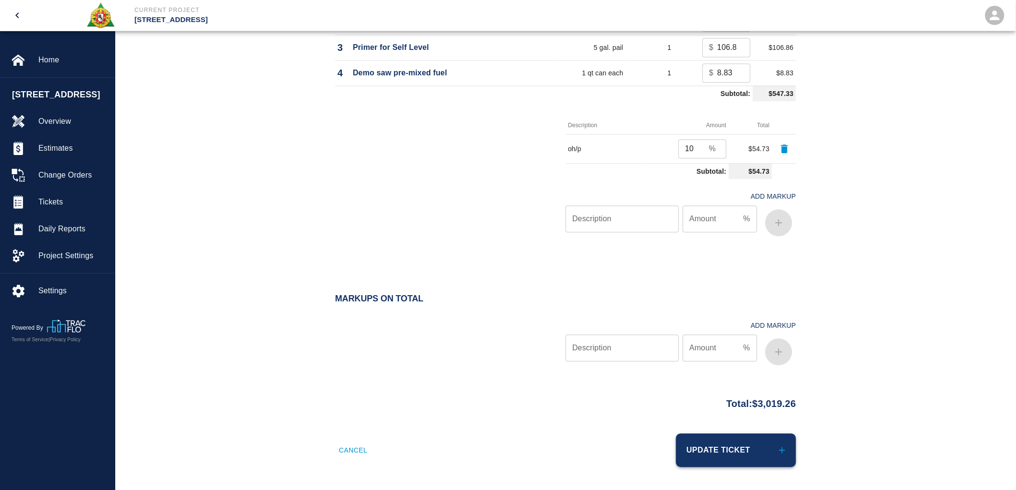
click at [777, 441] on icon "submit" at bounding box center [782, 450] width 11 height 11
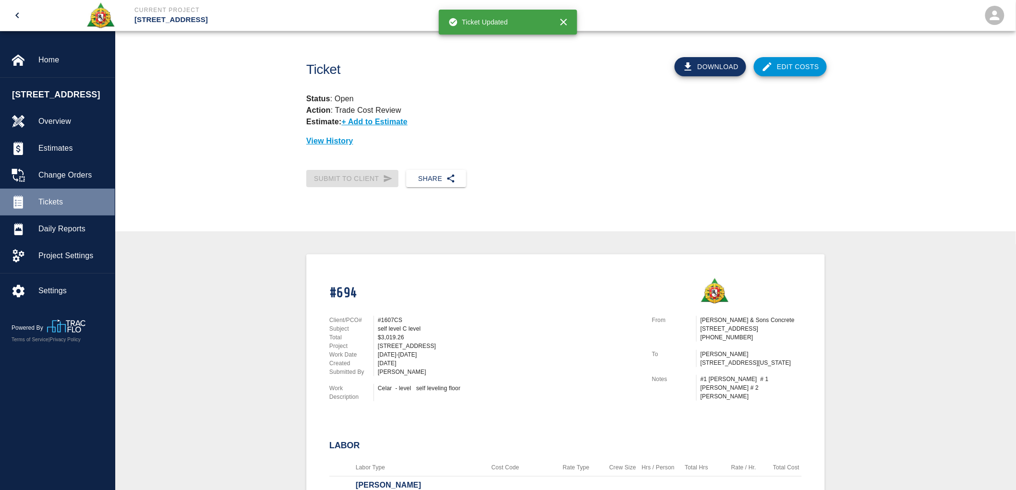
click at [63, 203] on span "Tickets" at bounding box center [72, 202] width 69 height 12
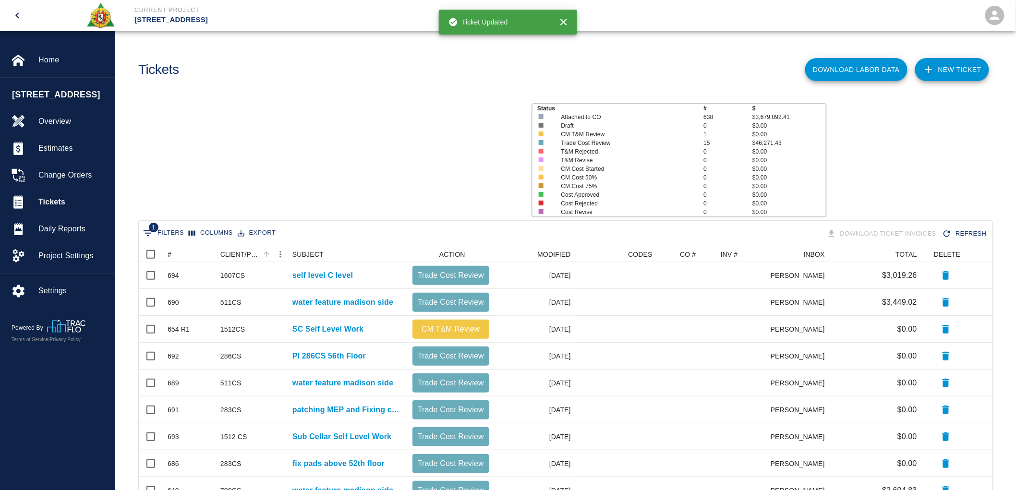
scroll to position [437, 846]
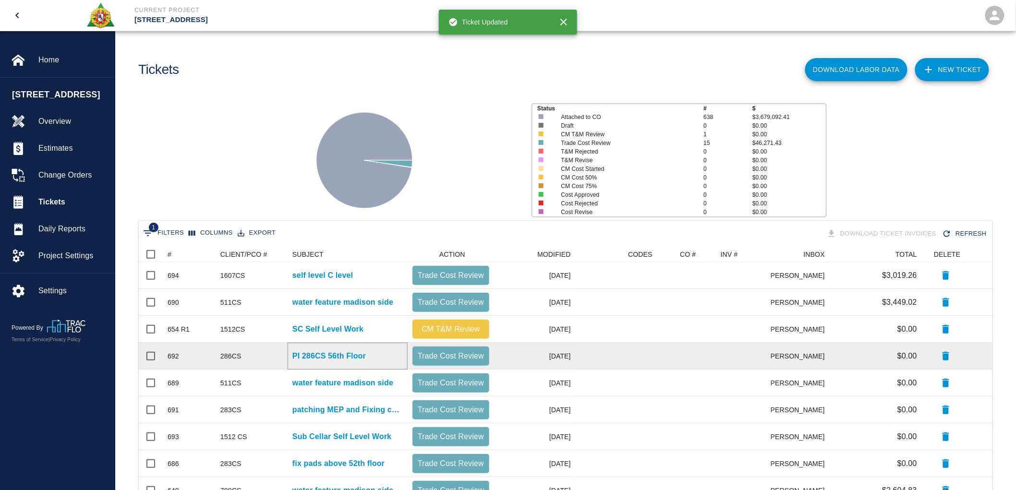
click at [364, 353] on p "PI 286CS 56th Floor" at bounding box center [328, 357] width 73 height 12
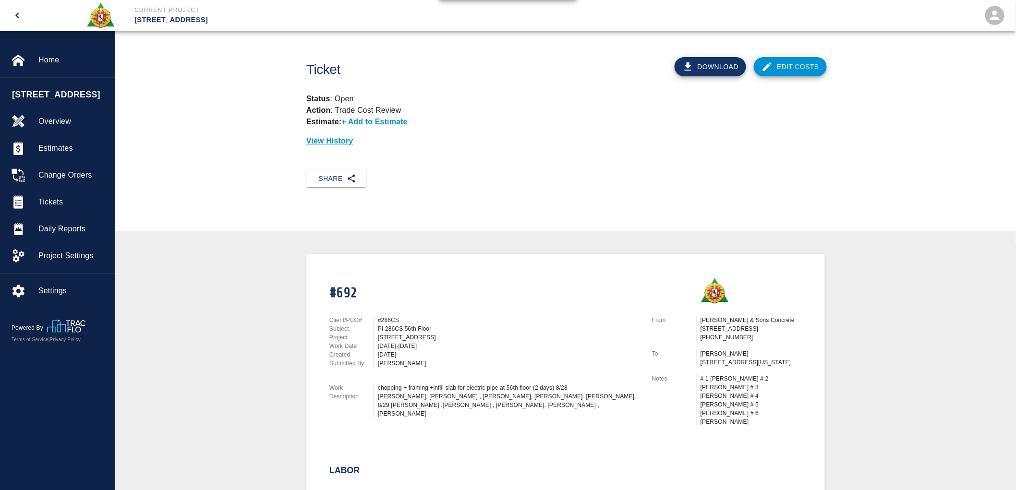
click at [789, 67] on link "Edit Costs" at bounding box center [790, 66] width 73 height 19
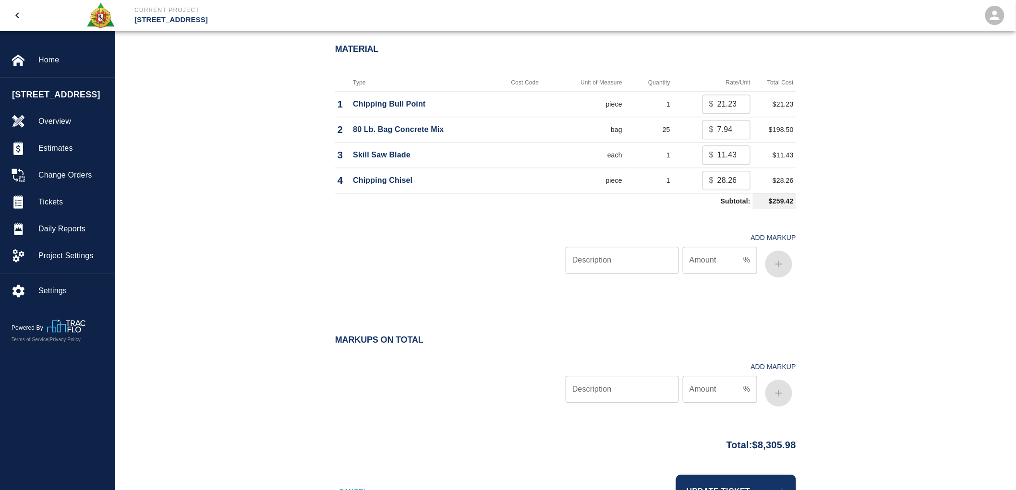
scroll to position [907, 0]
click at [609, 261] on input "Description" at bounding box center [622, 258] width 113 height 27
type input "oh/p"
type input "10"
click at [775, 263] on icon "button" at bounding box center [779, 263] width 12 height 12
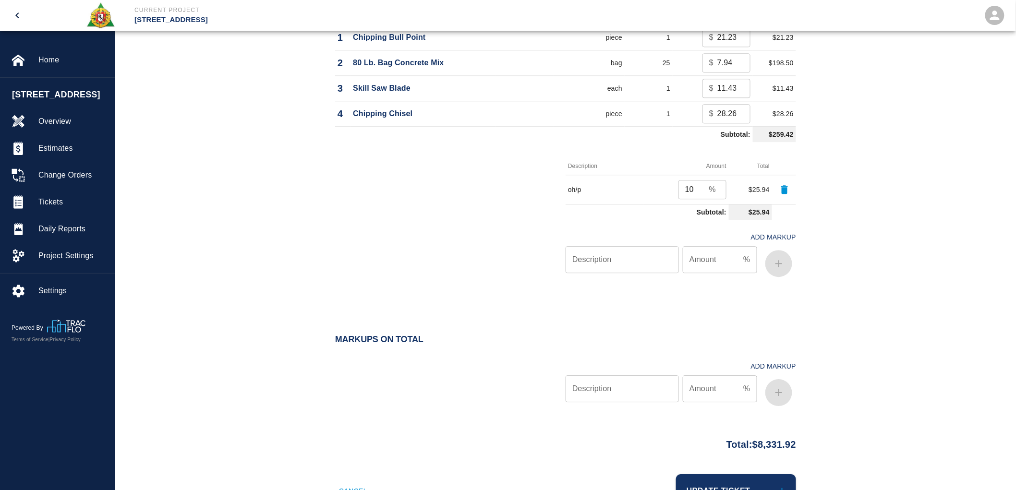
scroll to position [1013, 0]
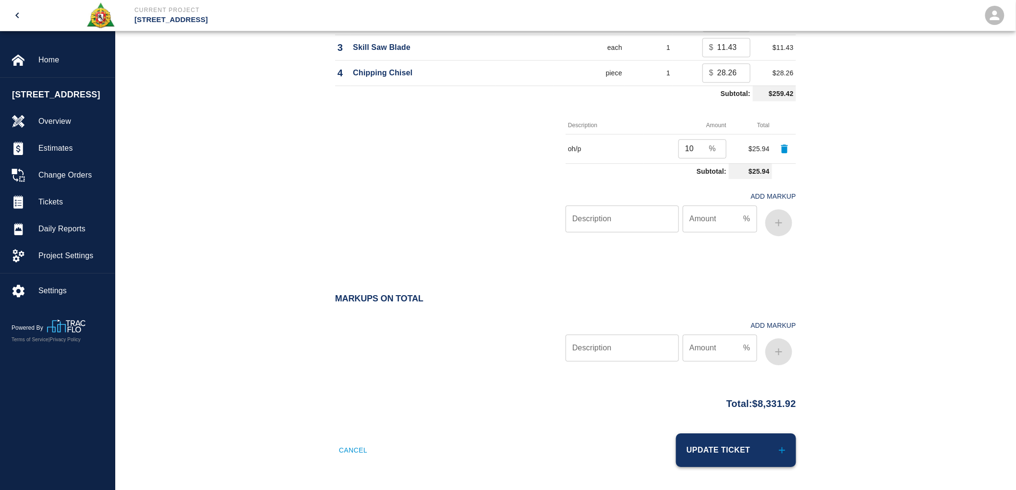
click at [769, 441] on button "Update Ticket" at bounding box center [736, 451] width 120 height 34
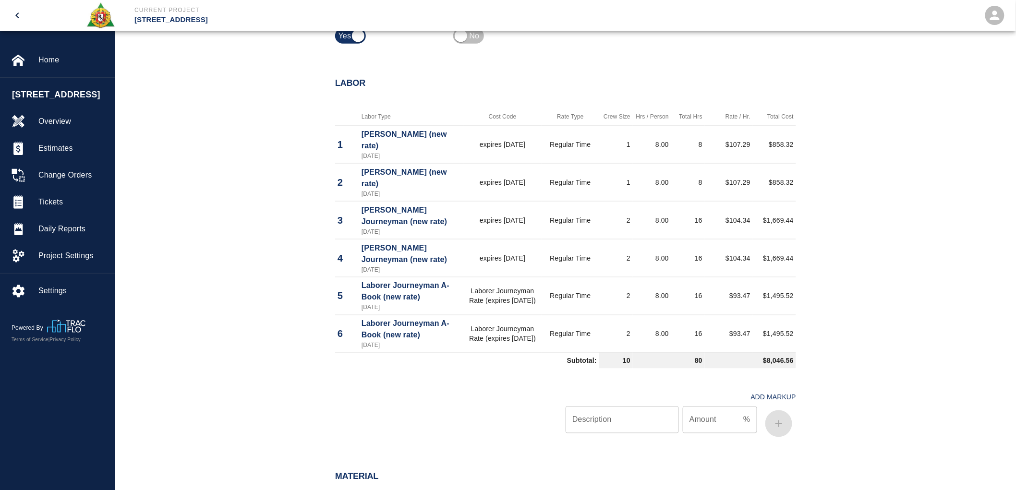
scroll to position [266, 0]
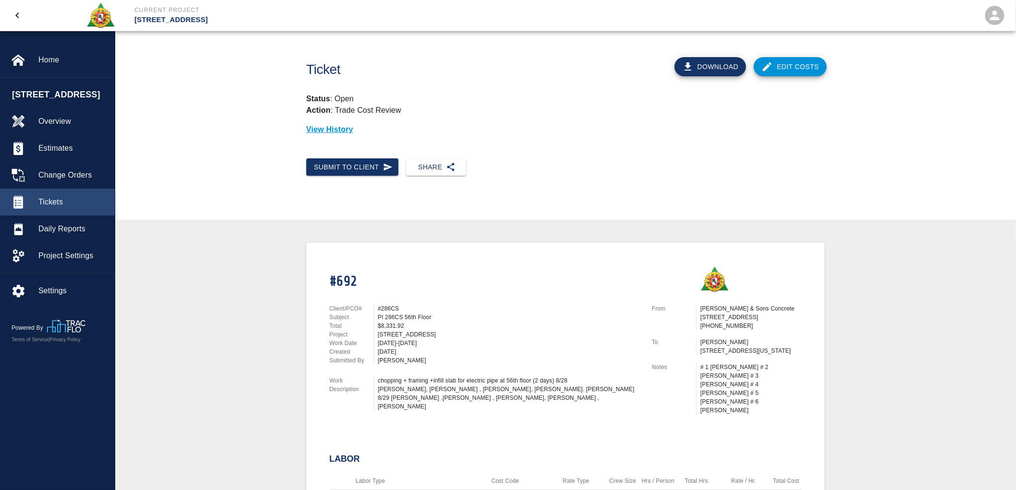
click at [61, 200] on span "Tickets" at bounding box center [72, 202] width 69 height 12
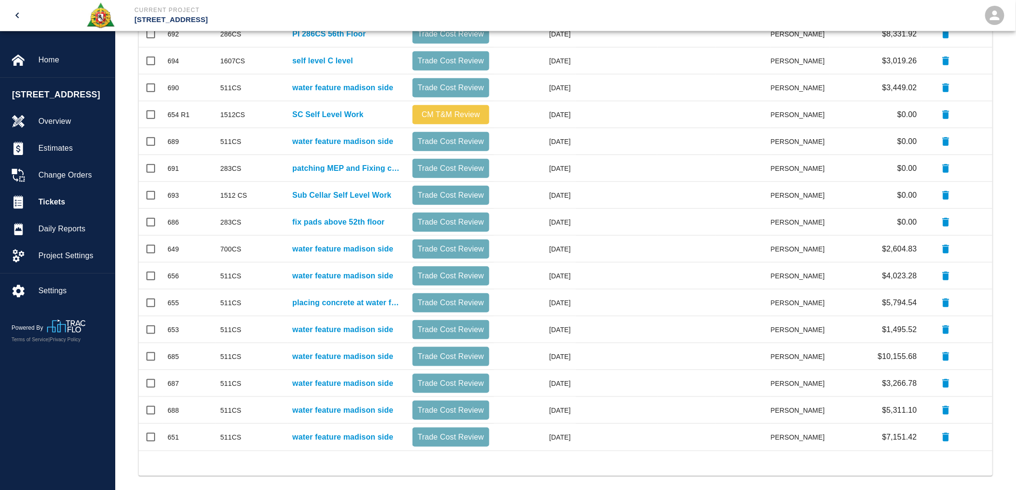
scroll to position [251, 0]
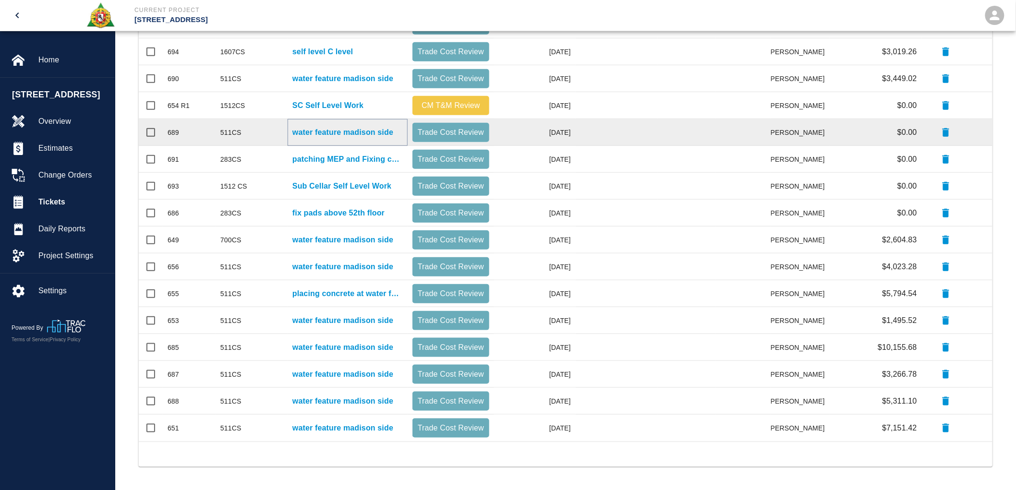
click at [382, 131] on p "water feature madison side" at bounding box center [342, 133] width 101 height 12
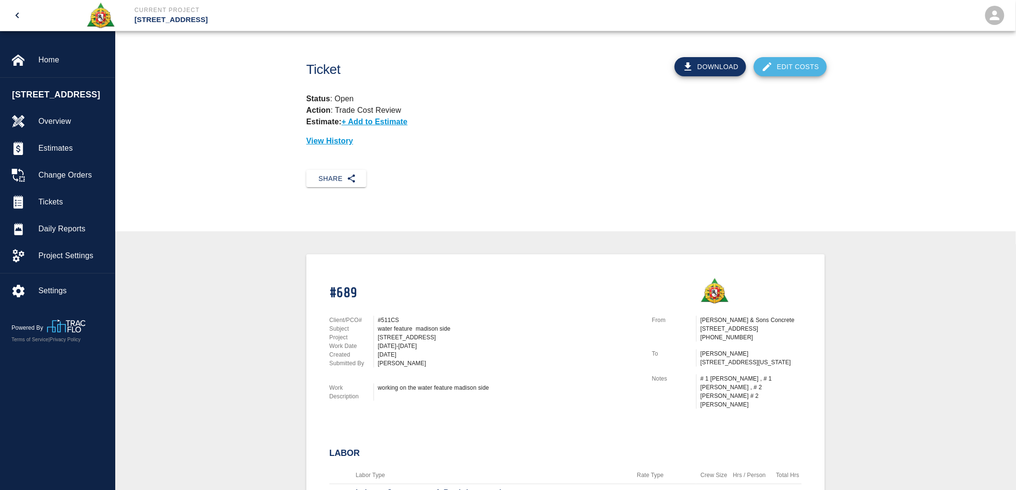
click at [802, 66] on link "Edit Costs" at bounding box center [790, 66] width 73 height 19
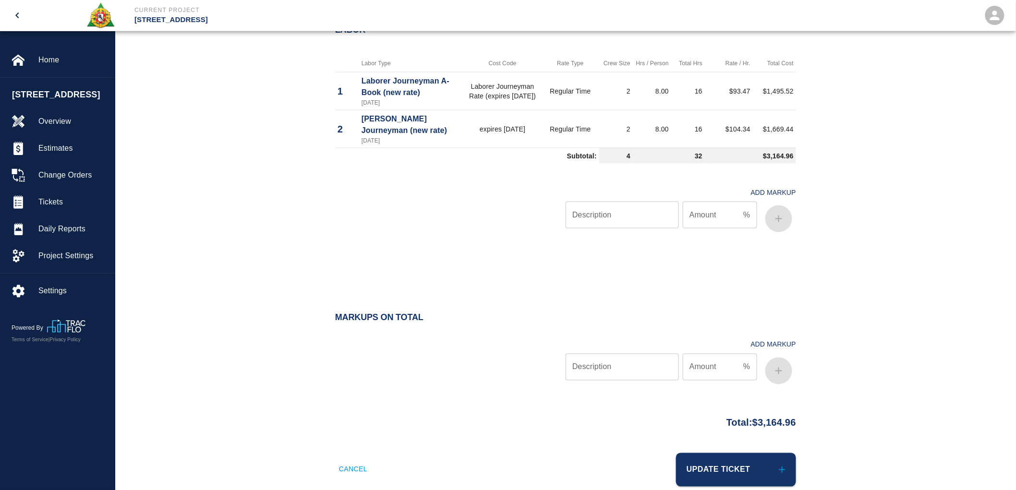
scroll to position [506, 0]
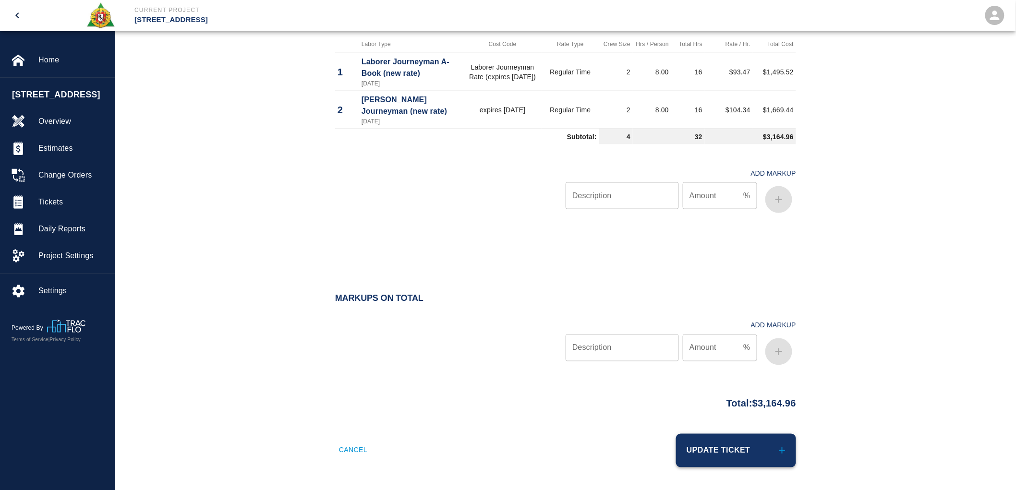
click at [740, 441] on button "Update Ticket" at bounding box center [736, 451] width 120 height 34
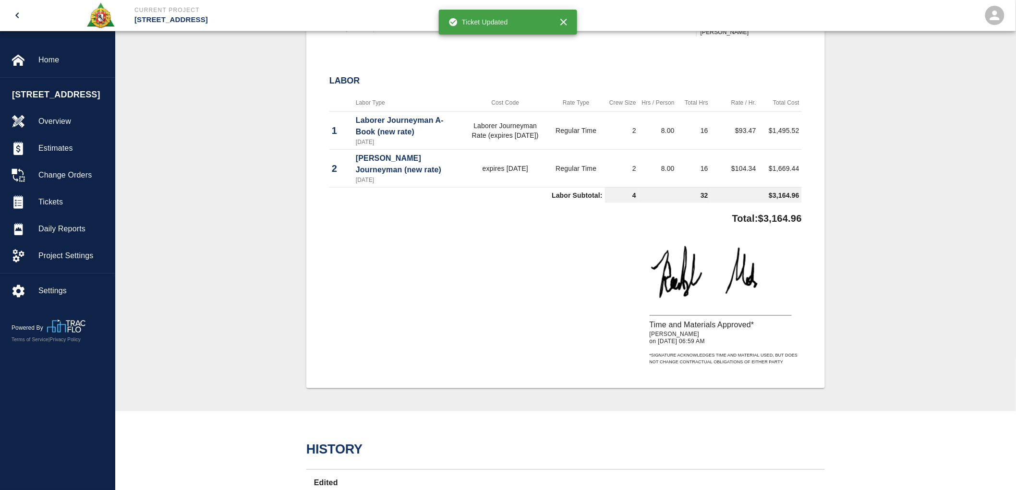
scroll to position [373, 0]
click at [65, 200] on span "Tickets" at bounding box center [72, 202] width 69 height 12
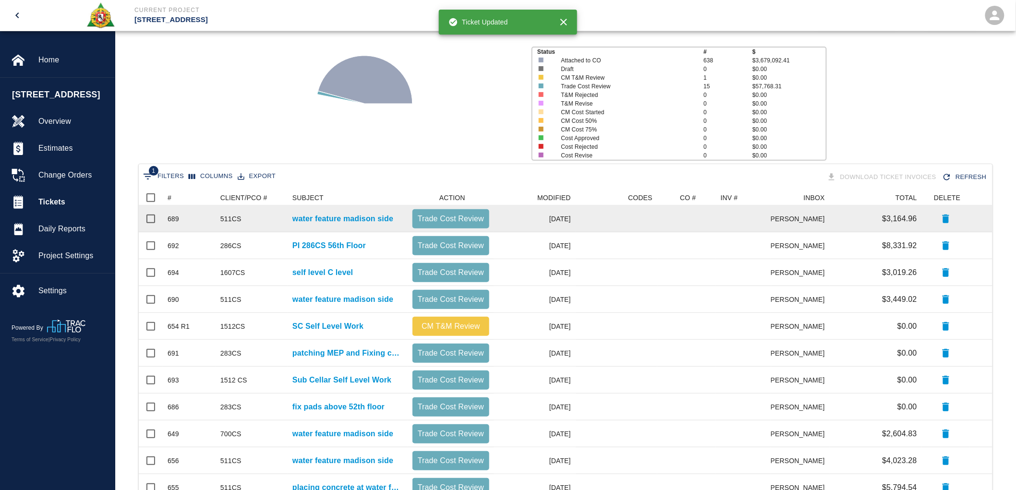
scroll to position [160, 0]
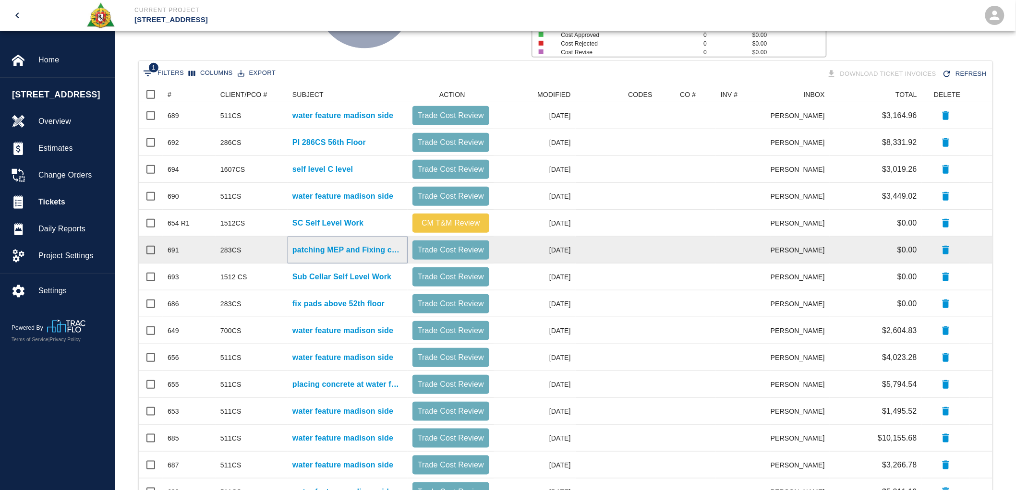
click at [359, 248] on p "patching MEP and Fixing curb at SE" at bounding box center [347, 250] width 110 height 12
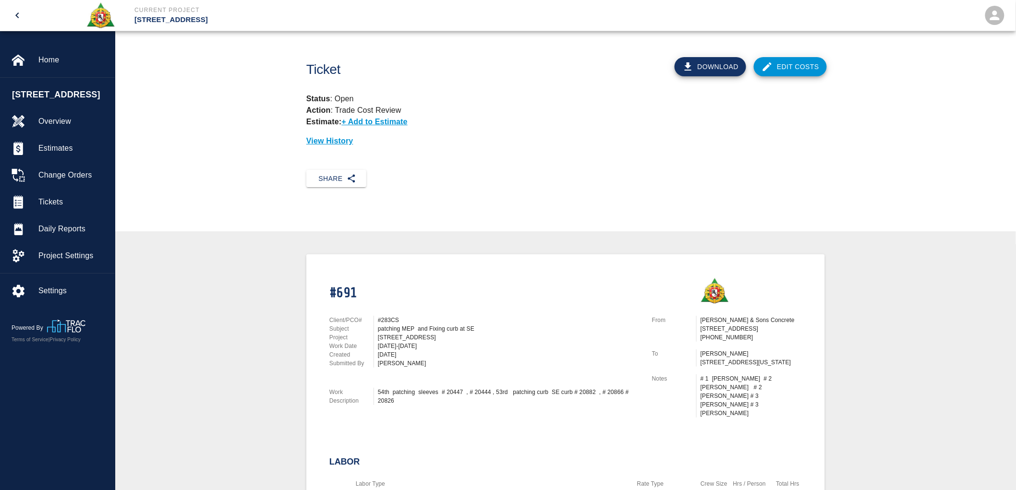
click at [794, 65] on link "Edit Costs" at bounding box center [790, 66] width 73 height 19
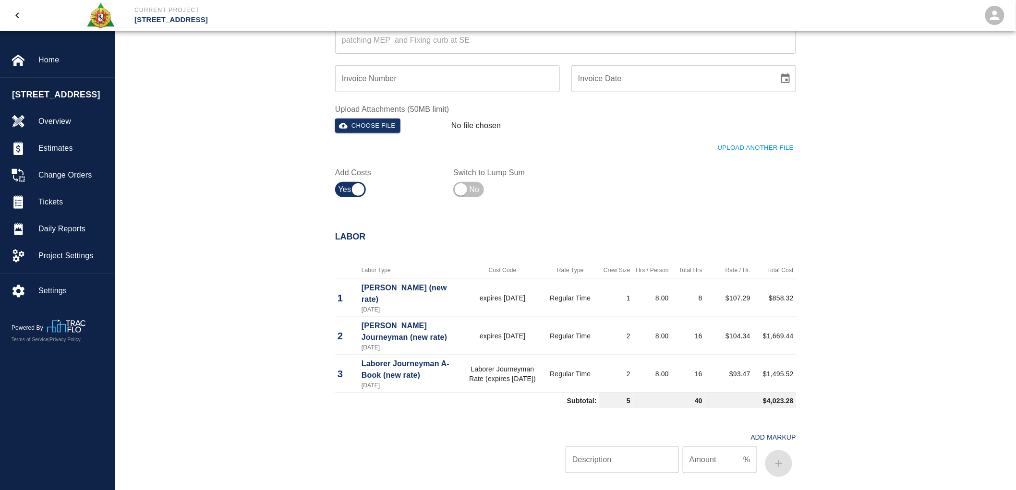
scroll to position [533, 0]
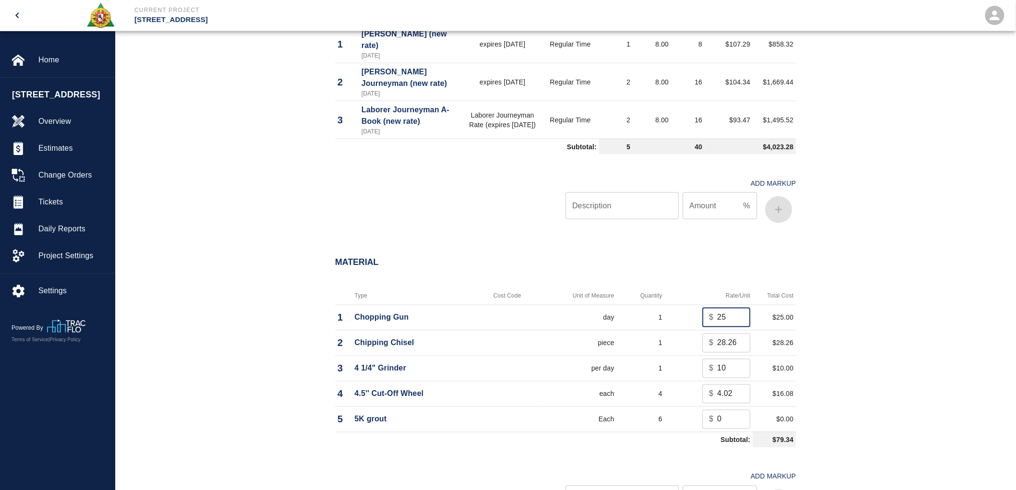
drag, startPoint x: 725, startPoint y: 317, endPoint x: 710, endPoint y: 317, distance: 15.4
click at [710, 317] on div "$ 25 ​" at bounding box center [727, 317] width 48 height 19
type input "0"
drag, startPoint x: 731, startPoint y: 365, endPoint x: 712, endPoint y: 365, distance: 19.2
click at [712, 365] on div "$ 10 ​" at bounding box center [727, 368] width 48 height 19
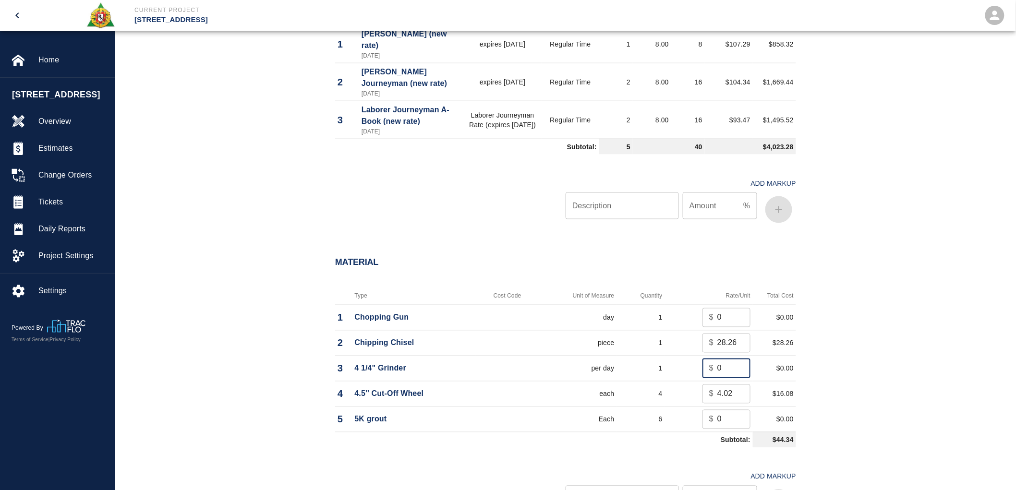
type input "0"
click at [830, 351] on div "Material Type Cost Code Unit of Measure Quantity Rate/Unit Total Cost 1 Choppin…" at bounding box center [565, 391] width 901 height 305
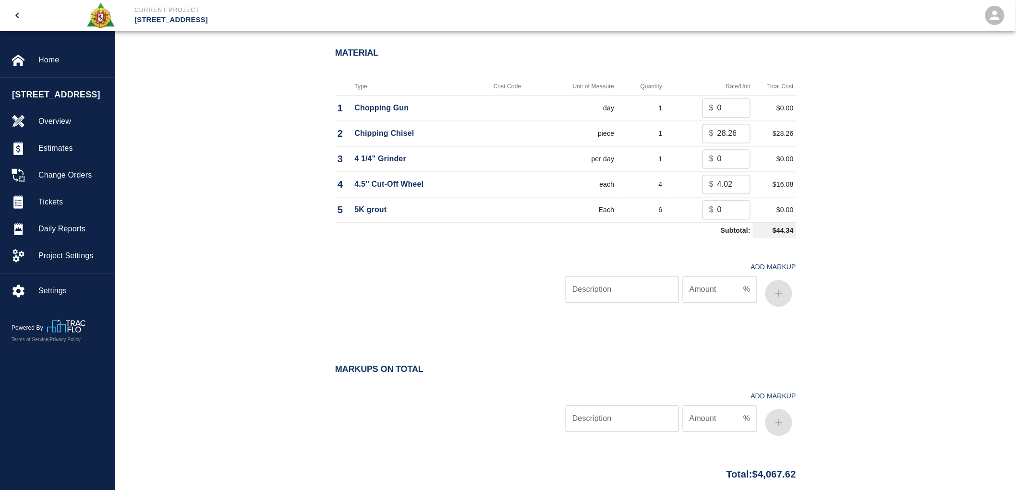
scroll to position [747, 0]
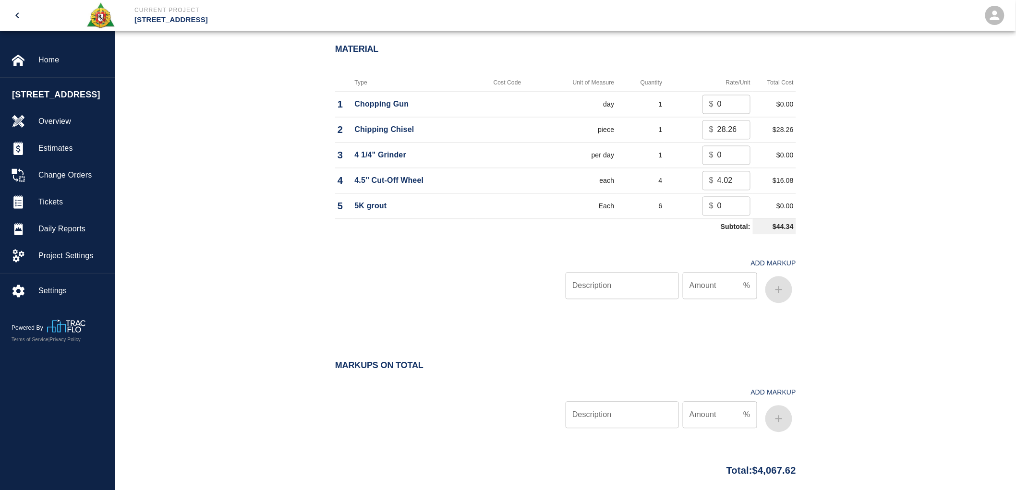
click at [603, 287] on input "Description" at bounding box center [622, 286] width 113 height 27
type input "oh/p"
type input "10"
click at [782, 288] on icon "button" at bounding box center [779, 290] width 12 height 12
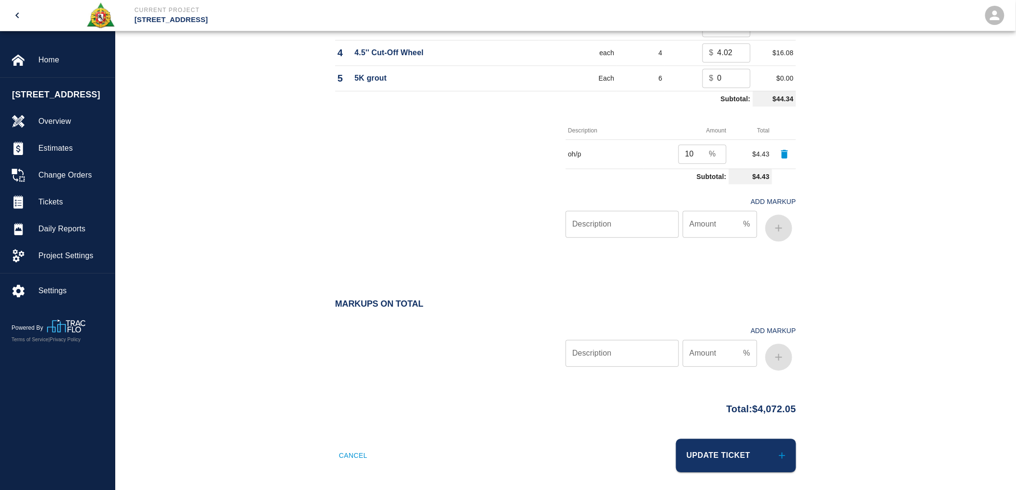
scroll to position [880, 0]
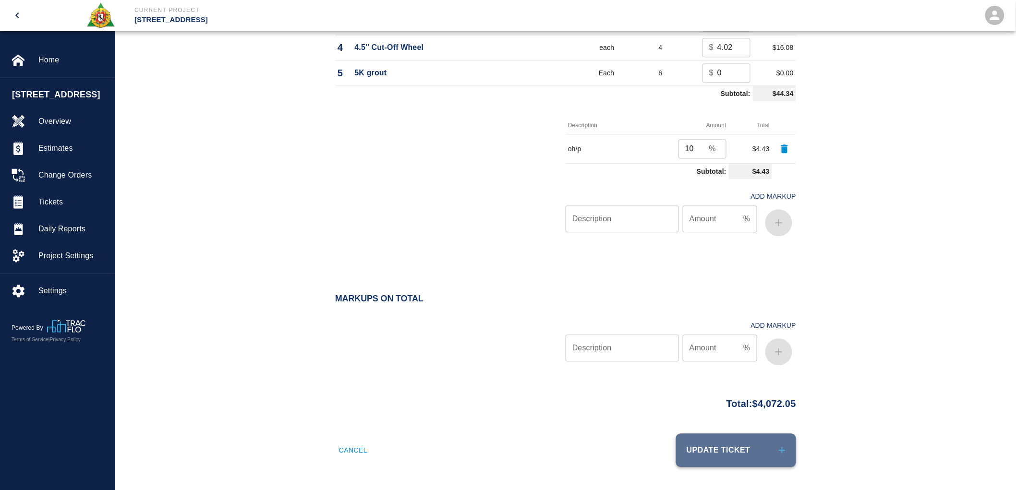
click at [717, 441] on button "Update Ticket" at bounding box center [736, 451] width 120 height 34
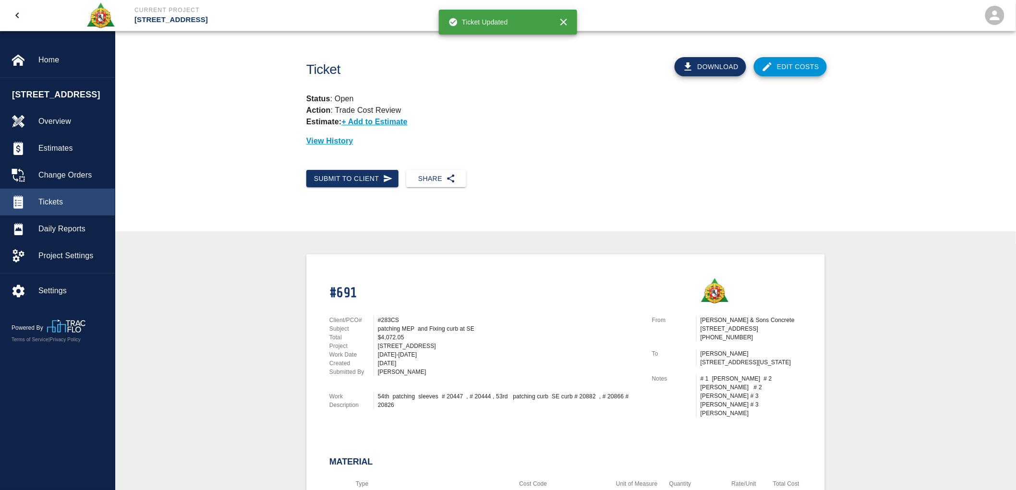
click at [39, 204] on span "Tickets" at bounding box center [72, 202] width 69 height 12
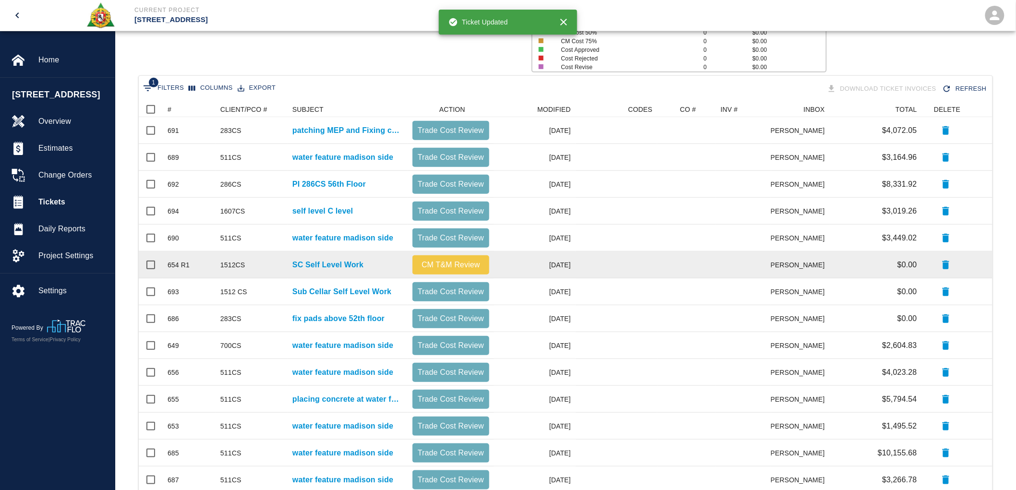
scroll to position [160, 0]
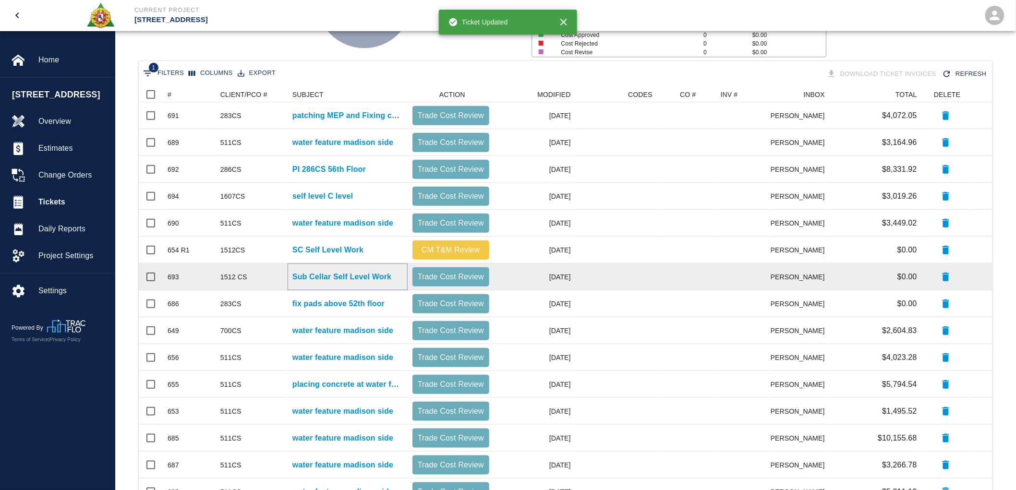
click at [366, 277] on p "Sub Cellar Self Level Work" at bounding box center [341, 277] width 99 height 12
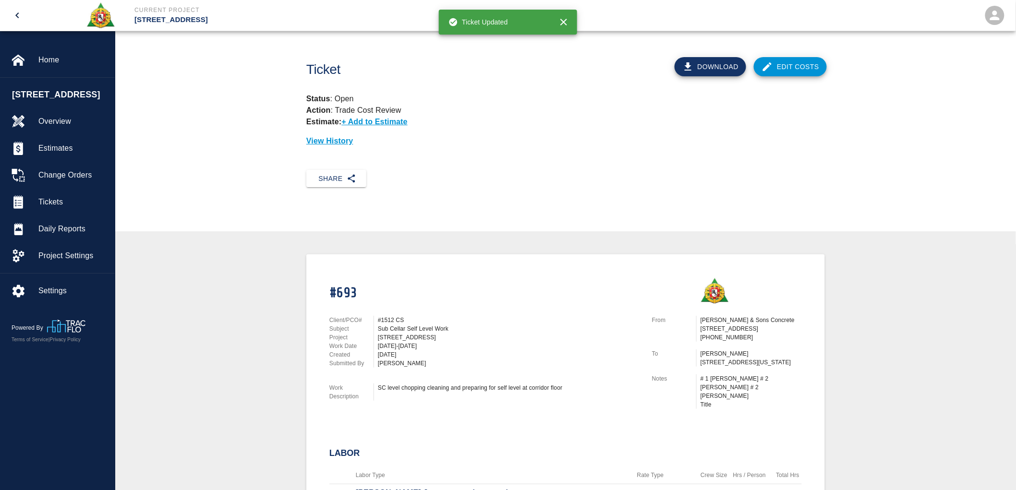
click at [798, 61] on link "Edit Costs" at bounding box center [790, 66] width 73 height 19
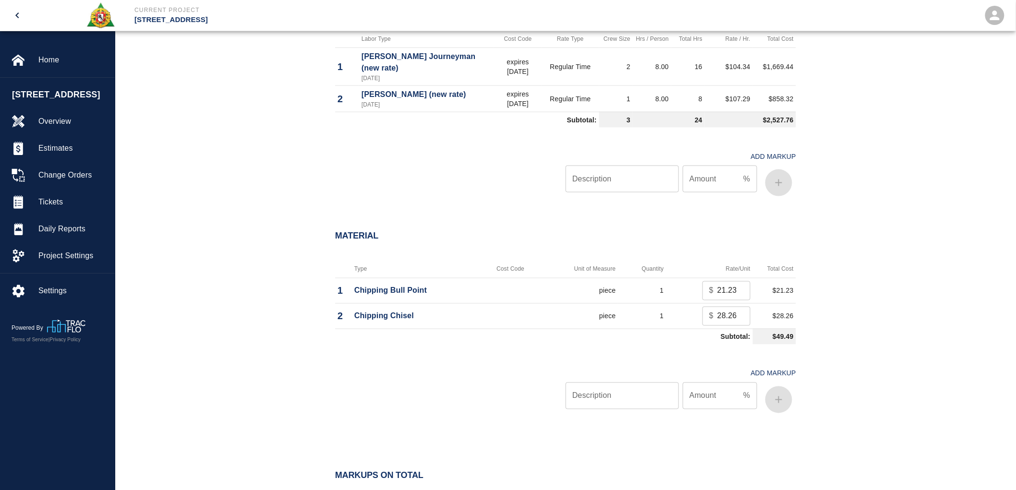
scroll to position [533, 0]
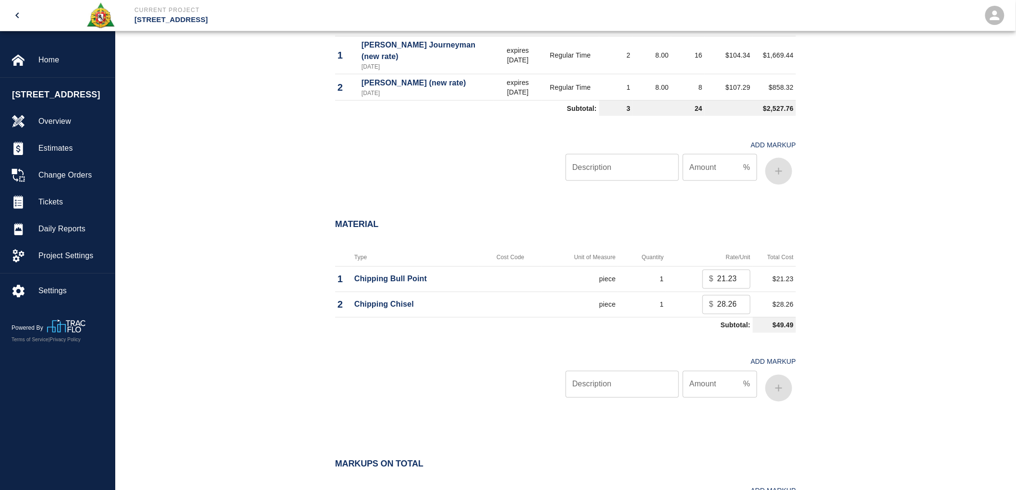
click at [632, 382] on input "Description" at bounding box center [622, 384] width 113 height 27
type input "oh/p"
type input "10"
click at [782, 383] on icon "button" at bounding box center [779, 389] width 12 height 12
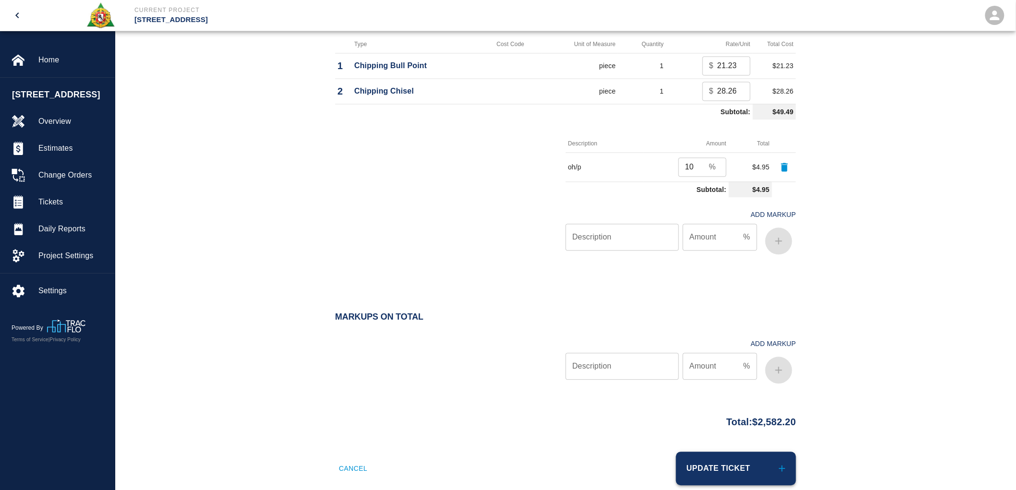
scroll to position [754, 0]
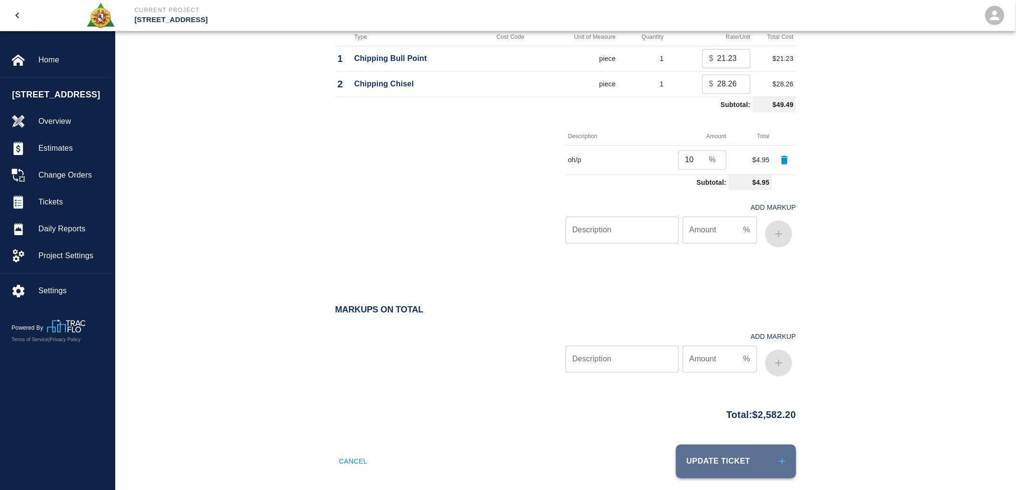
click at [782, 441] on icon "submit" at bounding box center [782, 462] width 6 height 6
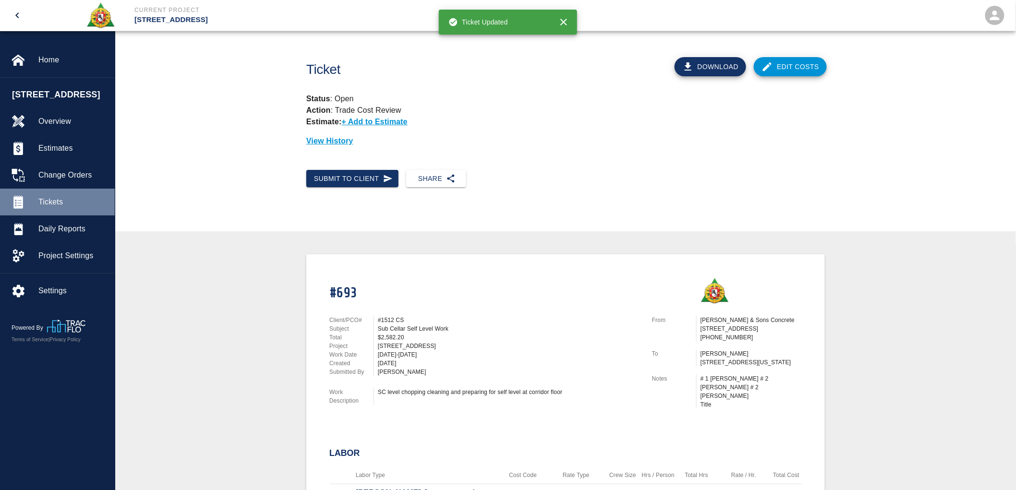
click at [56, 205] on span "Tickets" at bounding box center [72, 202] width 69 height 12
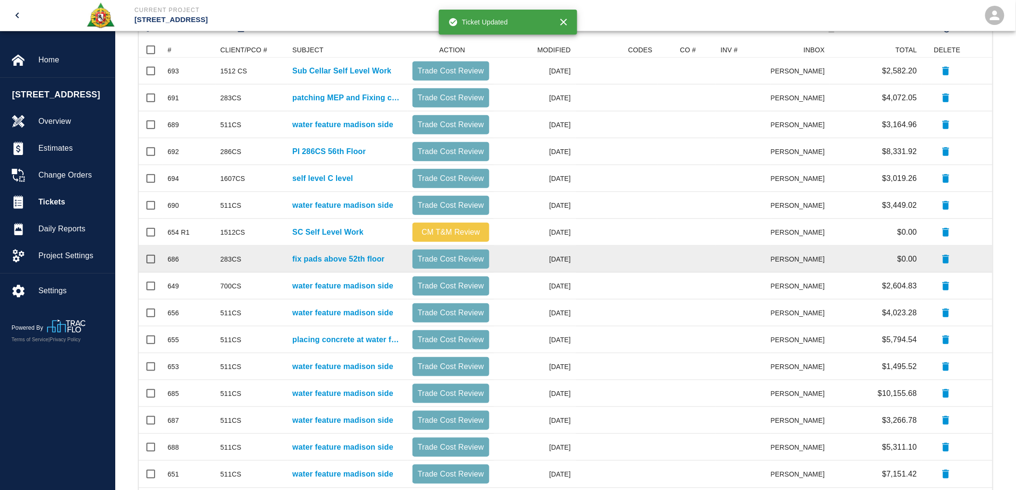
scroll to position [213, 0]
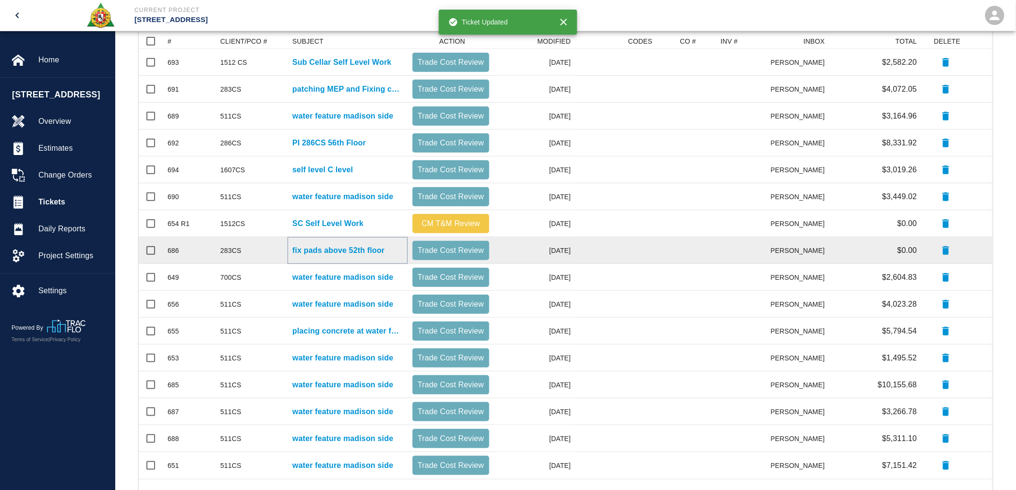
click at [357, 247] on p "fix pads above 52th floor" at bounding box center [338, 251] width 92 height 12
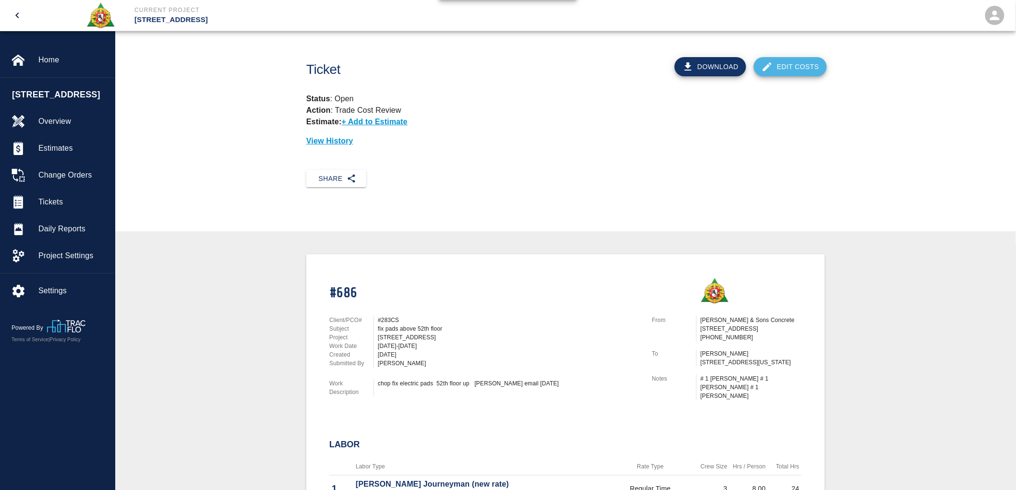
click at [791, 65] on link "Edit Costs" at bounding box center [790, 66] width 73 height 19
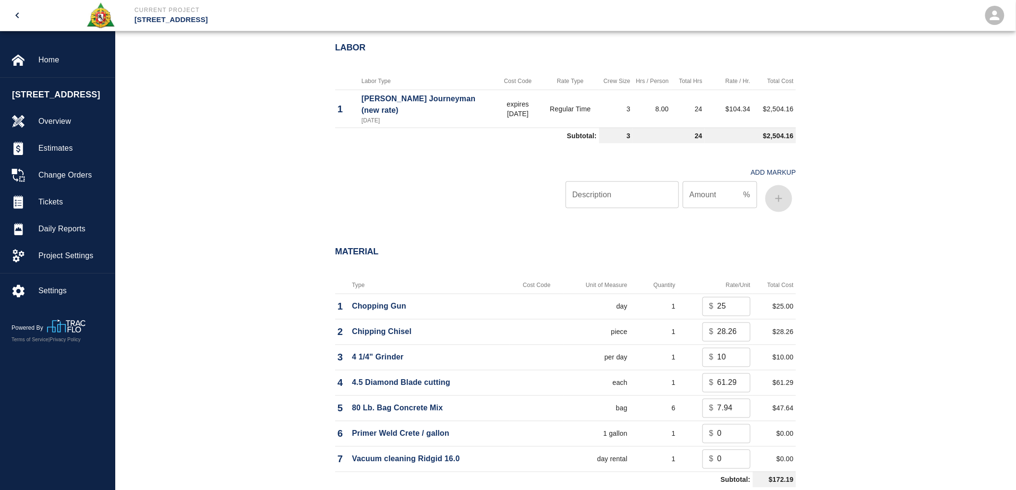
scroll to position [480, 0]
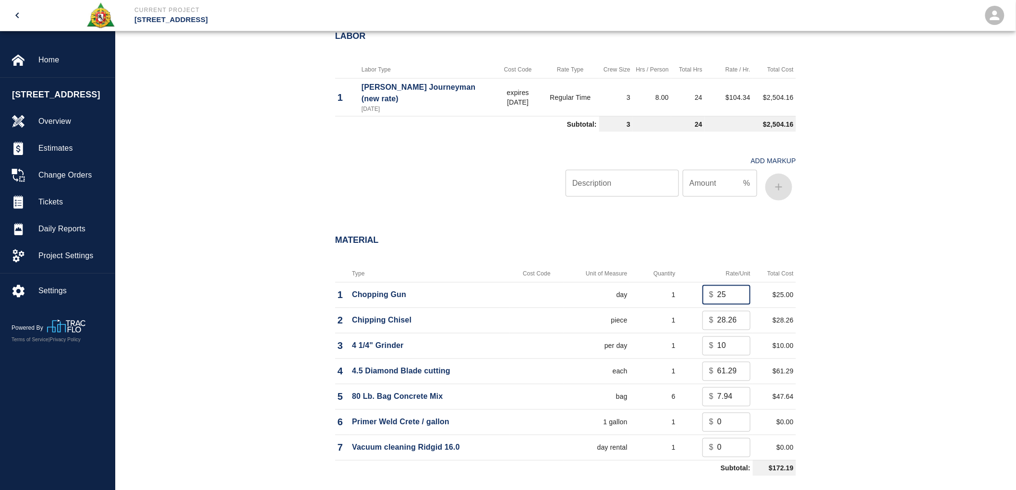
drag, startPoint x: 731, startPoint y: 281, endPoint x: 702, endPoint y: 281, distance: 28.8
click at [702, 282] on td "$ 25 ​" at bounding box center [715, 294] width 75 height 25
type input "0"
drag, startPoint x: 724, startPoint y: 334, endPoint x: 703, endPoint y: 333, distance: 20.7
click at [703, 337] on div "$ 10 ​" at bounding box center [727, 346] width 48 height 19
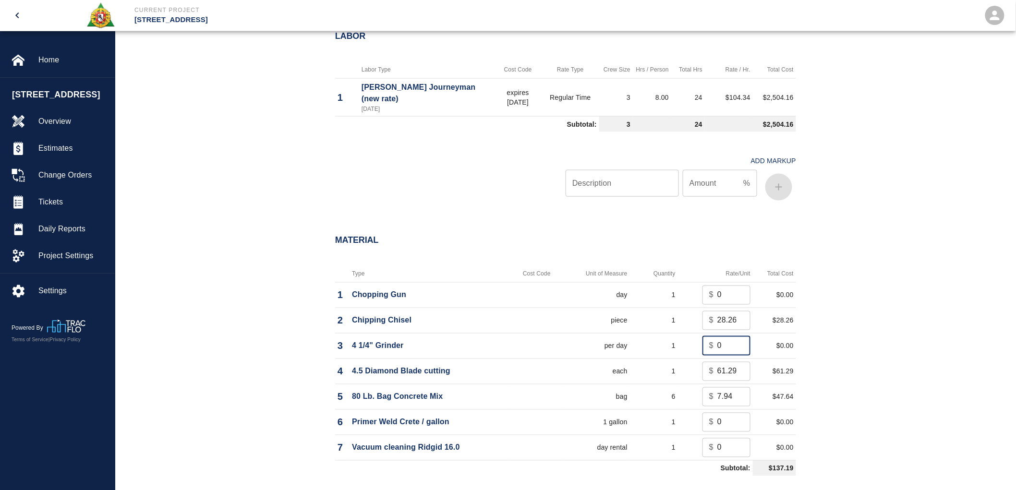
type input "0"
click at [857, 307] on div "Material Type Cost Code Unit of Measure Quantity Rate/Unit Total Cost 1 Choppin…" at bounding box center [565, 394] width 901 height 356
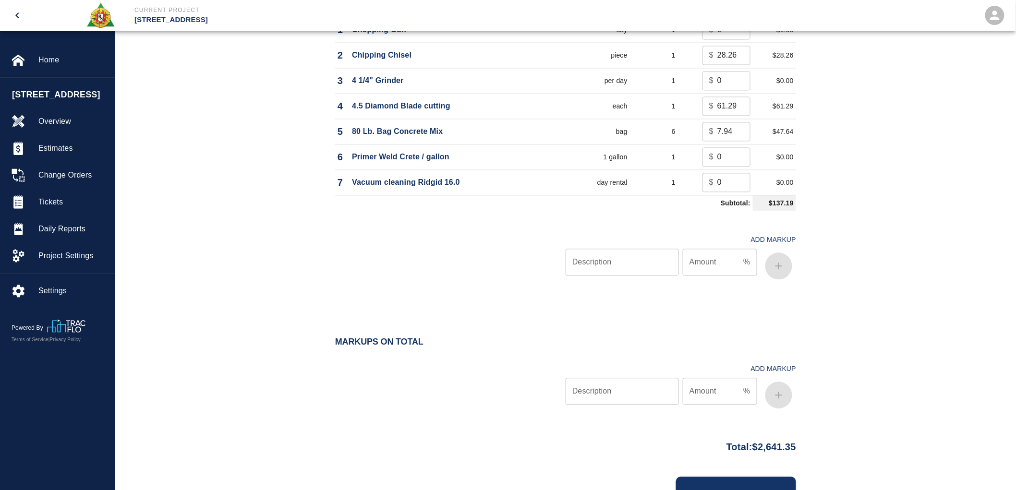
scroll to position [777, 0]
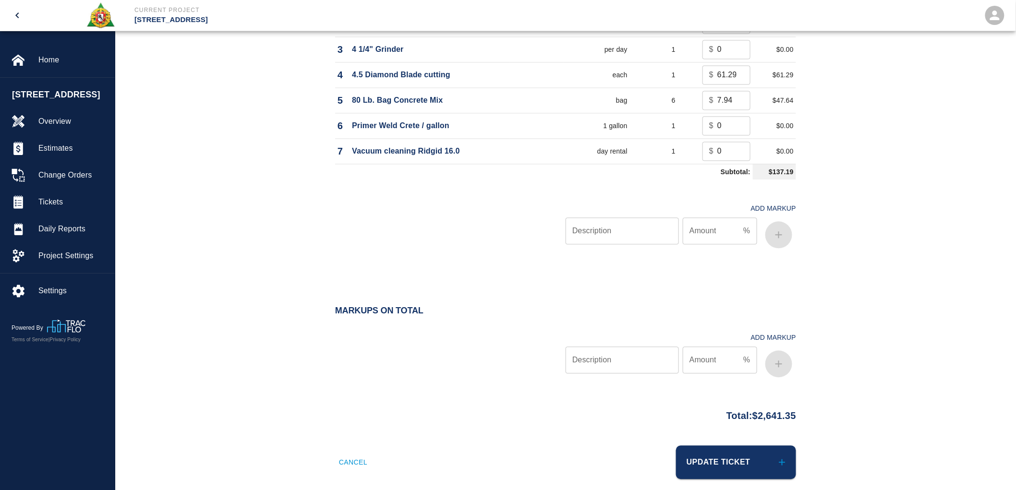
click at [611, 218] on input "Description" at bounding box center [622, 231] width 113 height 27
type input "oh/p"
type input "10"
click at [778, 229] on icon "button" at bounding box center [779, 235] width 12 height 12
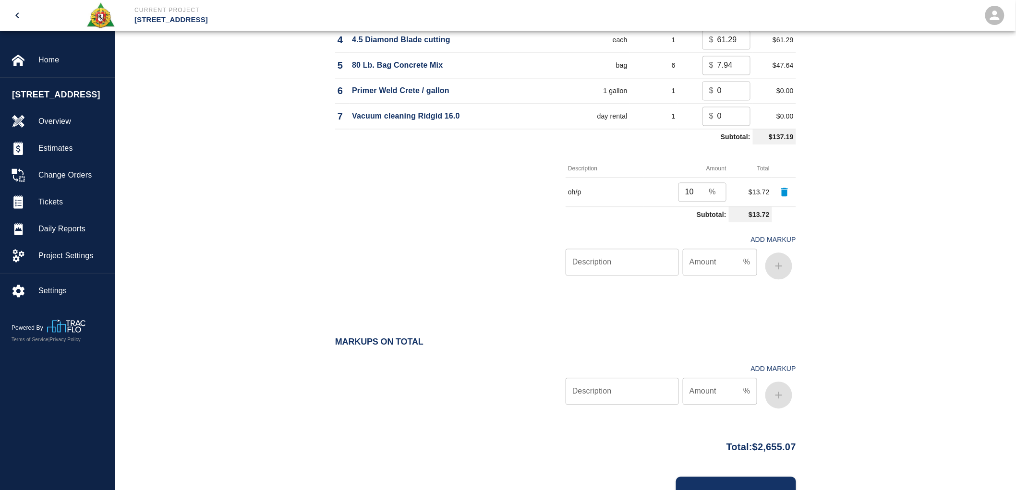
scroll to position [844, 0]
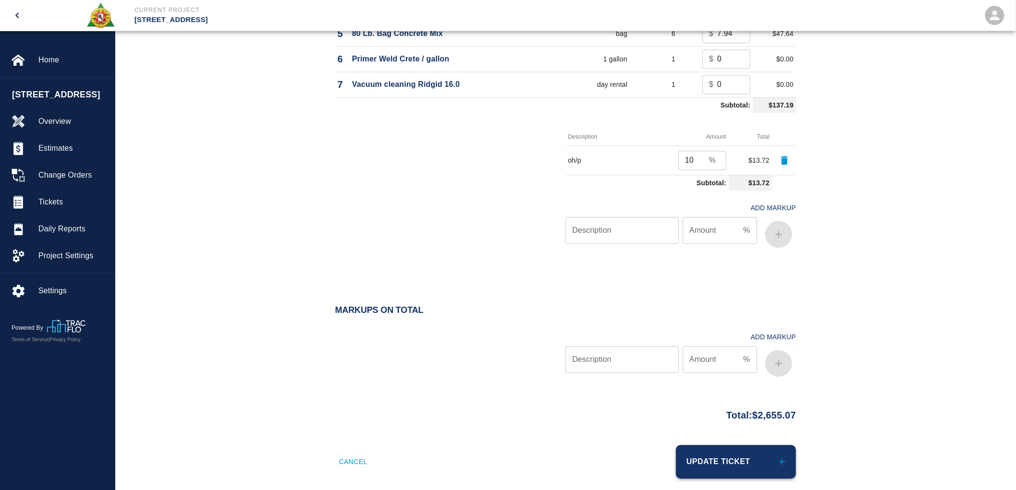
click at [767, 441] on button "Update Ticket" at bounding box center [736, 462] width 120 height 34
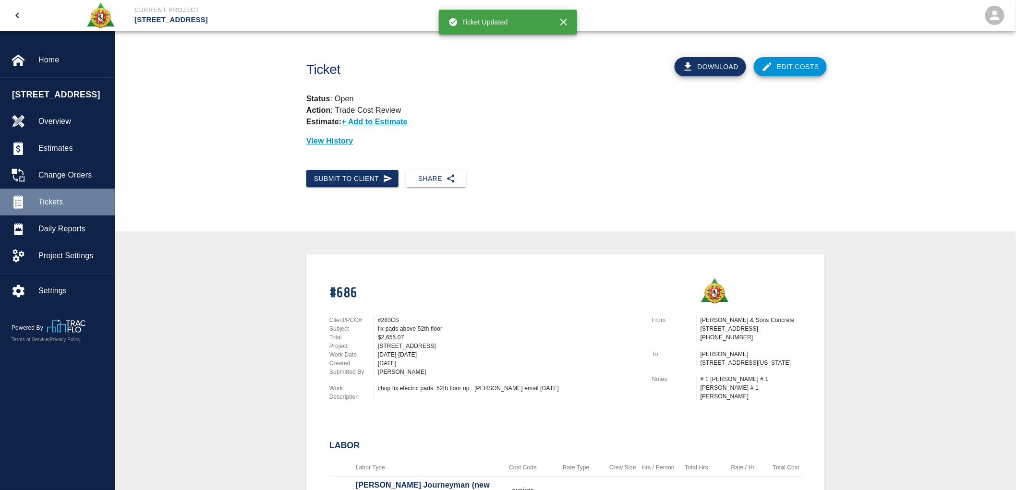
click at [44, 199] on span "Tickets" at bounding box center [72, 202] width 69 height 12
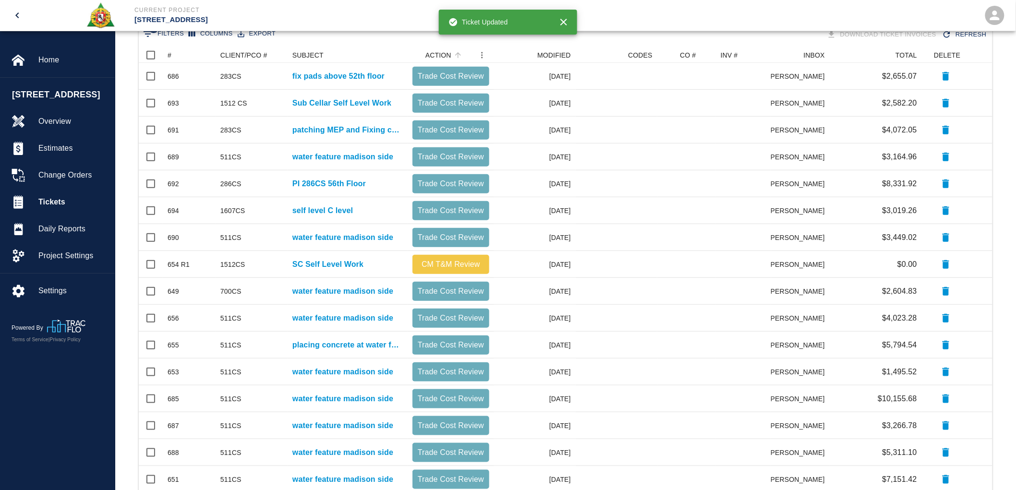
scroll to position [213, 0]
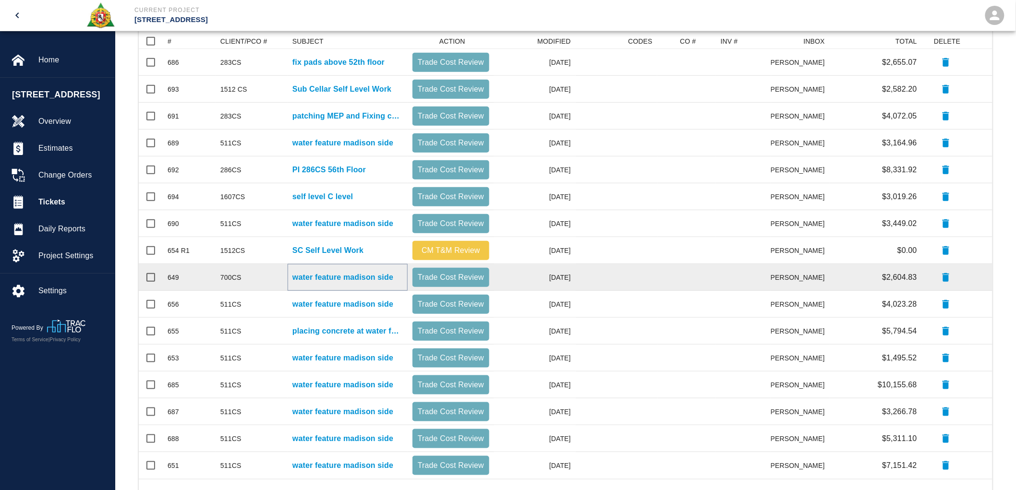
click at [376, 275] on p "water feature madison side" at bounding box center [342, 278] width 101 height 12
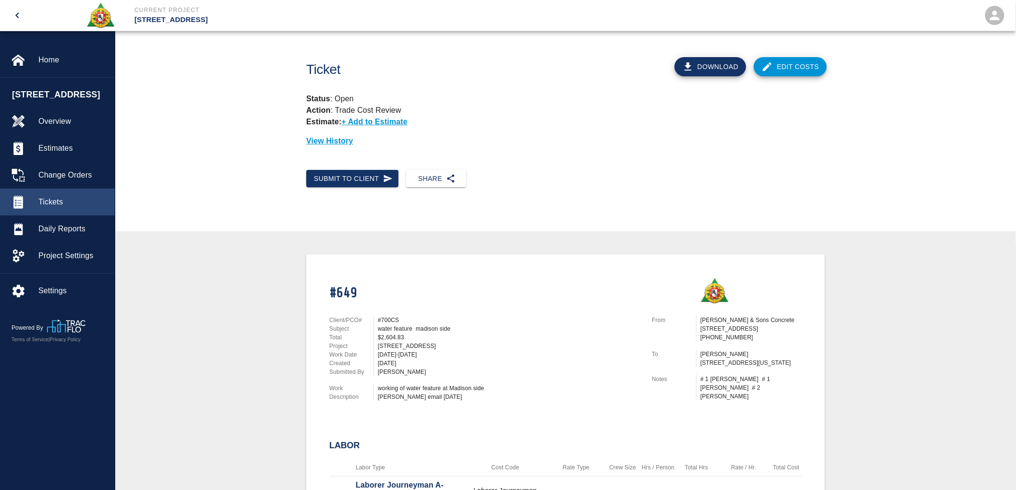
click at [53, 208] on div "Tickets" at bounding box center [57, 202] width 115 height 27
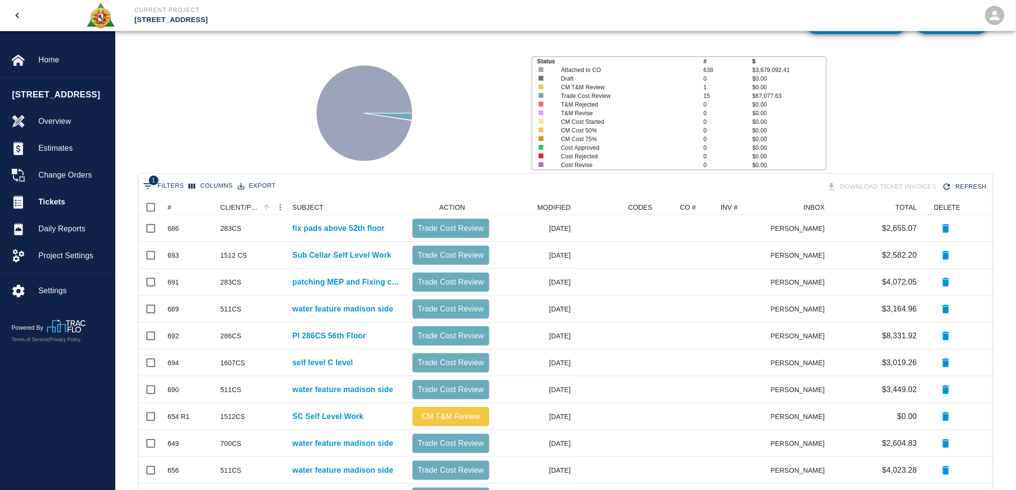
scroll to position [37, 0]
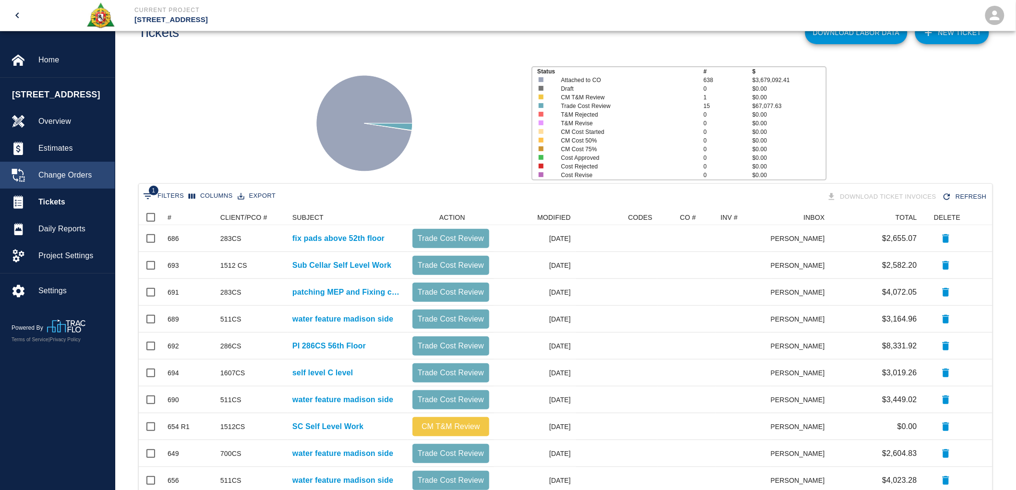
click at [70, 170] on span "Change Orders" at bounding box center [72, 176] width 69 height 12
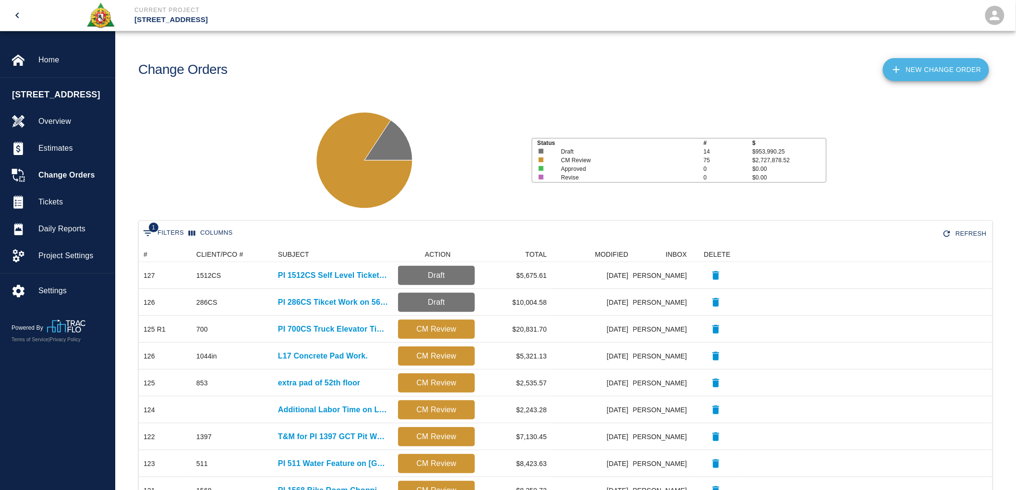
click at [911, 63] on link "New Change Order" at bounding box center [936, 69] width 106 height 23
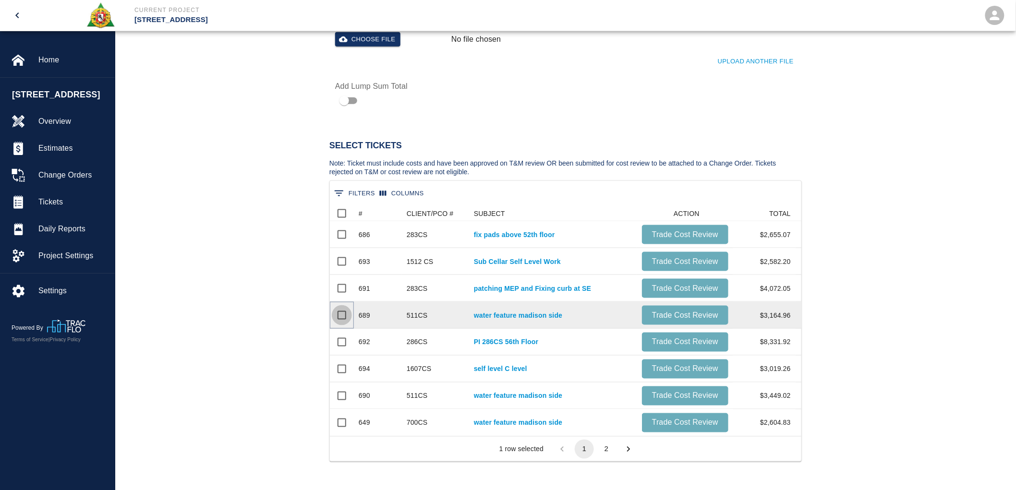
click at [345, 312] on input "Select row" at bounding box center [342, 315] width 20 height 20
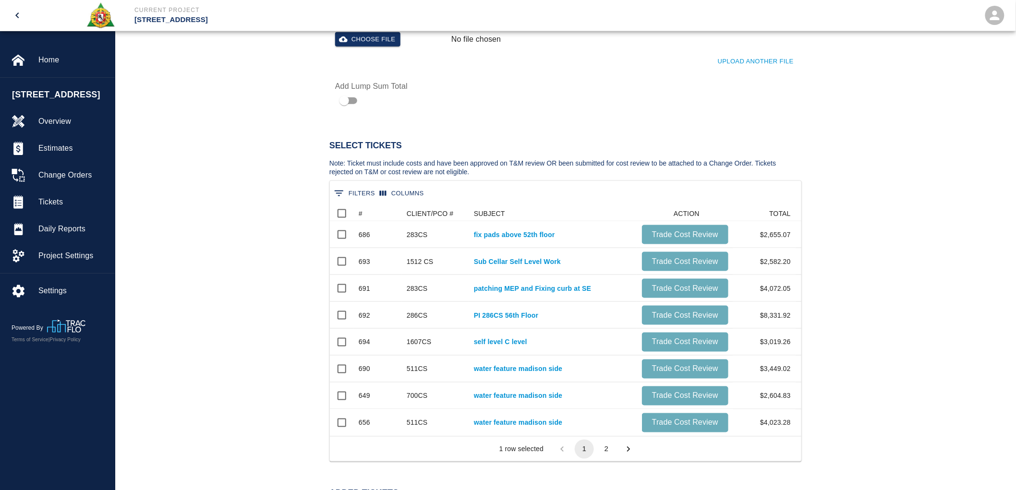
scroll to position [34, 463]
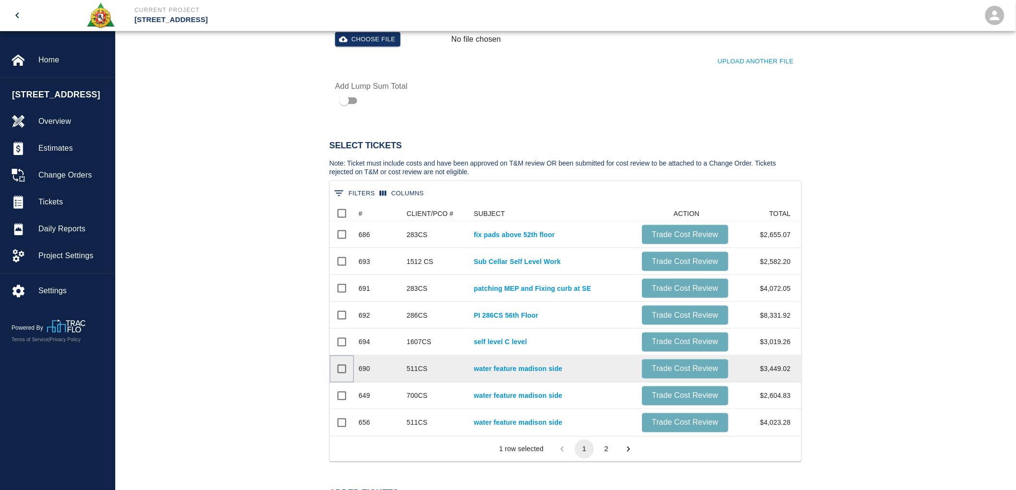
click at [339, 370] on input "Select row" at bounding box center [342, 369] width 20 height 20
click at [343, 368] on input "Select row" at bounding box center [342, 369] width 20 height 20
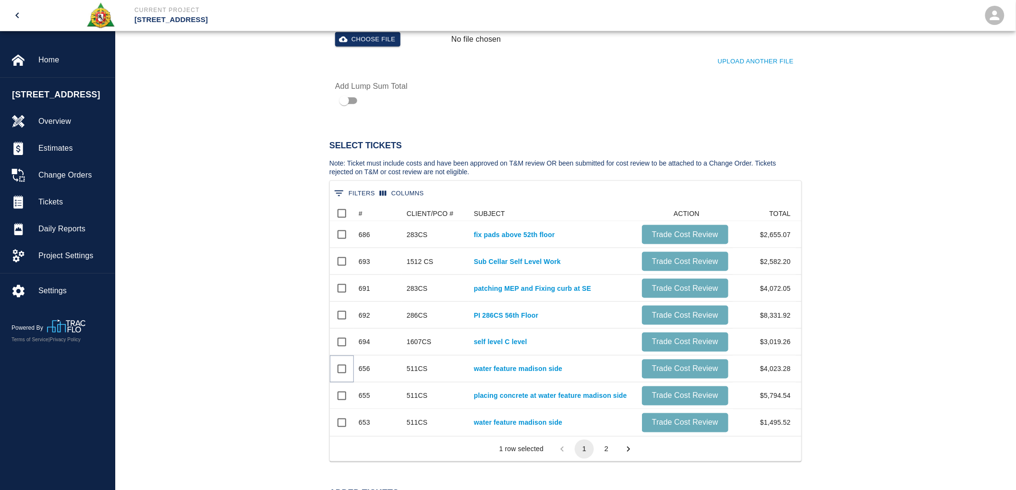
click at [343, 368] on input "Select row" at bounding box center [342, 369] width 20 height 20
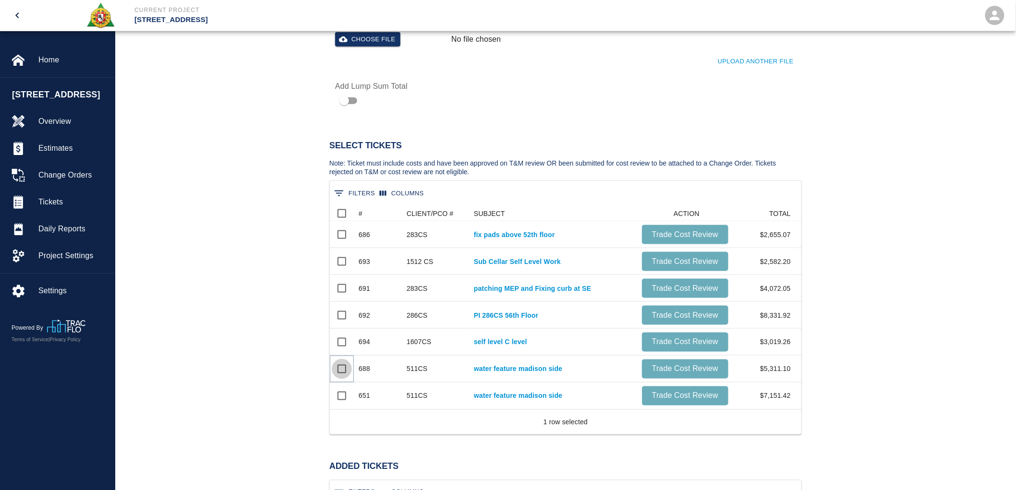
click at [343, 368] on input "Select row" at bounding box center [342, 369] width 20 height 20
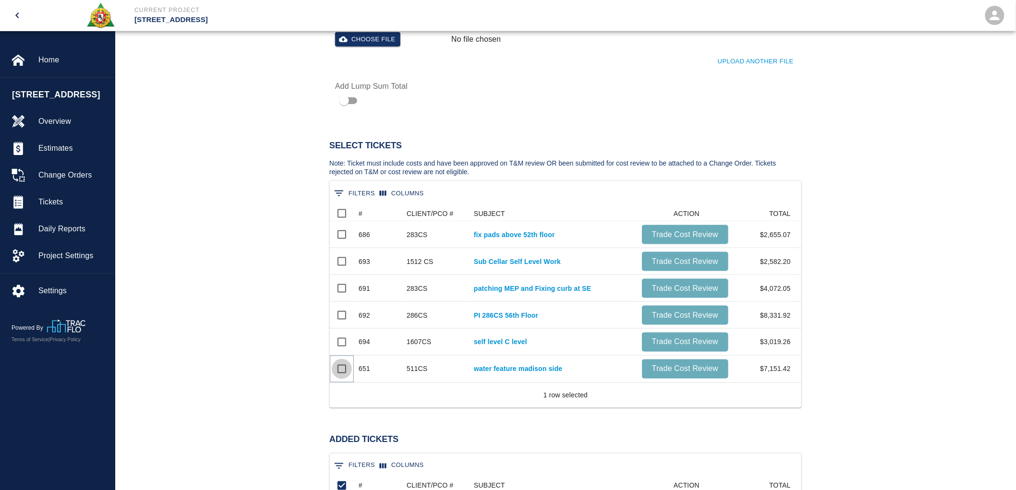
click at [343, 368] on input "Select row" at bounding box center [342, 369] width 20 height 20
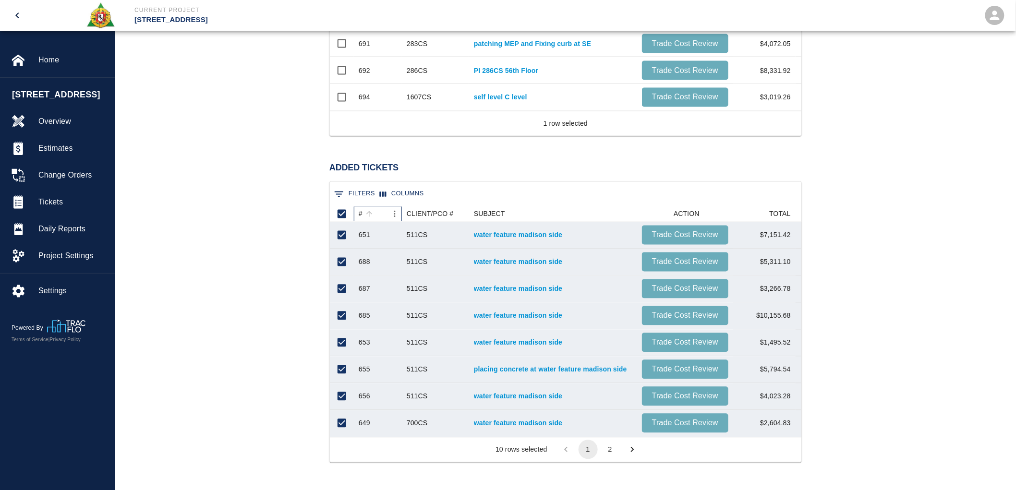
click at [361, 212] on div "#" at bounding box center [361, 213] width 4 height 15
click at [514, 233] on link "water feature madison side" at bounding box center [553, 235] width 158 height 10
click at [615, 441] on button "2" at bounding box center [610, 449] width 19 height 19
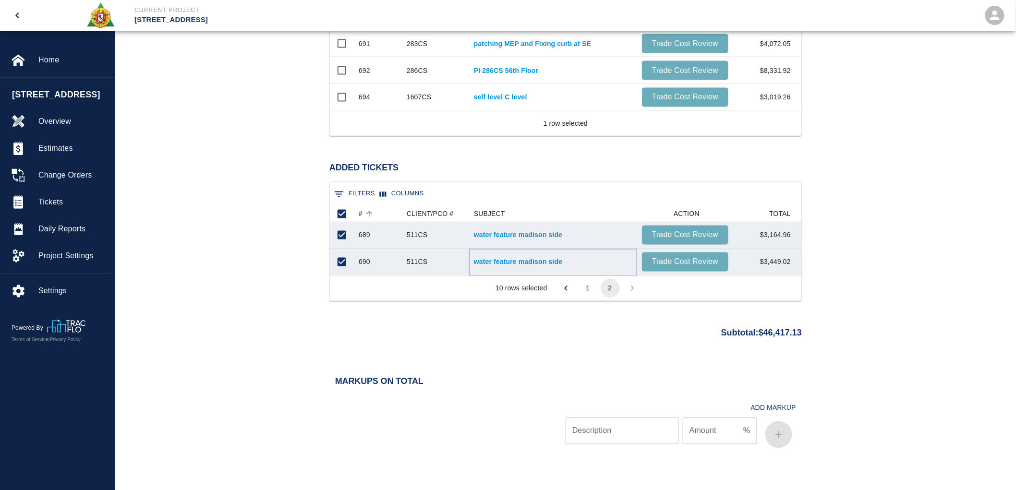
click at [487, 262] on link "water feature madison side" at bounding box center [553, 262] width 158 height 10
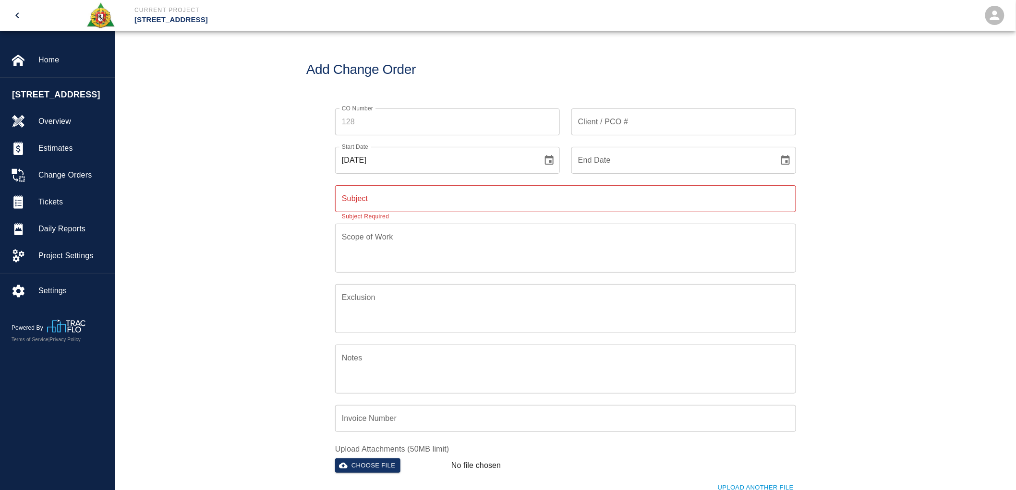
click at [550, 159] on icon "Choose date, selected date is Oct 2, 2025" at bounding box center [550, 161] width 12 height 12
click at [476, 189] on icon "Previous month" at bounding box center [474, 188] width 12 height 12
click at [434, 302] on button "27" at bounding box center [435, 300] width 17 height 17
type input "08/27/2025"
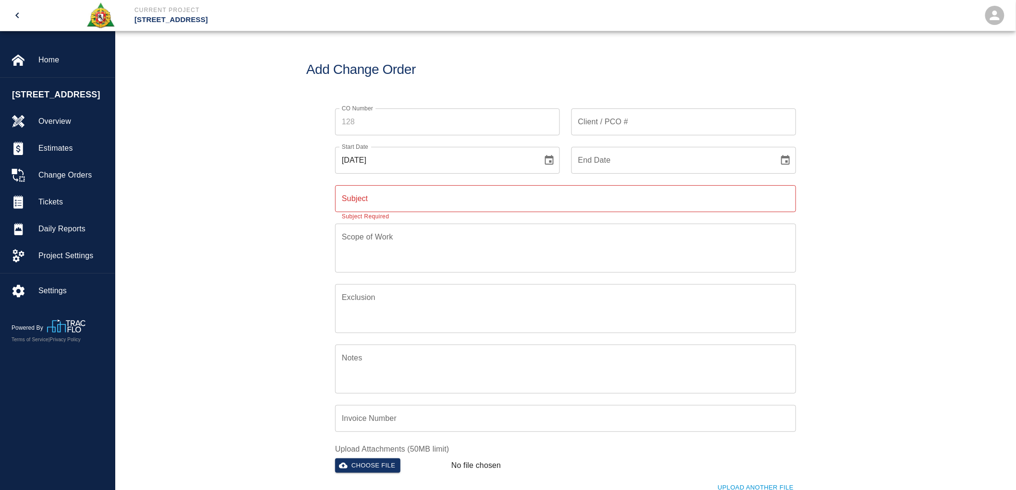
click at [783, 160] on icon "Choose date" at bounding box center [786, 161] width 12 height 12
click at [712, 188] on icon "Previous month" at bounding box center [710, 188] width 12 height 12
click at [655, 264] on button "16" at bounding box center [652, 264] width 17 height 17
type input "[DATE]"
click at [637, 122] on input "Client / PCO #" at bounding box center [683, 122] width 225 height 27
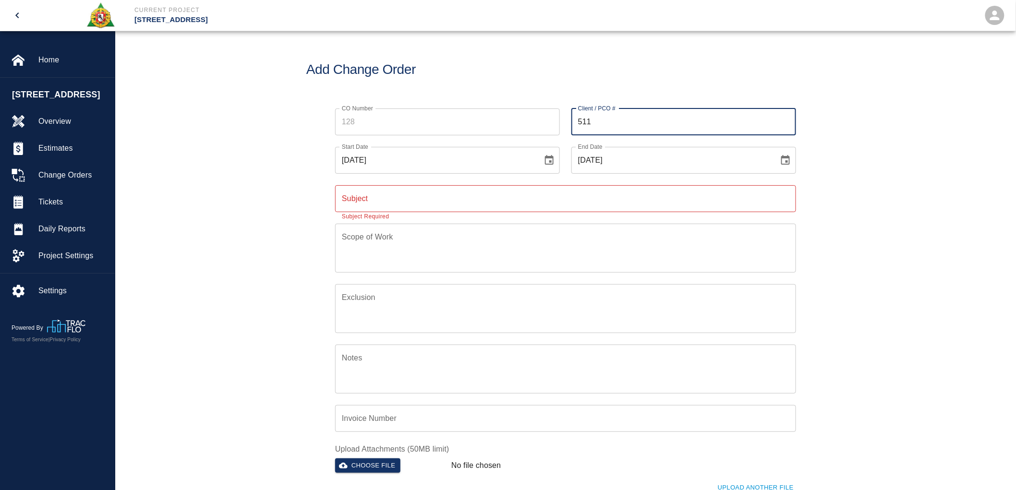
type input "511"
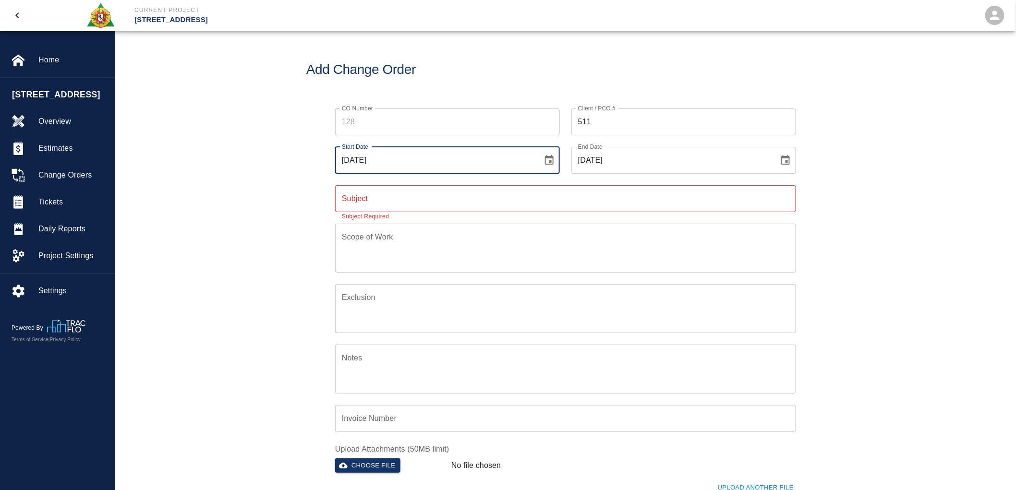
click at [381, 157] on input "08/27/2025" at bounding box center [435, 160] width 201 height 27
click at [367, 123] on input "CO Number" at bounding box center [447, 122] width 225 height 27
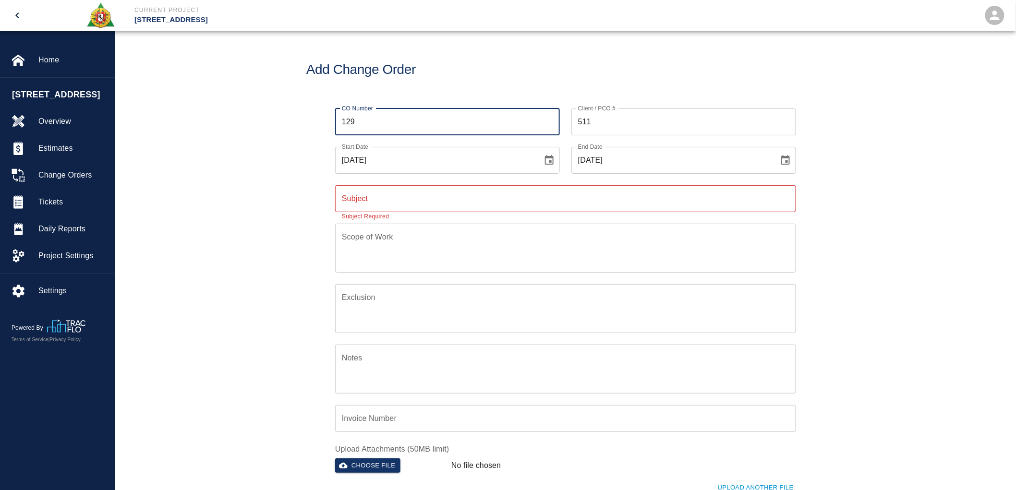
type input "129"
click at [431, 195] on input "Subject" at bounding box center [565, 198] width 461 height 27
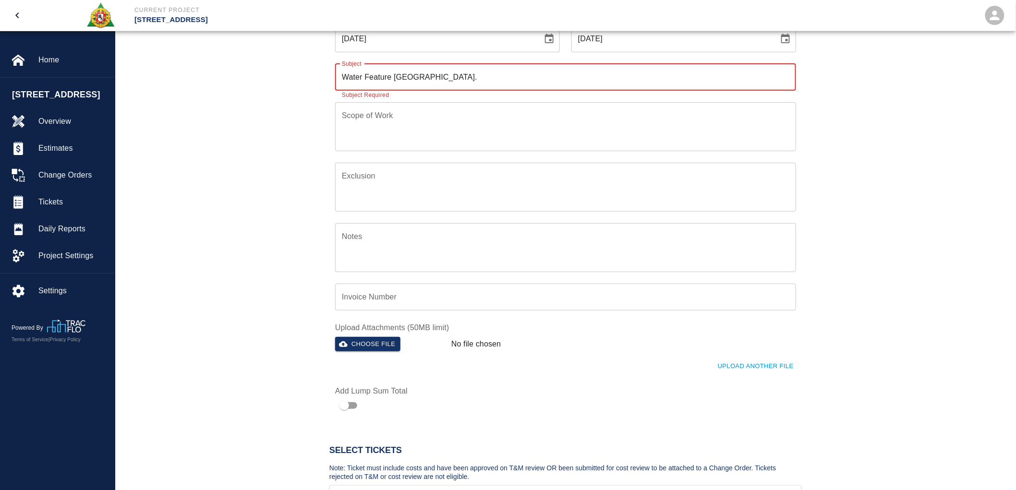
scroll to position [320, 0]
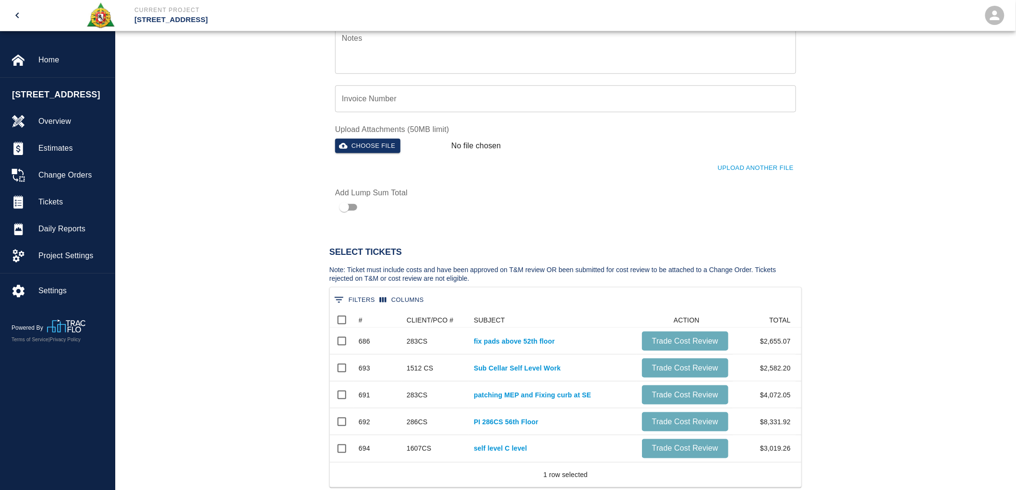
type input "Water Feature Madison ave."
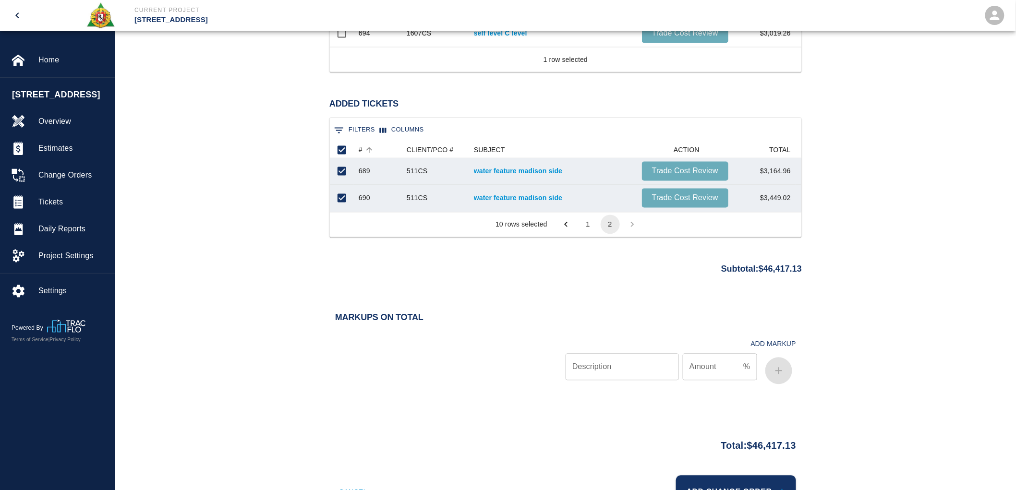
scroll to position [777, 0]
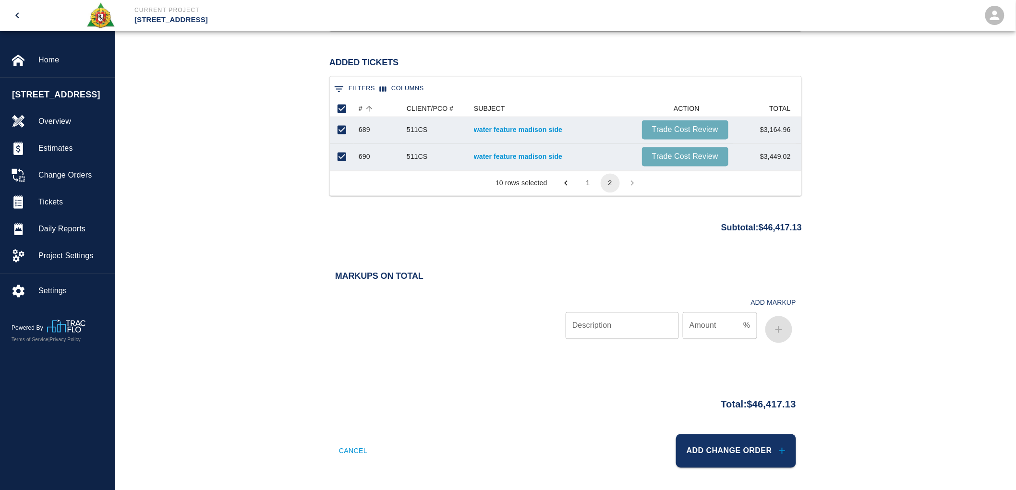
click at [626, 323] on input "Description" at bounding box center [622, 325] width 113 height 27
type input "bond"
type input ".70"
click at [773, 329] on icon "button" at bounding box center [779, 330] width 12 height 12
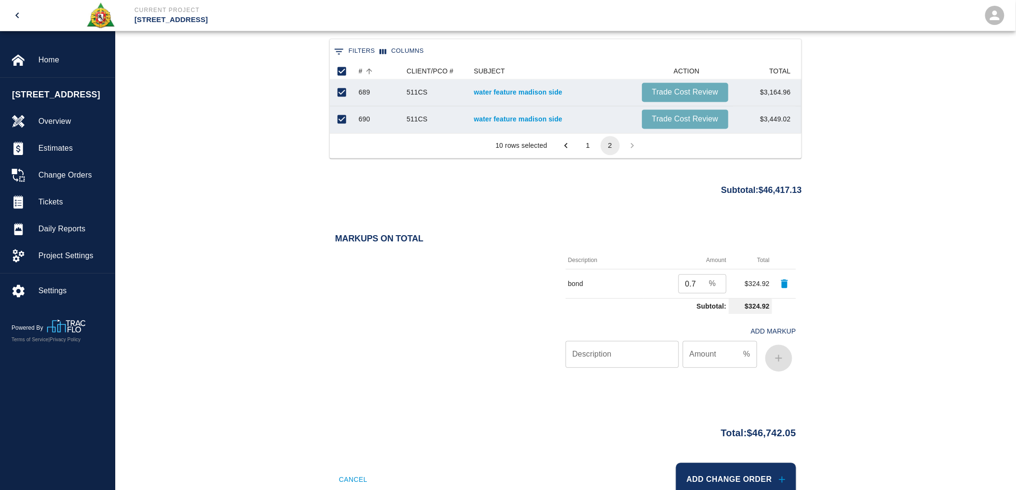
scroll to position [843, 0]
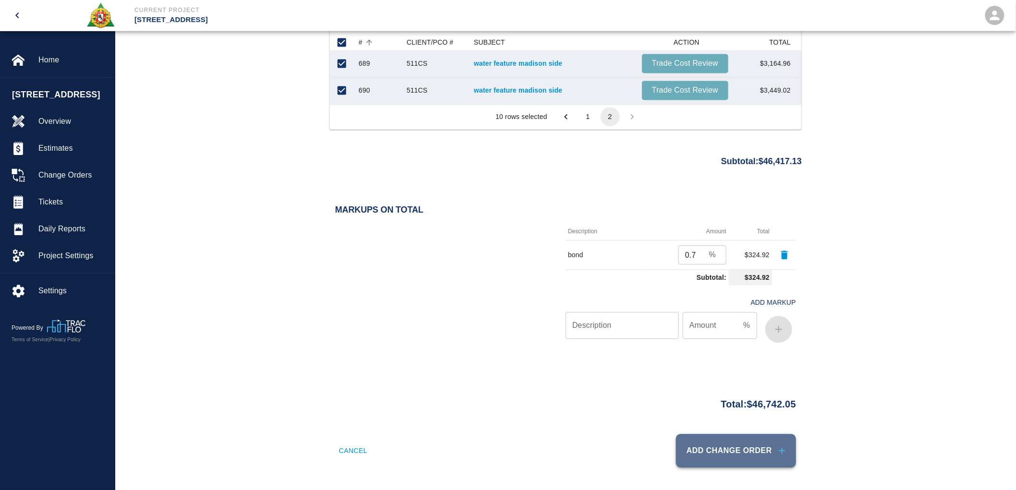
click at [768, 441] on button "Add Change Order" at bounding box center [736, 451] width 120 height 34
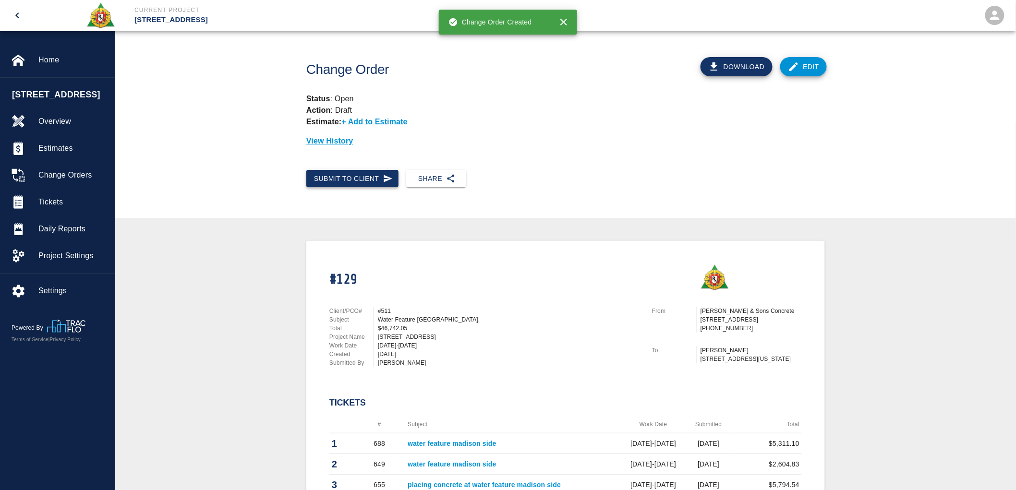
click at [362, 178] on button "Submit to Client" at bounding box center [352, 179] width 92 height 18
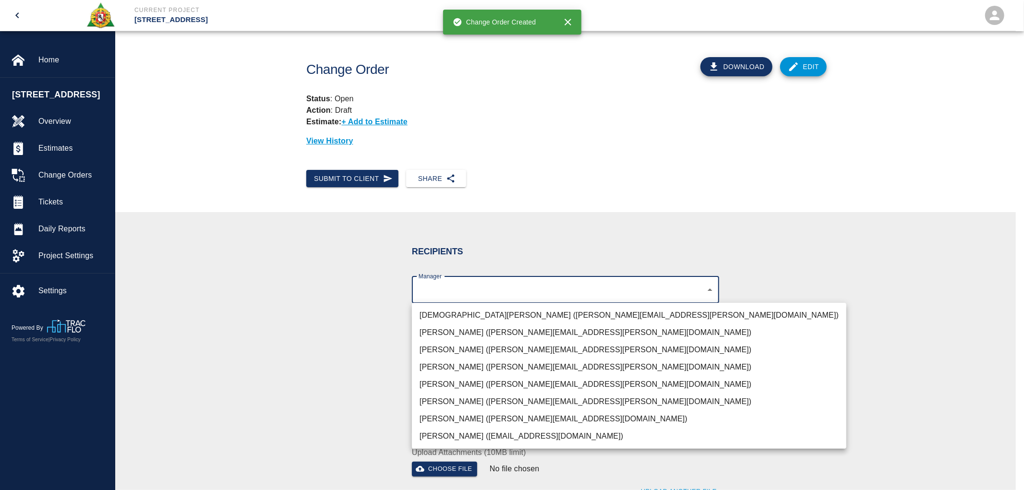
click at [479, 291] on body "Current Project 270 Park Ave Home 270 Park Ave Overview Estimates Change Orders…" at bounding box center [512, 245] width 1024 height 490
click at [455, 418] on li "Brian Daly (brian.daly1@aecom.com)" at bounding box center [629, 419] width 435 height 17
type input "85da188b-cc1c-4675-87f9-ec2c37837295"
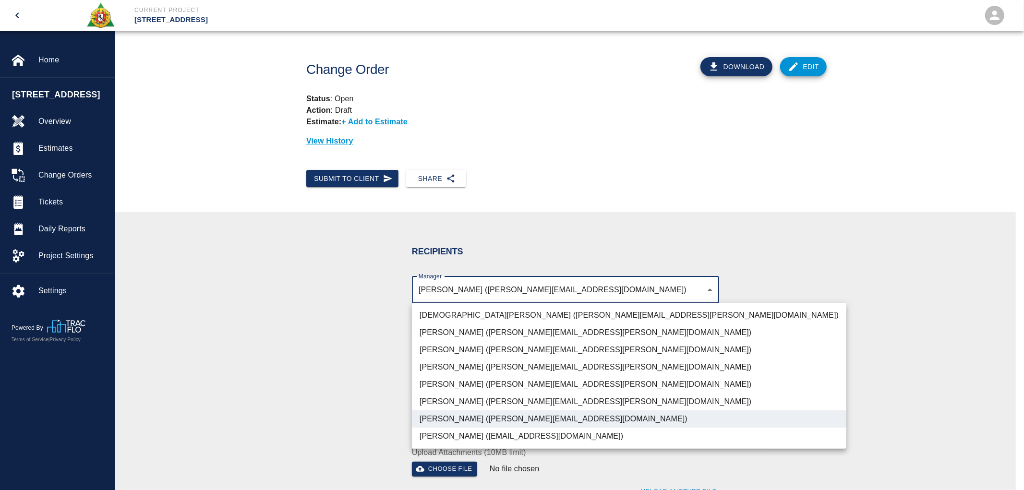
click at [342, 388] on div at bounding box center [512, 245] width 1024 height 490
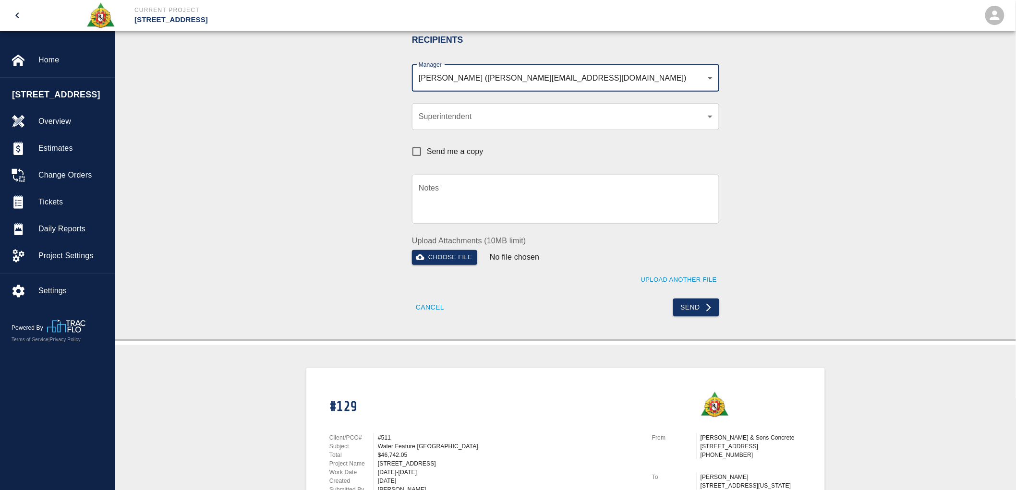
scroll to position [213, 0]
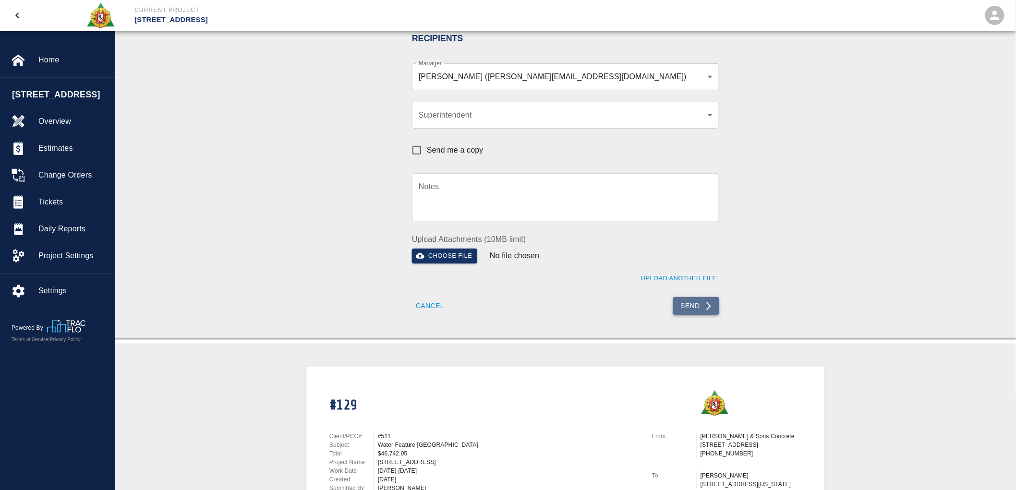
click at [689, 303] on button "Send" at bounding box center [696, 306] width 47 height 18
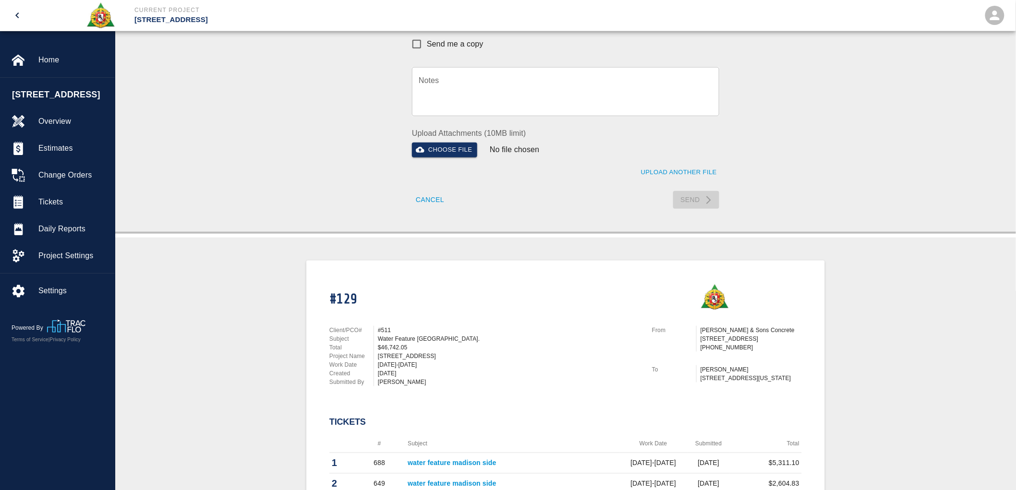
scroll to position [0, 0]
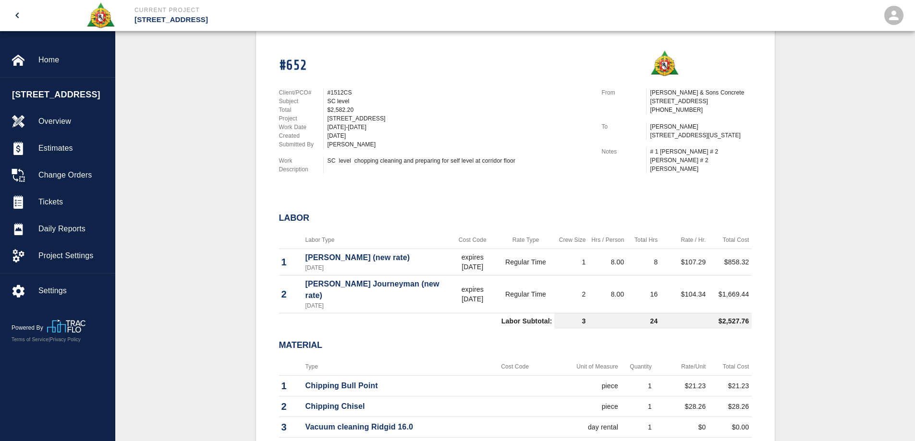
scroll to position [48, 0]
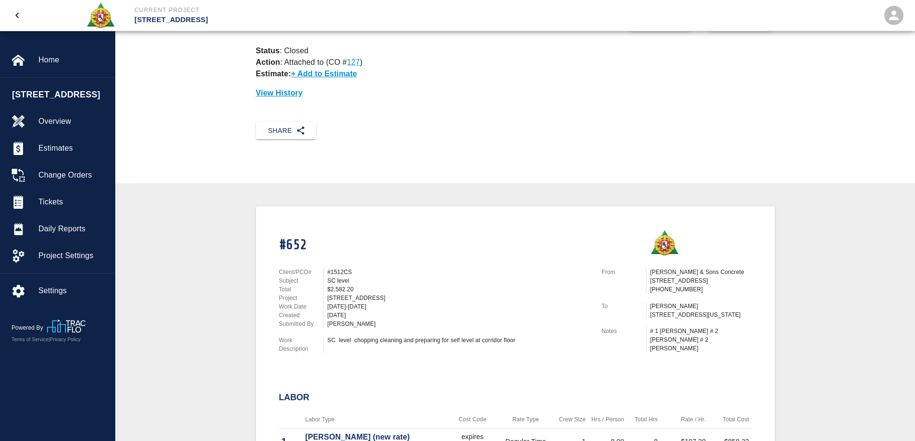
drag, startPoint x: 327, startPoint y: 342, endPoint x: 519, endPoint y: 356, distance: 192.6
click at [519, 356] on div "Client/PCO# #1512CS Subject SC level Total $2,582.20 Project 270 Park Ave Work …" at bounding box center [428, 308] width 323 height 105
copy div "SC level chopping cleaning and preparing for self level at corridor floor"
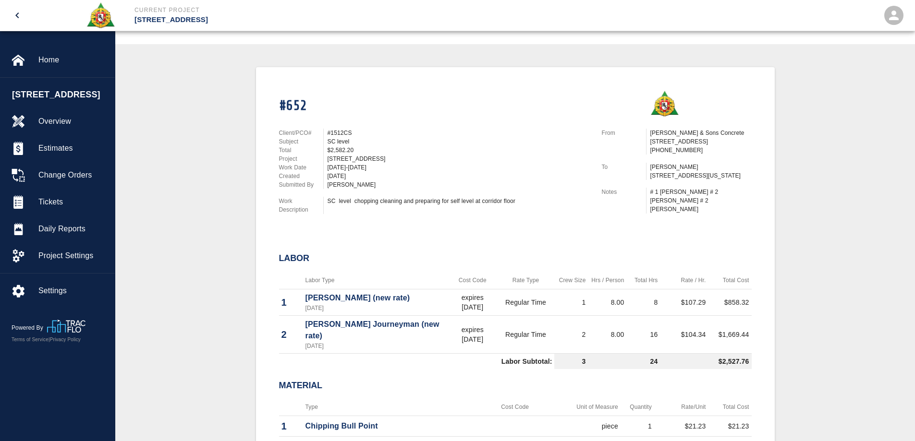
scroll to position [192, 0]
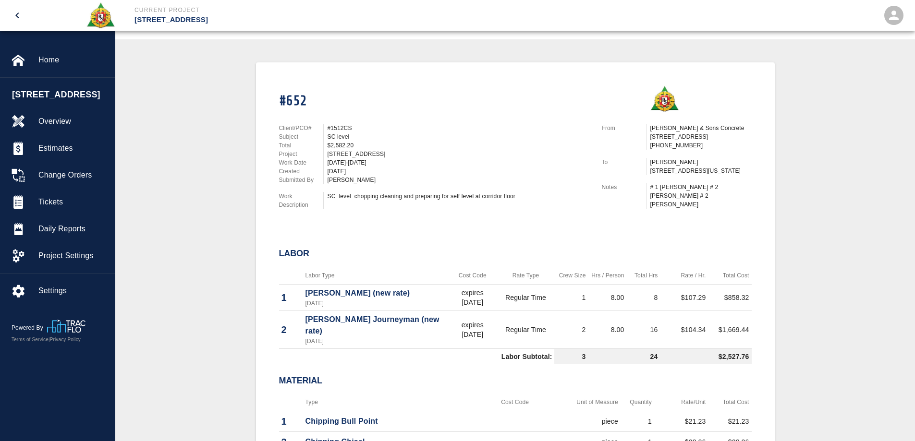
drag, startPoint x: 649, startPoint y: 197, endPoint x: 701, endPoint y: 211, distance: 54.0
click at [701, 211] on div "From Roger & Sons Concrete 1474 State Rte 55 Lagrangeville, NY 12540 (845) 227-…" at bounding box center [670, 164] width 161 height 105
copy div "# 1 William James # 2 Bryan Dinnen # 2 Antono Mancini"
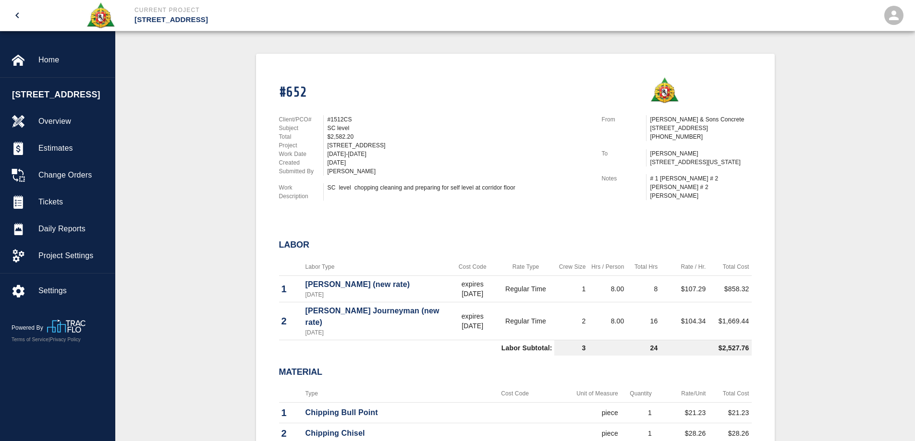
scroll to position [336, 0]
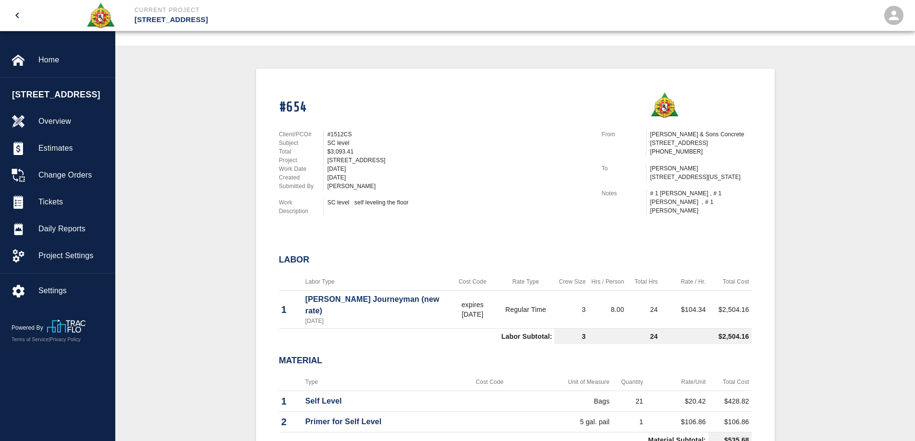
scroll to position [192, 0]
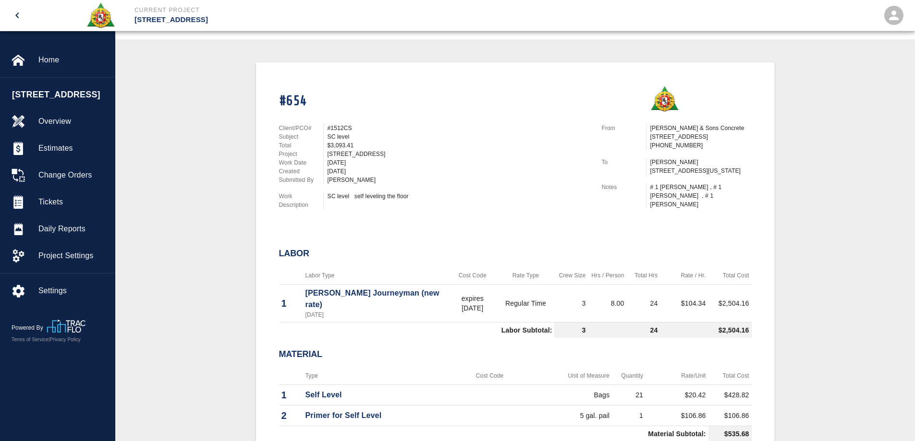
drag, startPoint x: 647, startPoint y: 199, endPoint x: 701, endPoint y: 195, distance: 53.4
click at [733, 210] on div "From Roger & Sons Concrete 1474 State Rte 55 Lagrangeville, NY 12540 (845) 227-…" at bounding box center [670, 164] width 161 height 105
copy div "# 1 [PERSON_NAME] , # 1 [PERSON_NAME] , # 1 [PERSON_NAME]"
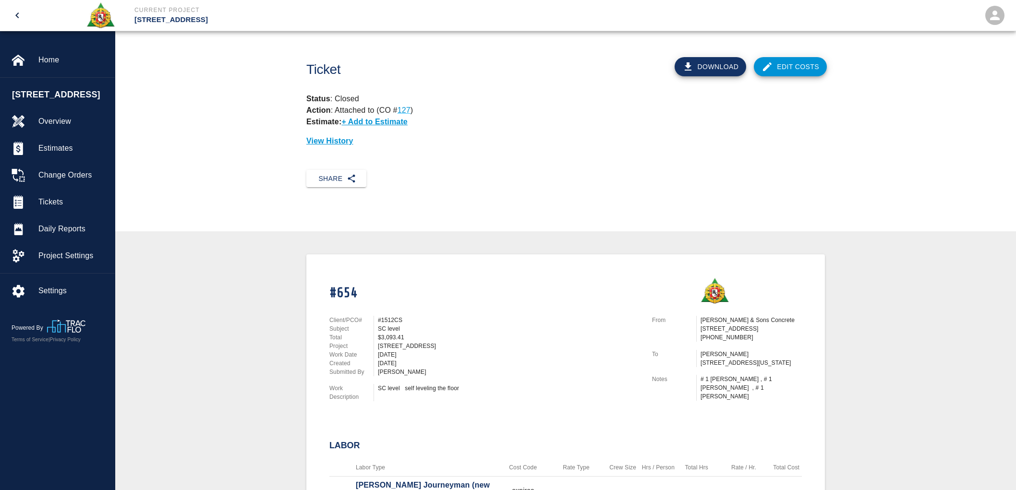
scroll to position [213, 0]
